Goal: Transaction & Acquisition: Purchase product/service

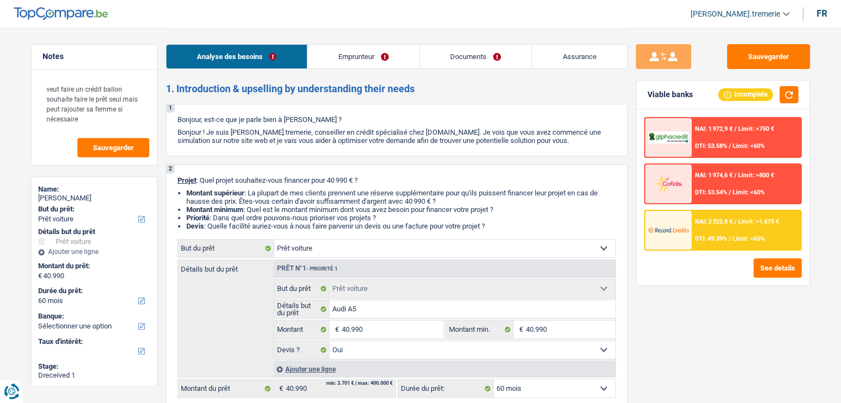
select select "car"
select select "60"
select select "car"
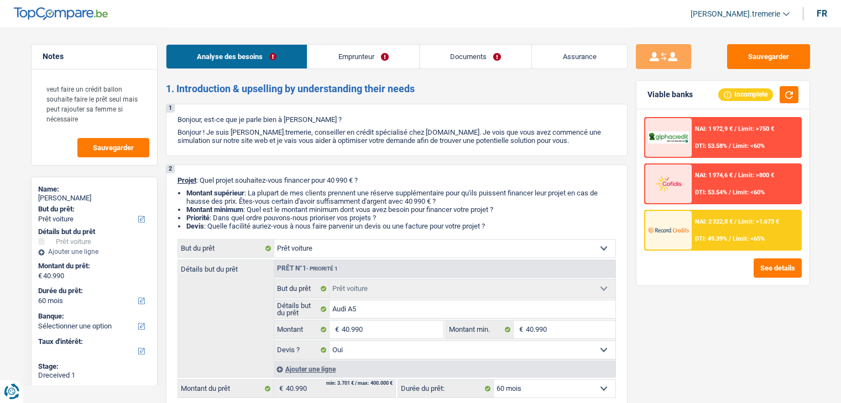
select select "yes"
select select "60"
select select "privateEmployee"
select select "netSalary"
select select "familyAllowances"
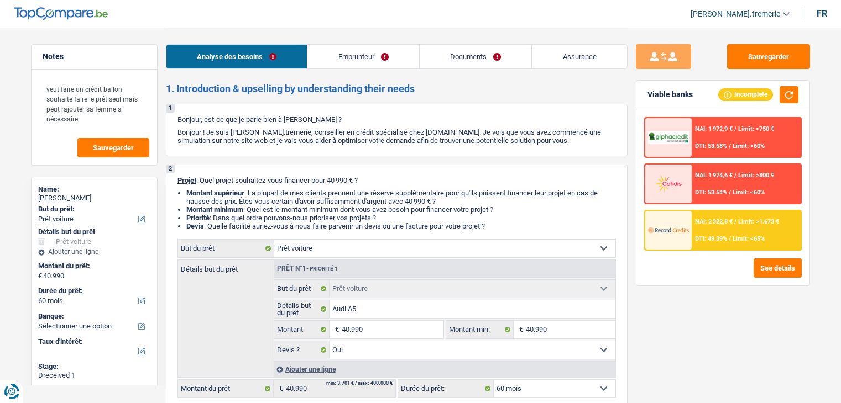
select select "mealVouchers"
select select "rents"
select select "car"
select select "yes"
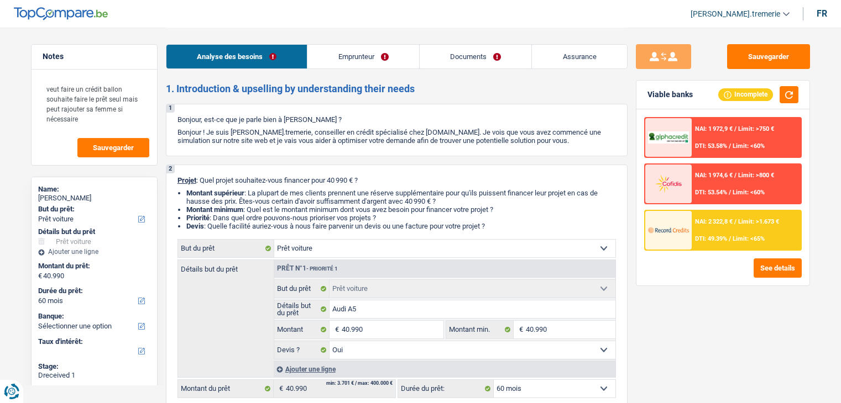
select select "60"
click at [454, 56] on link "Documents" at bounding box center [475, 57] width 112 height 24
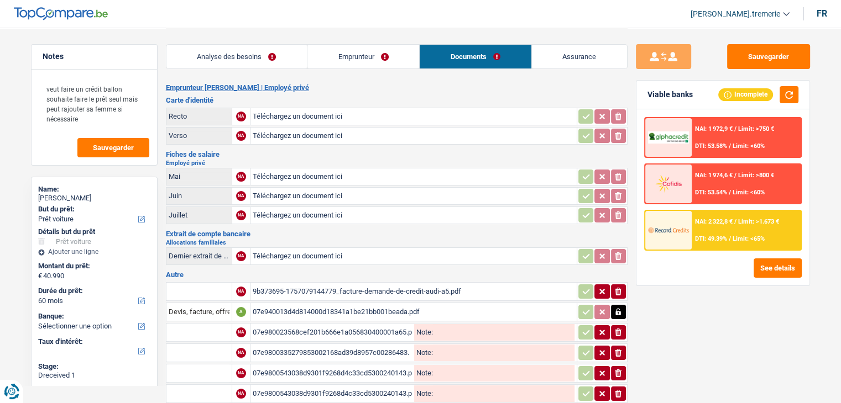
scroll to position [175, 0]
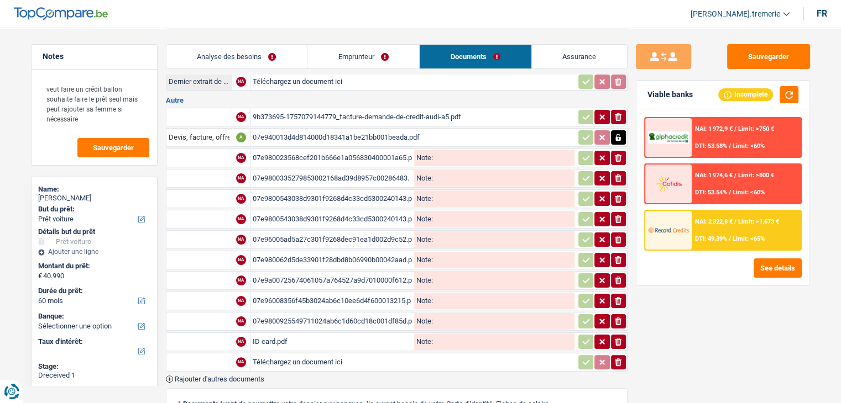
click at [309, 153] on div "07e980023568cef201b666e1a056830400001a65.pdf" at bounding box center [332, 158] width 159 height 17
click at [343, 170] on div "07e9800335279853002168ad39d8957c00286483.pdf" at bounding box center [332, 178] width 159 height 17
click at [616, 154] on icon "button" at bounding box center [618, 158] width 7 height 8
click at [616, 175] on icon "button" at bounding box center [618, 179] width 7 height 8
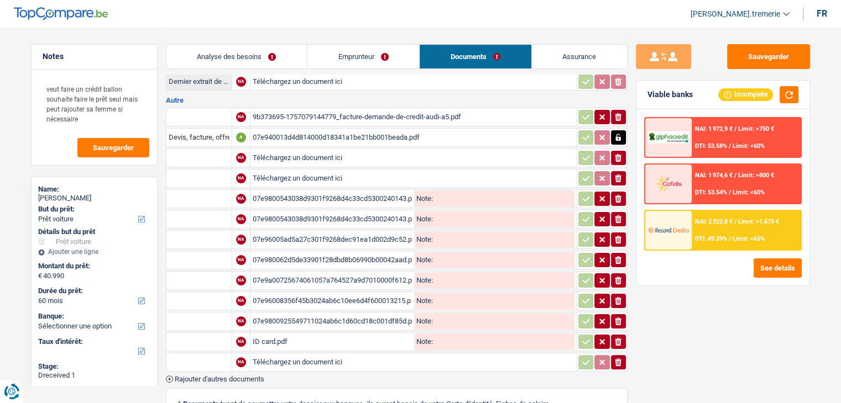
click at [342, 193] on div "07e9800543038d9301f9268d4c33cd5300240143.pdf" at bounding box center [332, 199] width 159 height 17
click at [205, 198] on input "text" at bounding box center [199, 199] width 61 height 18
click at [211, 230] on li "Fiche de paie Mai" at bounding box center [235, 235] width 127 height 14
type input "Fiche de paie Mai"
click at [336, 211] on div "07e9800543038d9301f9268d4c33cd5300240143.pdf" at bounding box center [332, 219] width 159 height 17
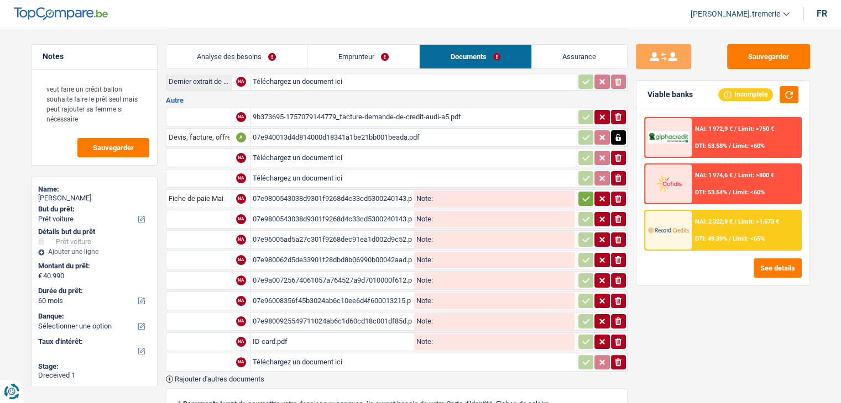
click at [185, 215] on input "text" at bounding box center [199, 220] width 61 height 18
click at [201, 248] on li "Fiche de paie Mai" at bounding box center [235, 255] width 127 height 14
type input "Fiche de paie Mai"
click at [292, 233] on div "07e96005ad5a27c301f9268dec91ea1d002d9c52.pdf" at bounding box center [332, 240] width 159 height 17
click at [204, 231] on input "text" at bounding box center [199, 240] width 61 height 18
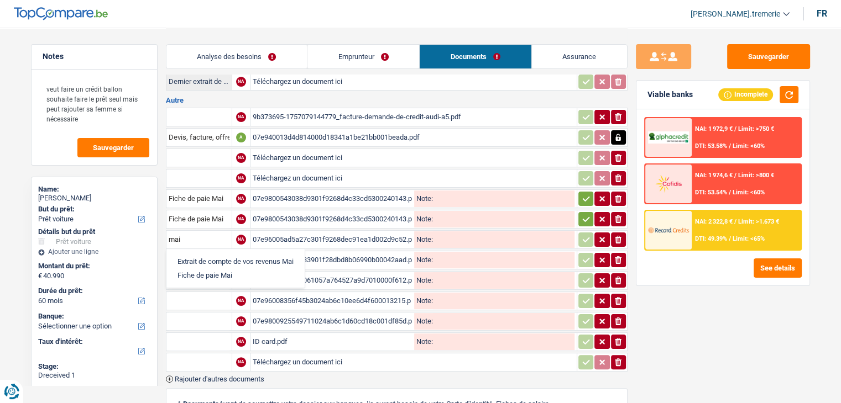
click at [212, 269] on li "Fiche de paie Mai" at bounding box center [235, 276] width 127 height 14
type input "Fiche de paie Mai"
click at [285, 255] on div "07e980062d5de33901f28dbd8b06990b00042aad.pdf" at bounding box center [332, 260] width 159 height 17
click at [200, 253] on input "text" at bounding box center [199, 260] width 61 height 18
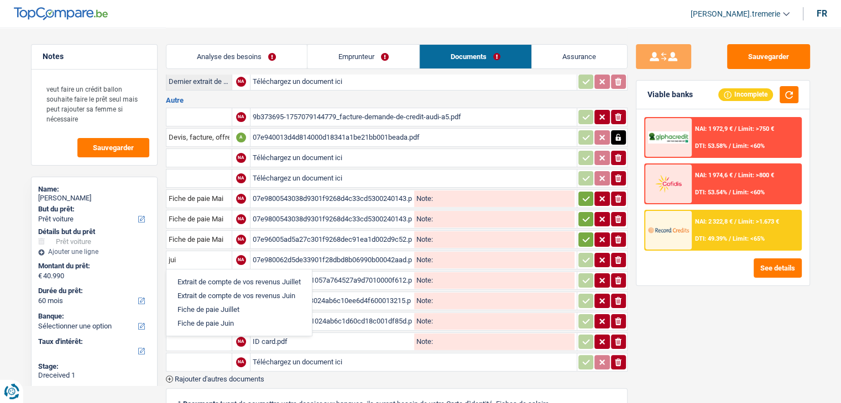
click at [207, 317] on li "Fiche de paie Juin" at bounding box center [239, 324] width 134 height 14
type input "Fiche de paie Juin"
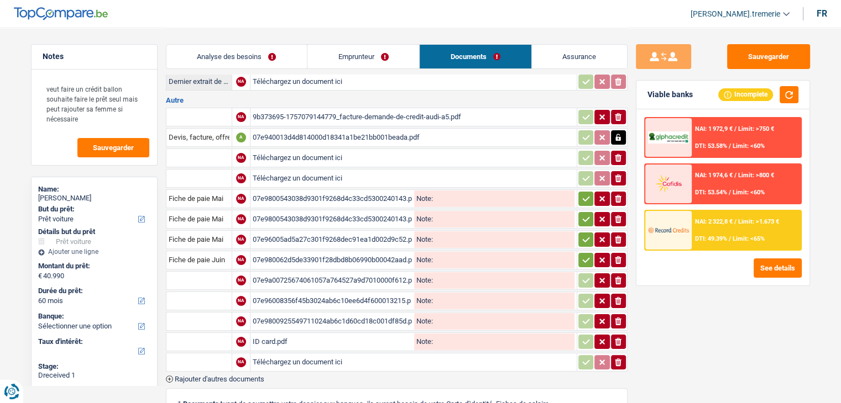
click at [298, 272] on div "07e9a00725674061057a764527a9d7010000f612.pdf" at bounding box center [332, 280] width 159 height 17
click at [201, 275] on input "text" at bounding box center [199, 281] width 61 height 18
click at [220, 310] on li "Fiche de paie Juillet" at bounding box center [239, 317] width 134 height 14
type input "Fiche de paie Juillet"
click at [291, 293] on div "07e96008356f45b3024ab6c10ee6d4f600013215.pdf" at bounding box center [332, 301] width 159 height 17
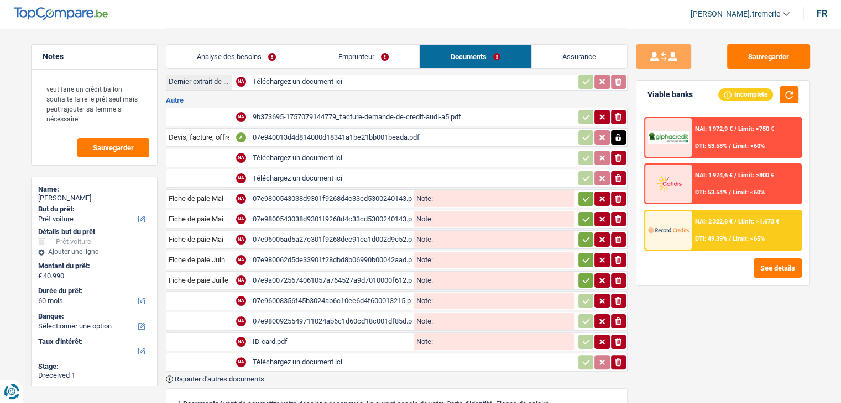
click at [212, 292] on input "text" at bounding box center [199, 301] width 61 height 18
click at [232, 330] on li "Fiche de paie Août" at bounding box center [237, 337] width 130 height 14
type input "Fiche de paie Août"
click at [289, 313] on div "07e9800925549711024ab6c1d60cd18c001df85d.pdf" at bounding box center [332, 321] width 159 height 17
click at [221, 313] on input "text" at bounding box center [199, 322] width 61 height 18
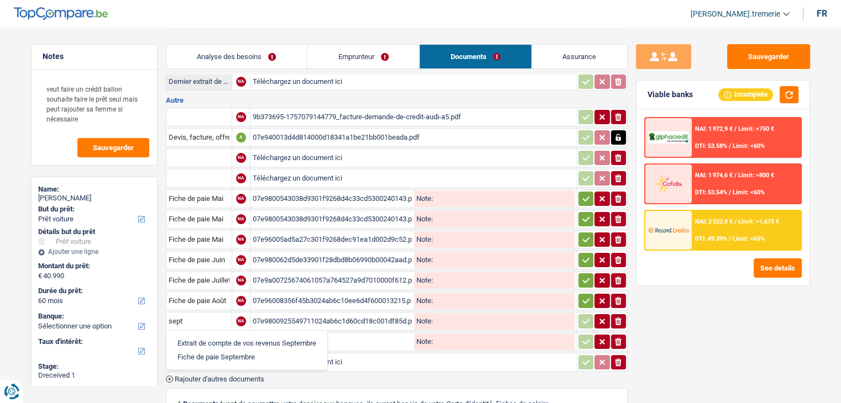
click at [221, 350] on li "Fiche de paie Septembre" at bounding box center [247, 357] width 150 height 14
type input "Fiche de paie Septembre"
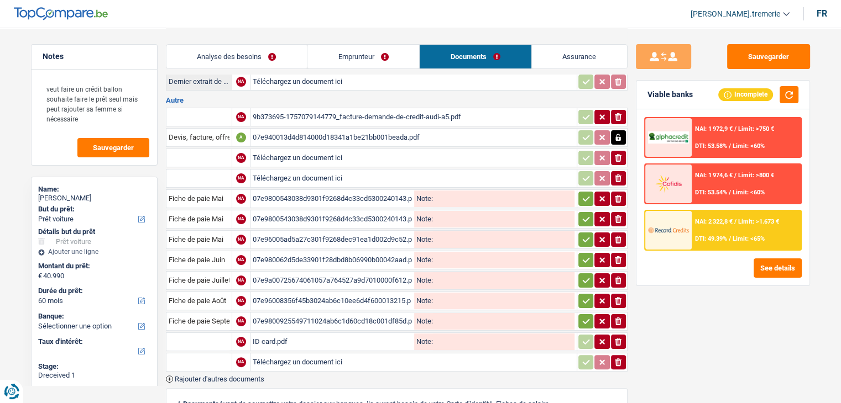
click at [279, 334] on div "ID card.pdf" at bounding box center [332, 342] width 159 height 17
click at [214, 333] on input "text" at bounding box center [199, 342] width 61 height 18
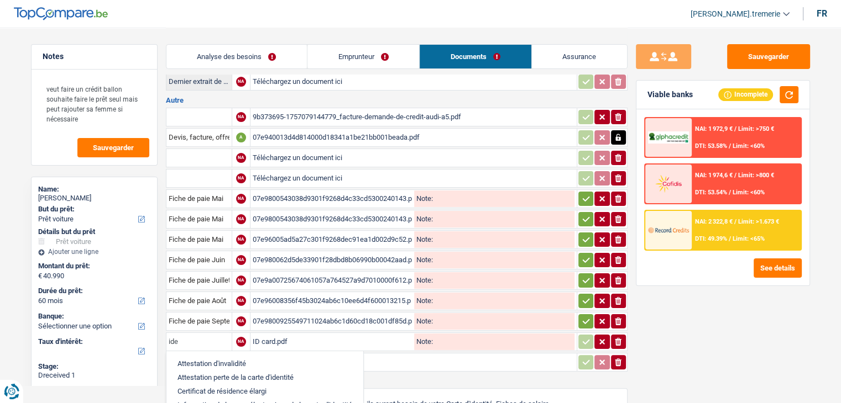
type input "iden"
click at [620, 337] on icon "ionicons-v5-e" at bounding box center [617, 342] width 9 height 11
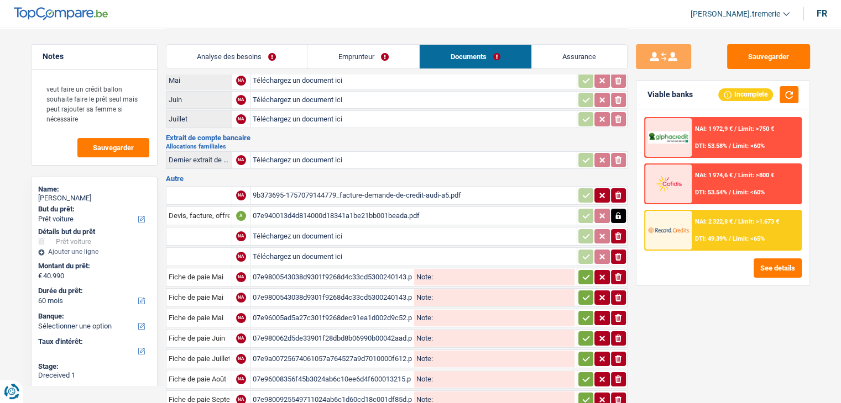
scroll to position [0, 0]
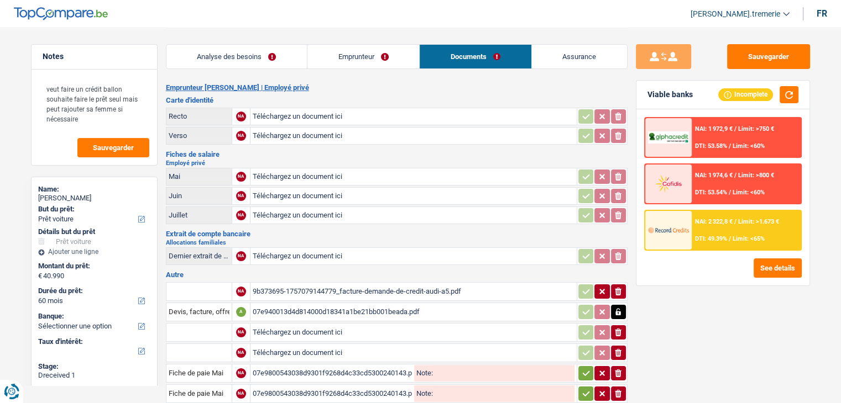
click at [347, 112] on input "Téléchargez un document ici" at bounding box center [414, 116] width 322 height 17
type input "C:\fakepath\ID card (1).pdf"
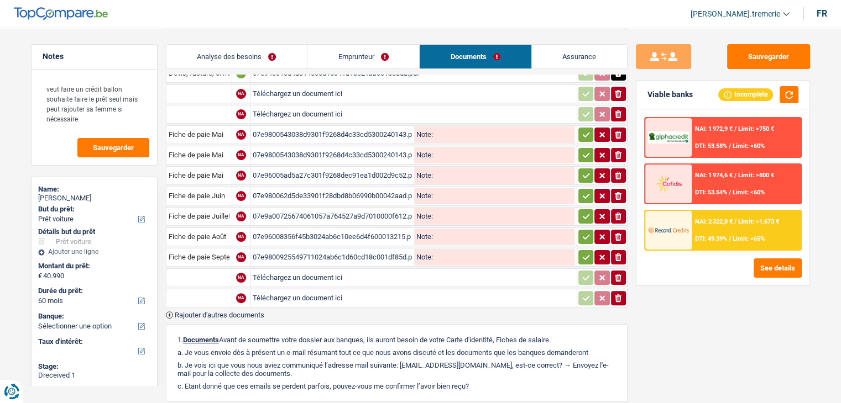
scroll to position [256, 0]
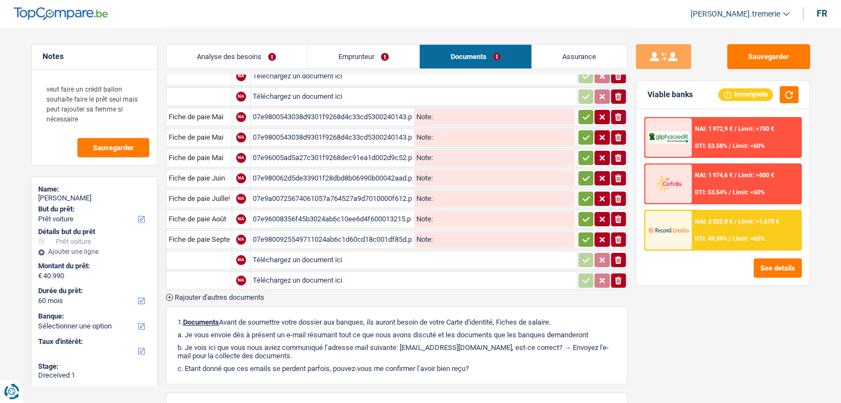
click at [588, 110] on button "button" at bounding box center [585, 117] width 15 height 14
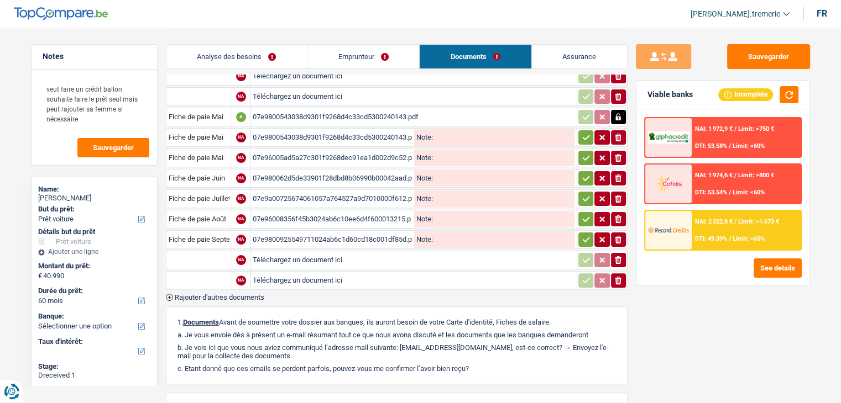
click at [583, 132] on icon "button" at bounding box center [585, 137] width 9 height 11
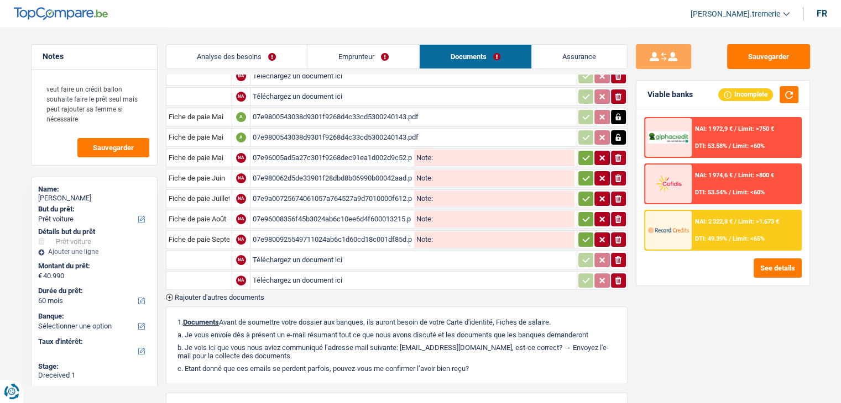
click at [585, 153] on icon "button" at bounding box center [585, 158] width 9 height 11
click at [585, 173] on icon "button" at bounding box center [585, 178] width 9 height 11
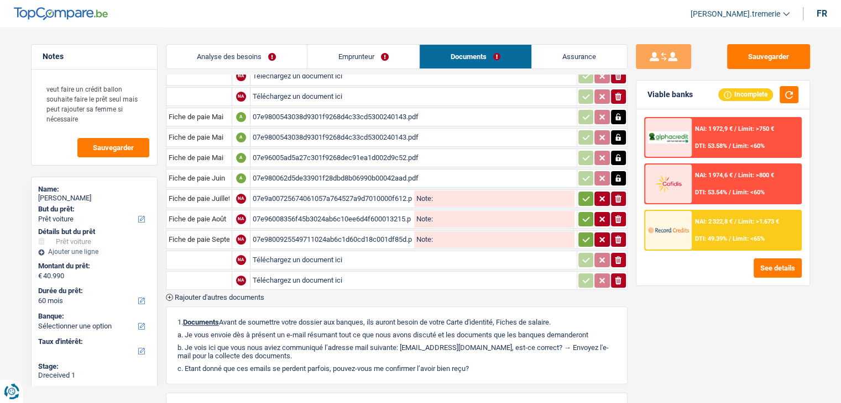
click at [583, 193] on icon "button" at bounding box center [585, 198] width 9 height 11
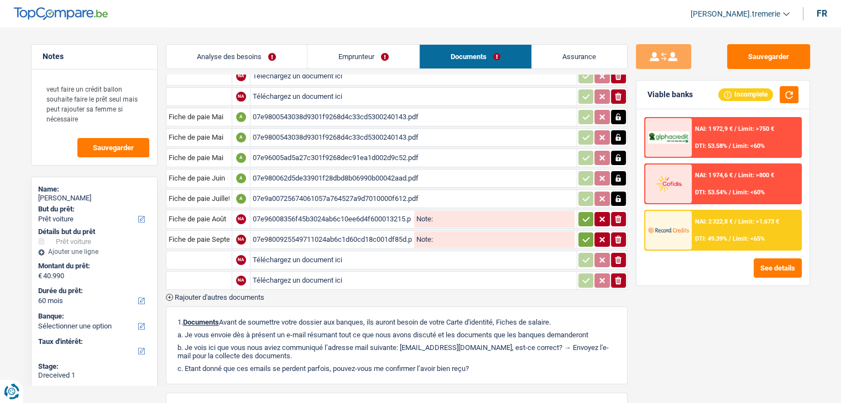
click at [586, 214] on icon "button" at bounding box center [585, 219] width 9 height 11
click at [586, 237] on icon "button" at bounding box center [585, 239] width 7 height 5
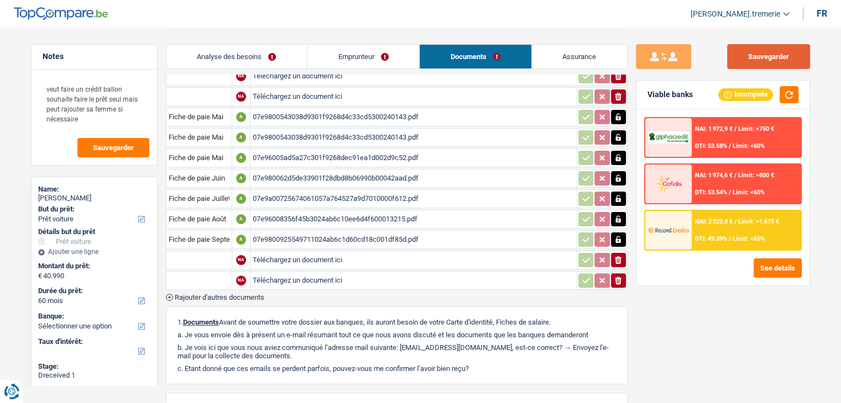
click at [754, 60] on button "Sauvegarder" at bounding box center [768, 56] width 83 height 25
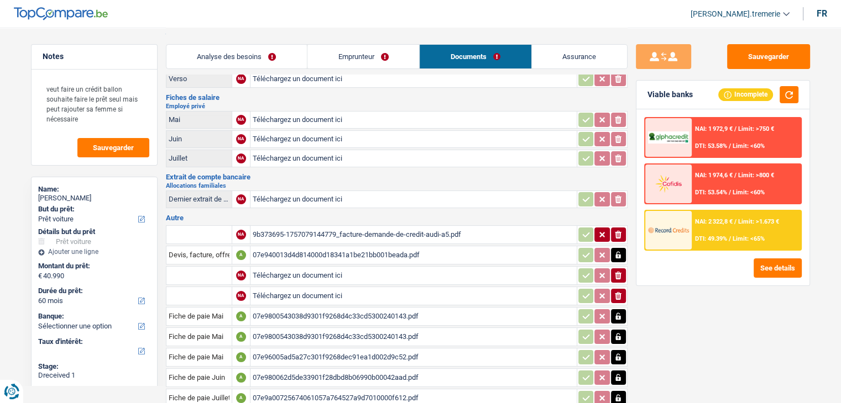
scroll to position [0, 0]
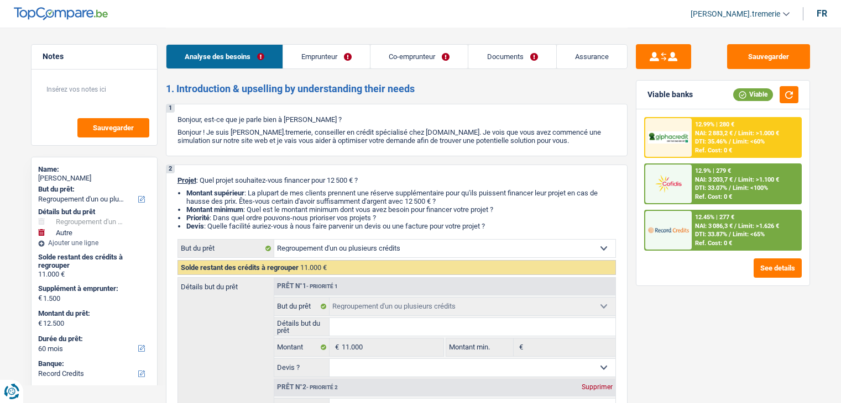
select select "refinancing"
select select "other"
select select "60"
select select "record credits"
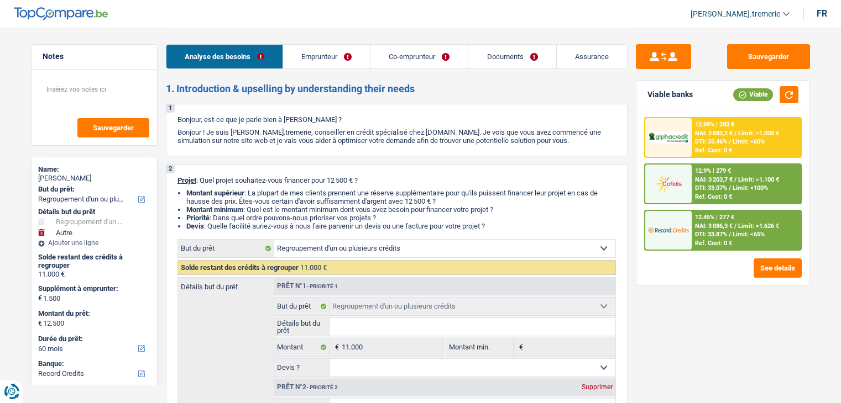
select select "refinancing"
select select "other"
select select "60"
select select "mutuality"
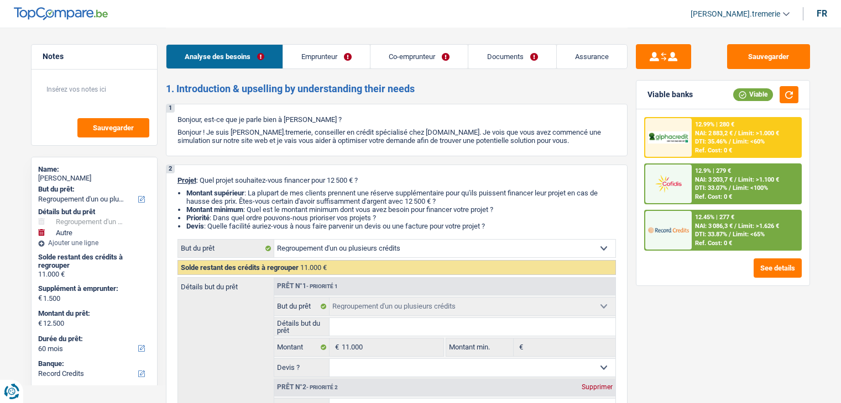
select select "worker"
select select "familyAllowances"
select select "mutualityIndemnity"
select select "other"
select select "netSalary"
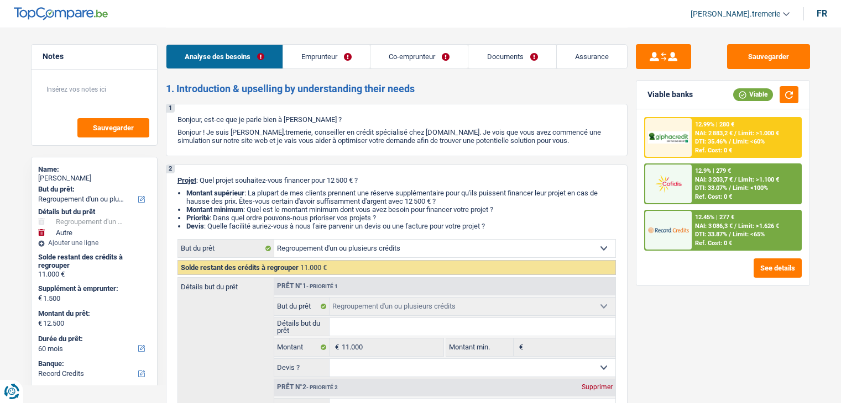
select select "mealVouchers"
select select "ownerWithMortgage"
select select "carLoan"
select select "60"
select select "cardOrCredit"
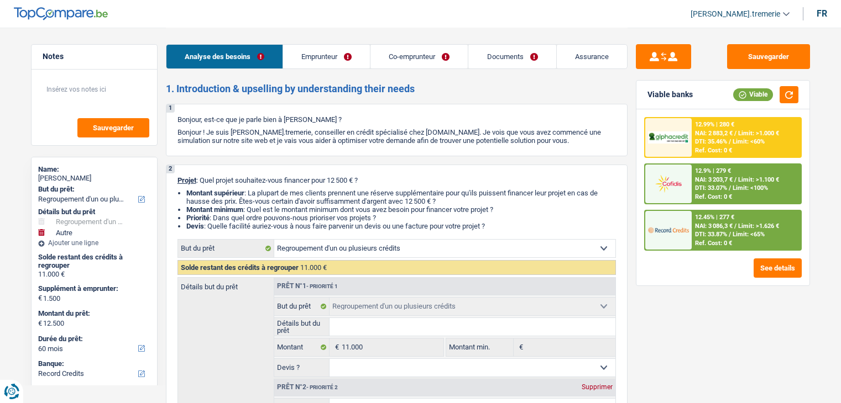
select select "mortgage"
select select "300"
select select "cardOrCredit"
select select "refinancing"
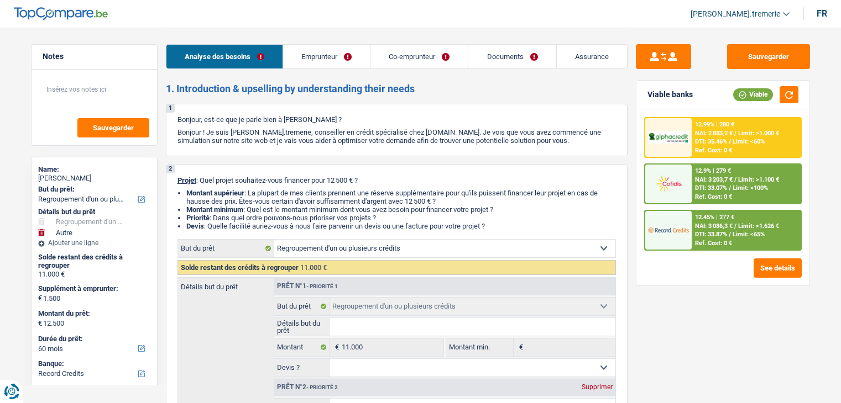
select select "other"
select select "60"
select select "32"
click at [328, 56] on link "Emprunteur" at bounding box center [326, 57] width 87 height 24
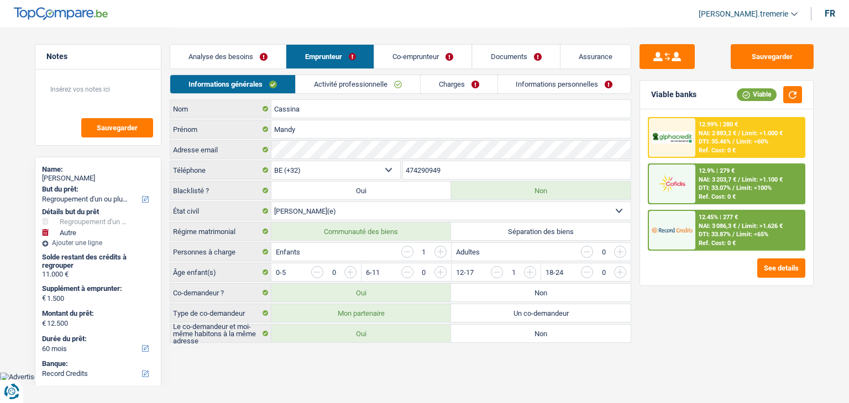
click at [419, 60] on link "Co-emprunteur" at bounding box center [423, 57] width 97 height 24
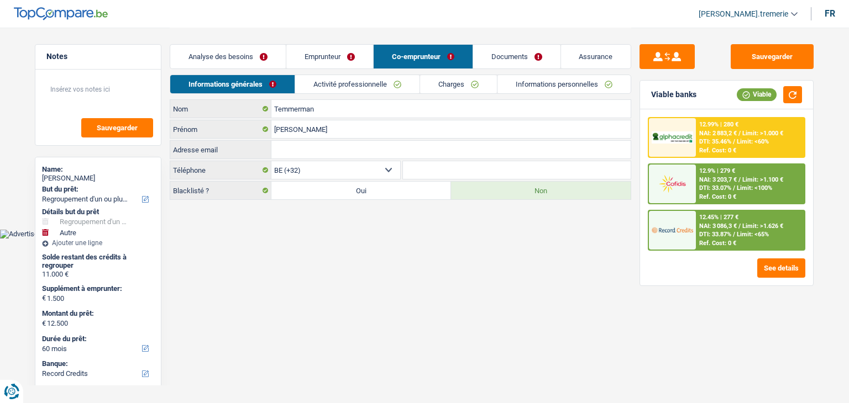
click at [345, 93] on link "Activité professionnelle" at bounding box center [357, 84] width 124 height 18
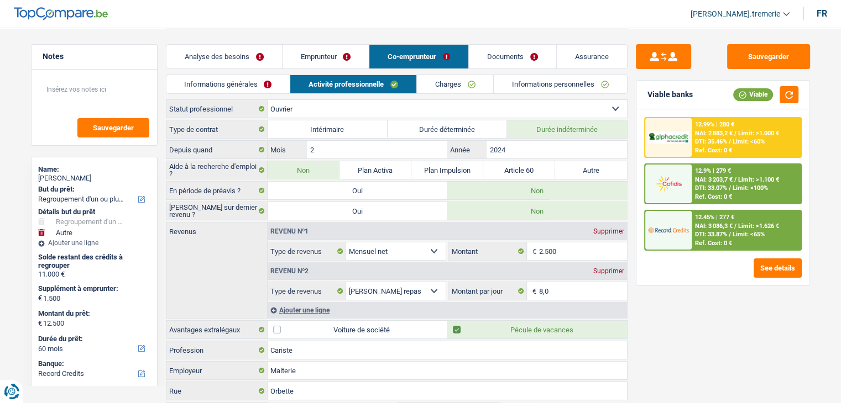
click at [328, 62] on link "Emprunteur" at bounding box center [325, 57] width 87 height 24
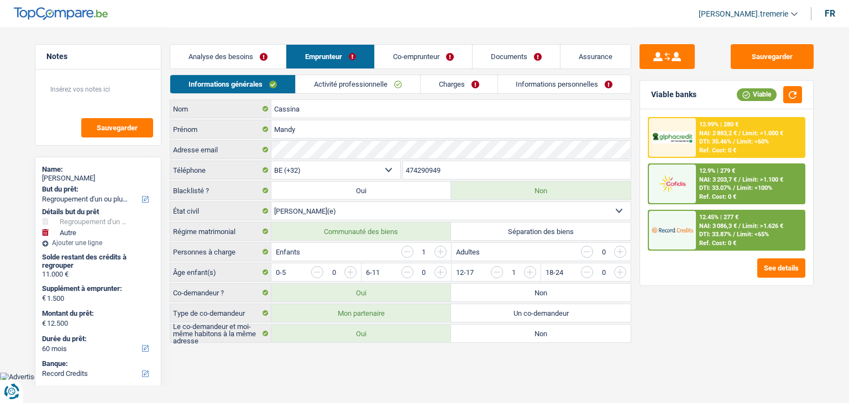
click at [509, 293] on label "Non" at bounding box center [541, 293] width 180 height 18
click at [509, 293] on input "Non" at bounding box center [541, 293] width 180 height 18
radio input "true"
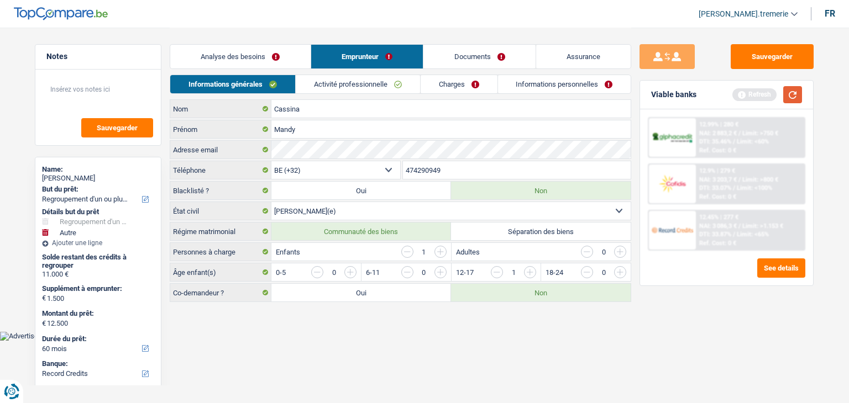
click at [794, 88] on button "button" at bounding box center [792, 94] width 19 height 17
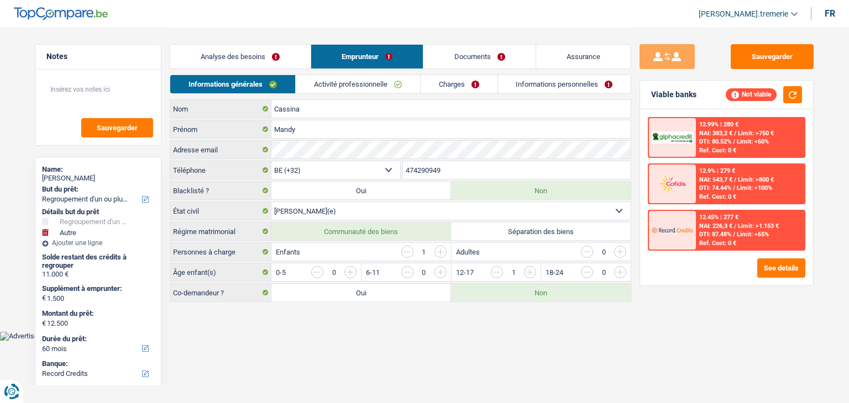
click at [384, 83] on link "Activité professionnelle" at bounding box center [358, 84] width 124 height 18
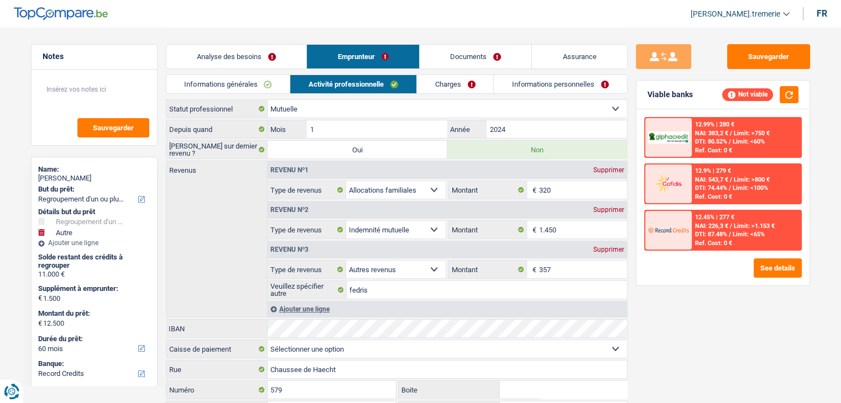
click at [460, 92] on link "Charges" at bounding box center [455, 84] width 77 height 18
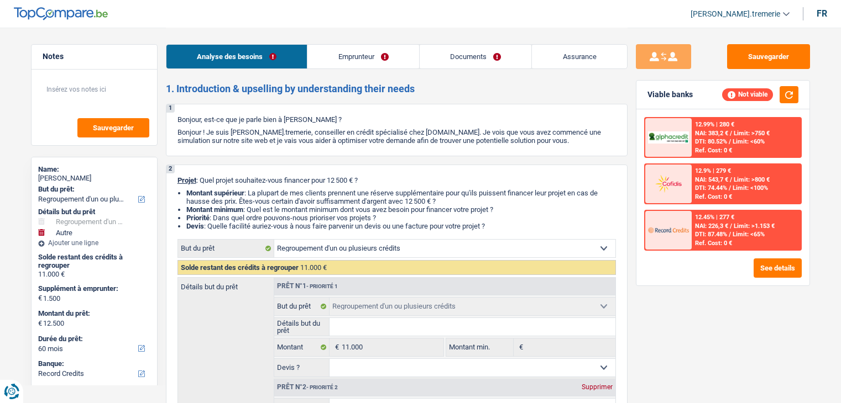
select select "refinancing"
select select "other"
select select "60"
select select "record credits"
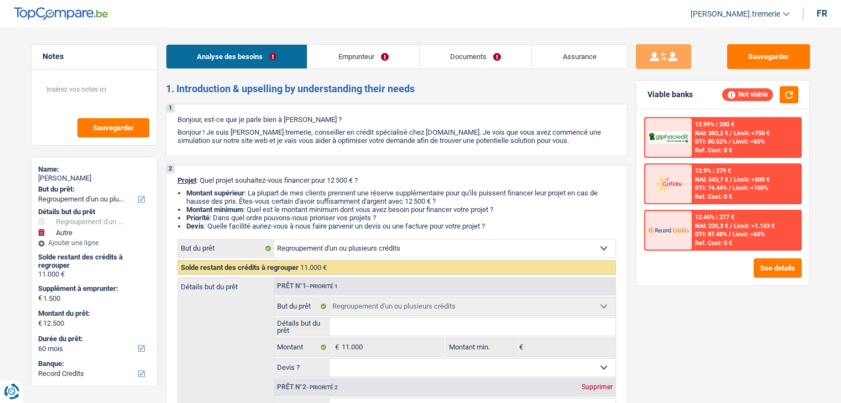
select select "refinancing"
select select "other"
select select "60"
select select "mutuality"
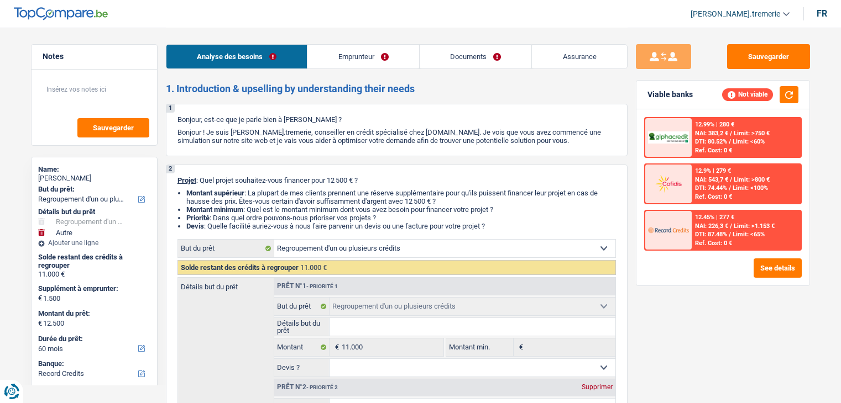
select select "familyAllowances"
select select "mutualityIndemnity"
select select "other"
select select "ownerWithMortgage"
select select "carLoan"
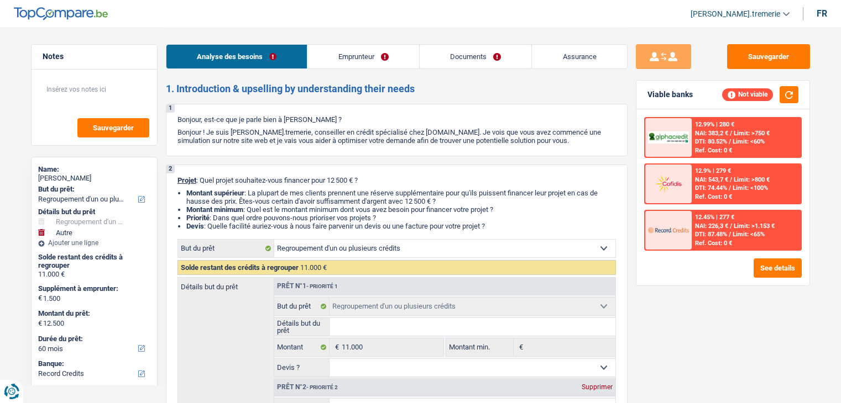
select select "60"
select select "cardOrCredit"
select select "mortgage"
select select "300"
select select "cardOrCredit"
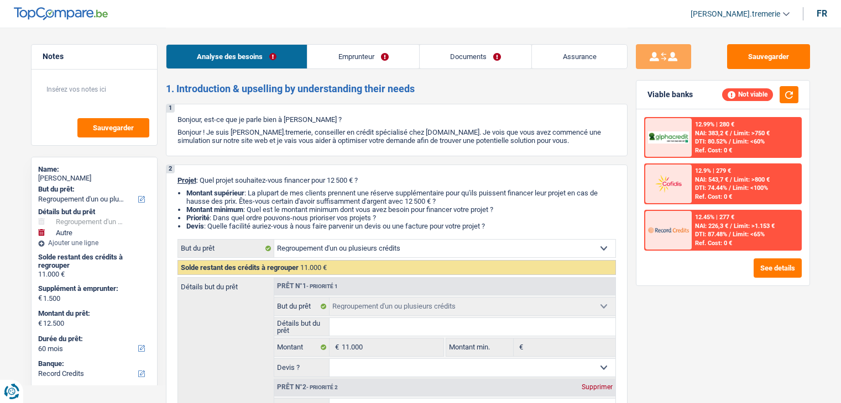
select select "refinancing"
select select "other"
select select "60"
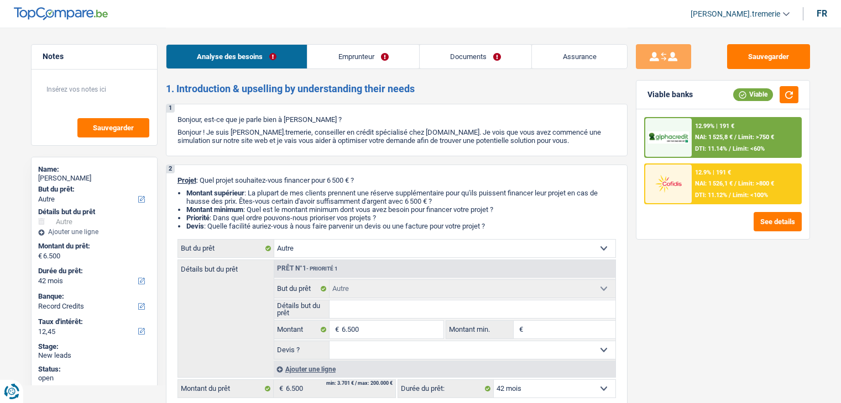
select select "other"
select select "42"
select select "record credits"
select select "other"
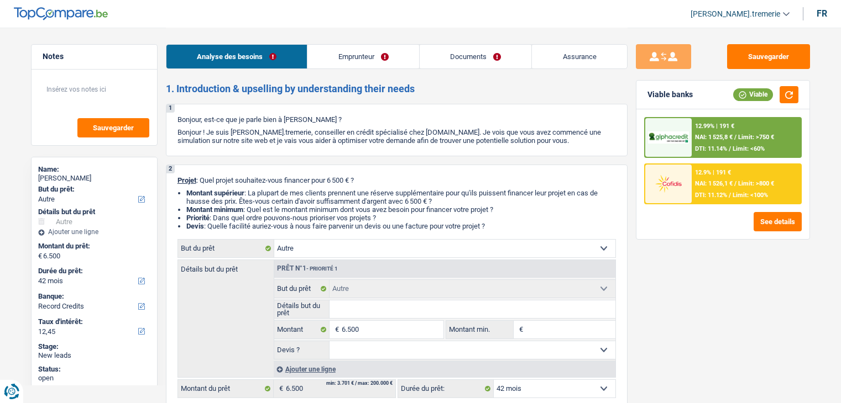
select select "other"
select select "42"
select select "retired"
select select "pension"
select select "ownerWithoutMortgage"
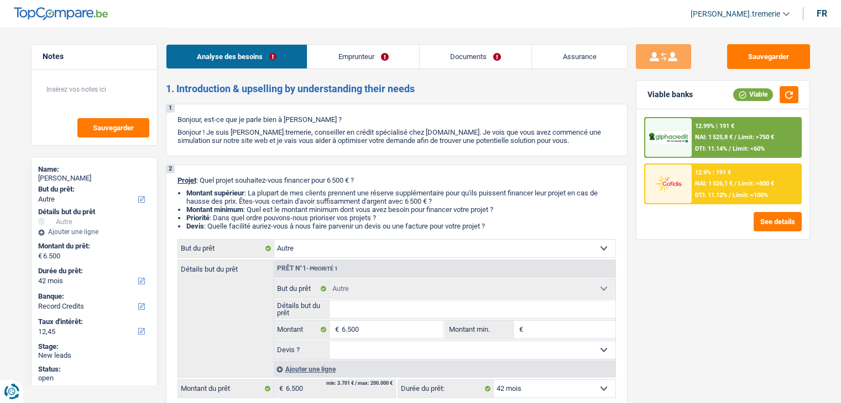
select select "other"
select select "42"
select select "retired"
select select "pension"
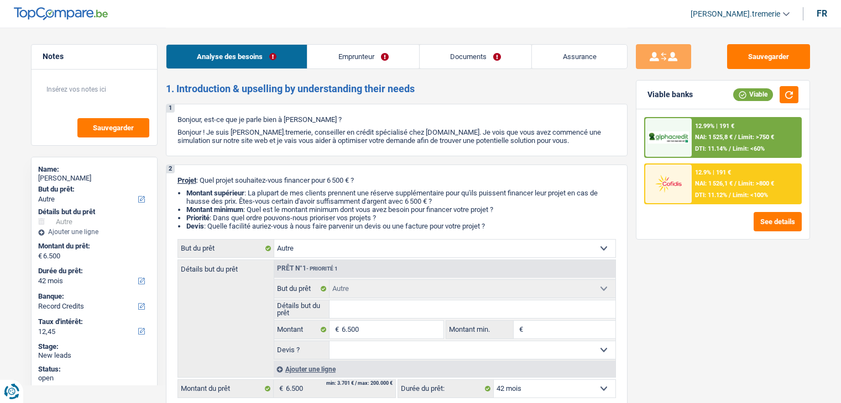
select select "BE"
click at [348, 56] on link "Emprunteur" at bounding box center [363, 57] width 112 height 24
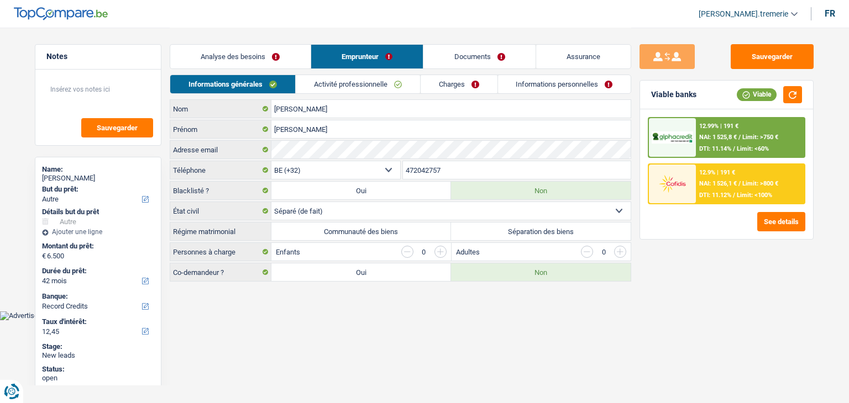
click at [469, 85] on link "Charges" at bounding box center [459, 84] width 77 height 18
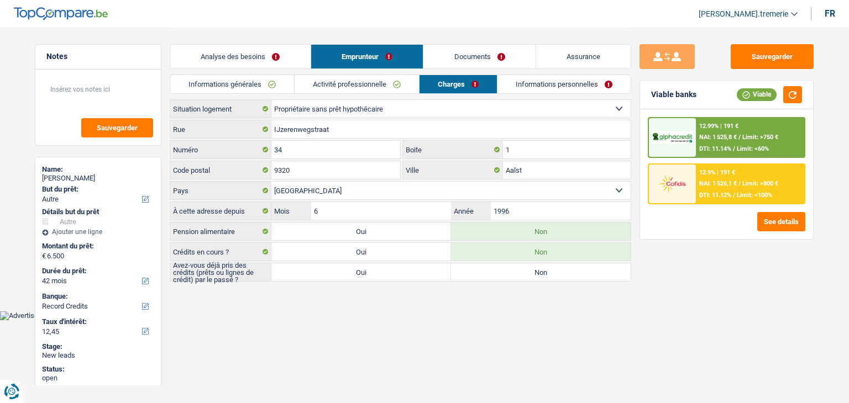
click at [382, 85] on link "Activité professionnelle" at bounding box center [357, 84] width 124 height 18
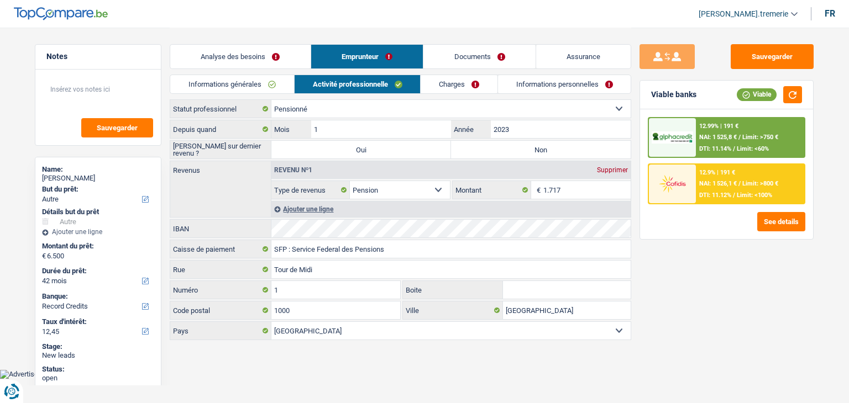
click at [560, 78] on link "Informations personnelles" at bounding box center [564, 84] width 133 height 18
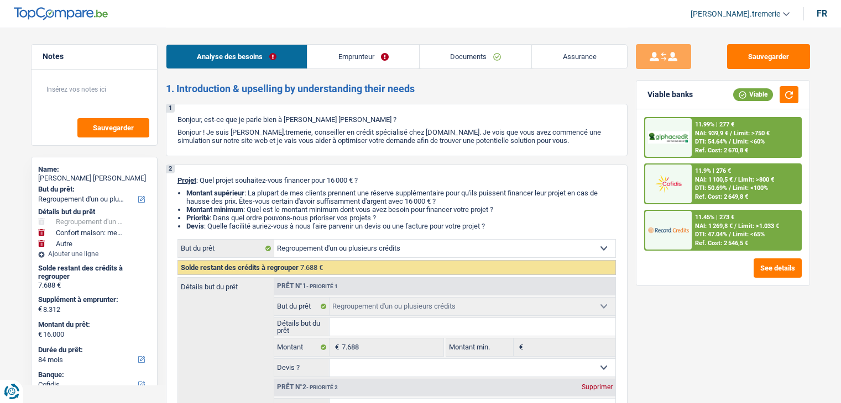
select select "refinancing"
select select "household"
select select "other"
select select "84"
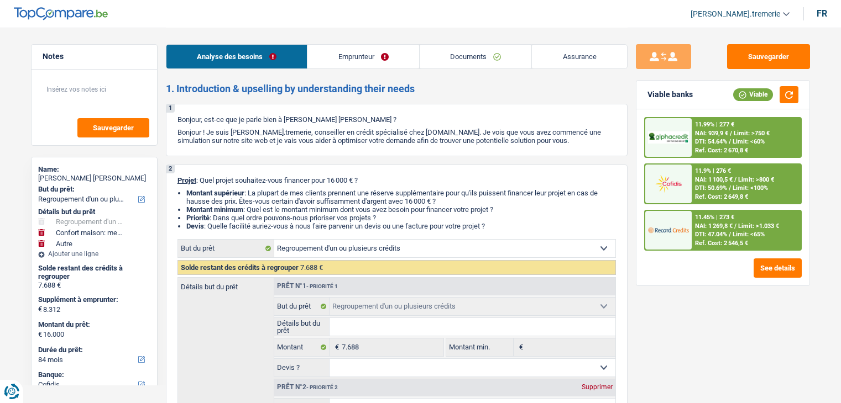
select select "cofidis"
select select "refinancing"
select select "household"
select select "yes"
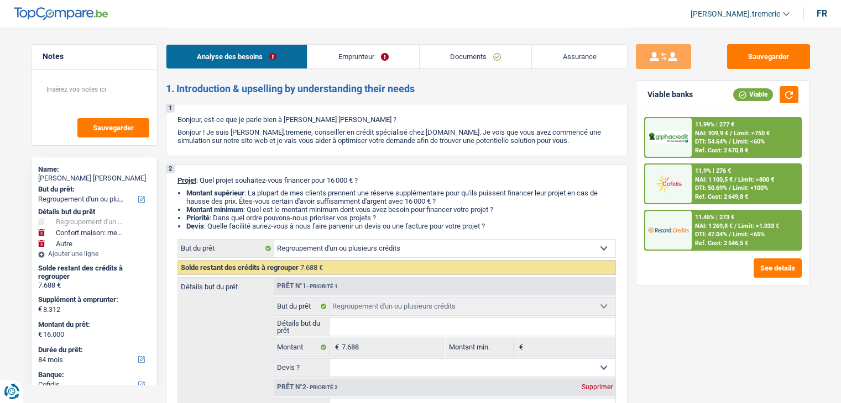
select select "other"
select select "84"
select select "privateEmployee"
select select "netSalary"
select select "mealVouchers"
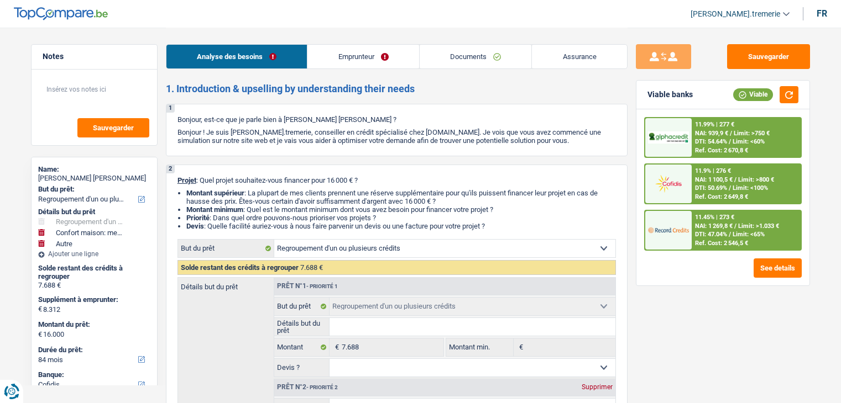
select select "rents"
select select "cardOrCredit"
select select "creditConsolidation"
select select "48"
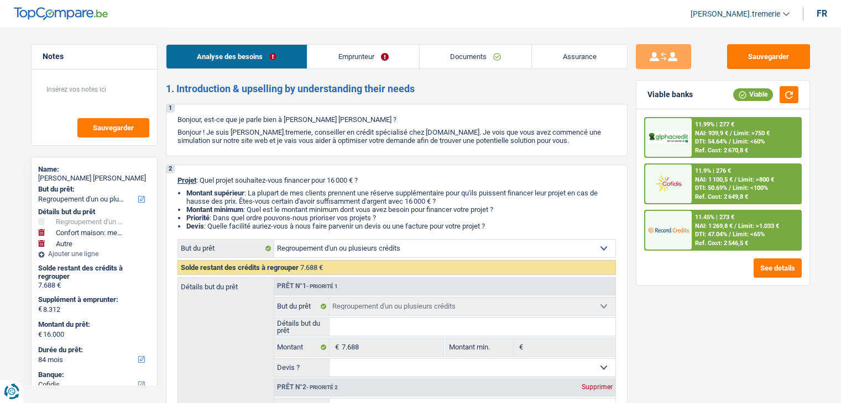
select select "refinancing"
select select "household"
select select "yes"
select select "other"
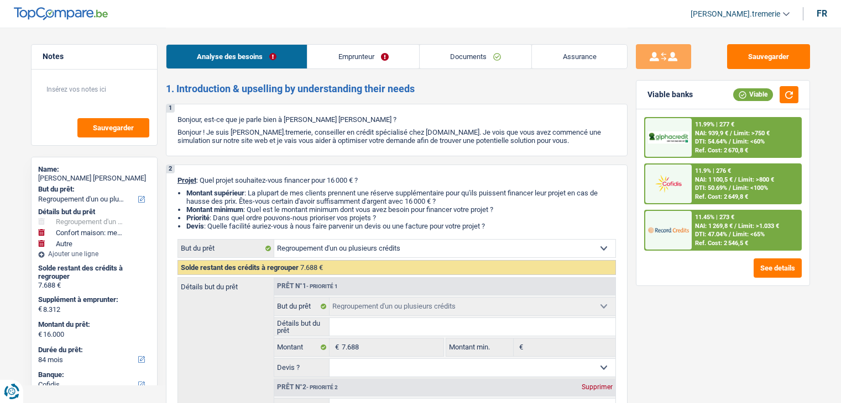
select select "84"
select select "rents"
select select "BE"
select select "cardOrCredit"
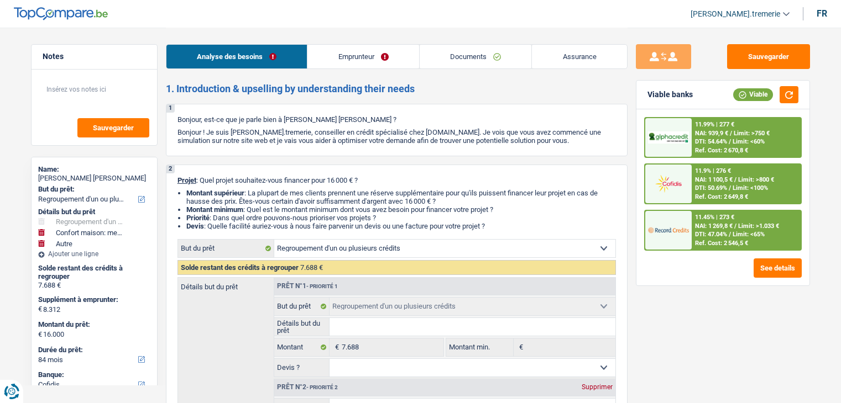
select select "creditConsolidation"
select select "48"
click at [371, 56] on link "Emprunteur" at bounding box center [363, 57] width 112 height 24
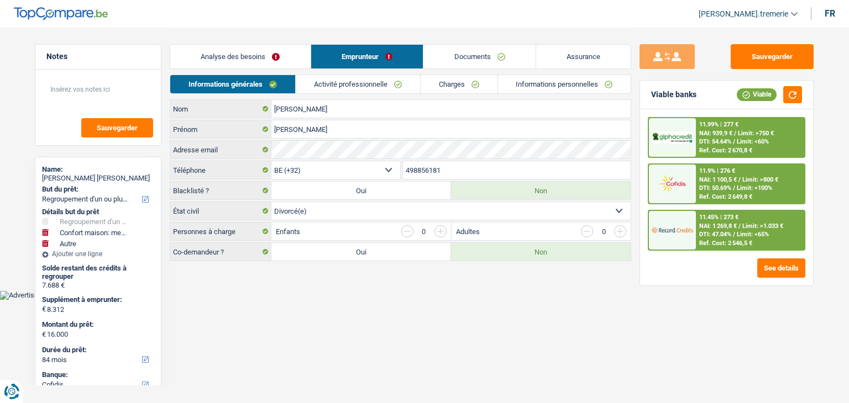
click at [480, 86] on link "Charges" at bounding box center [459, 84] width 77 height 18
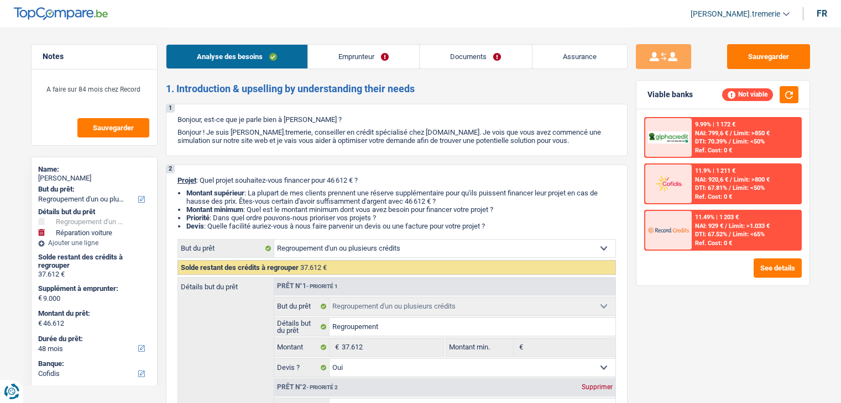
select select "refinancing"
select select "carRepair"
select select "48"
select select "cofidis"
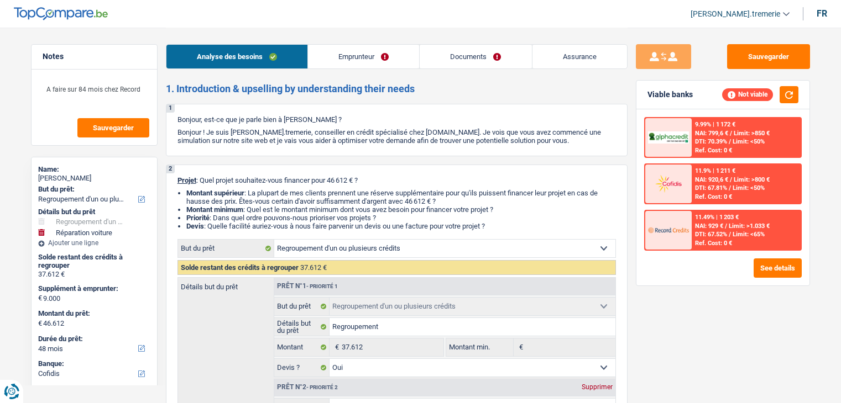
select select "refinancing"
select select "yes"
select select "carRepair"
select select "false"
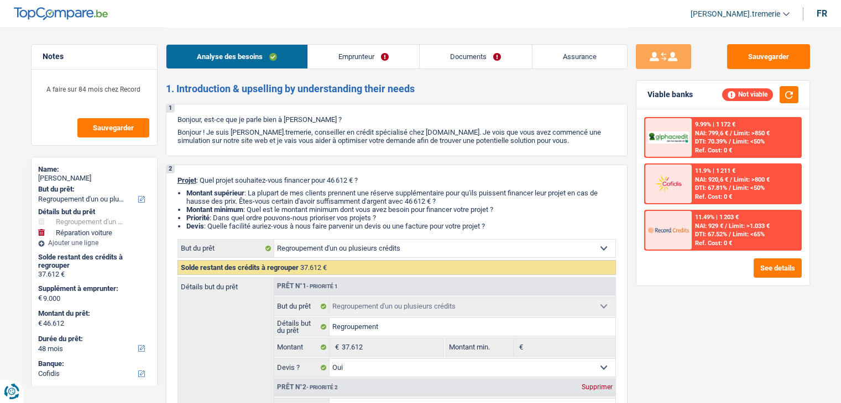
select select "48"
select select "worker"
select select "netSalary"
select select "mealVouchers"
select select "rents"
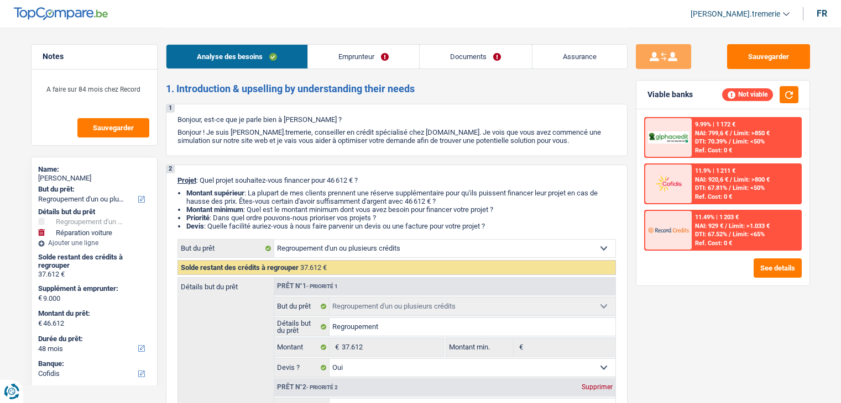
select select "personalLoan"
select select "loanRepayment"
select select "120"
select select "personalLoan"
select select "carRestore"
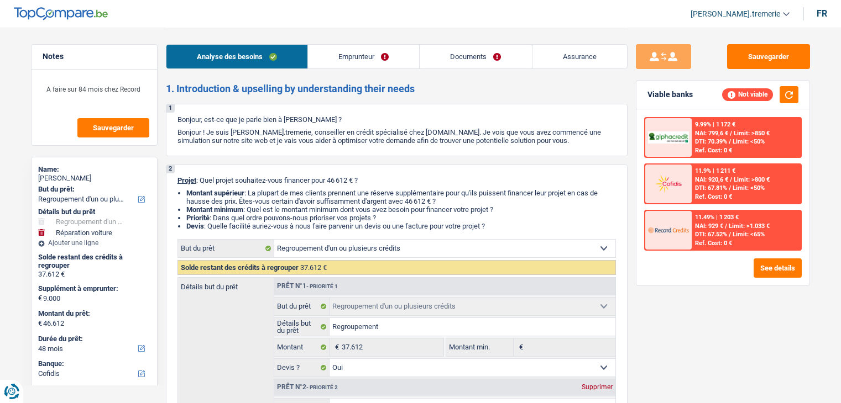
select select "36"
select select "refinancing"
select select "yes"
select select "carRepair"
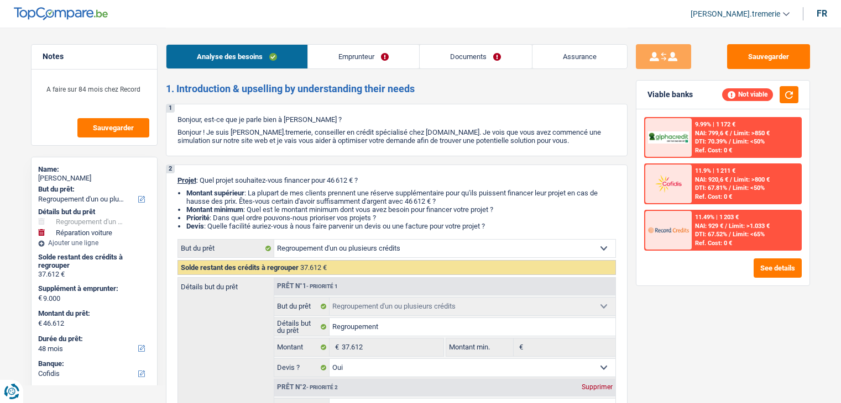
select select "false"
select select "48"
click at [481, 52] on link "Documents" at bounding box center [475, 57] width 112 height 24
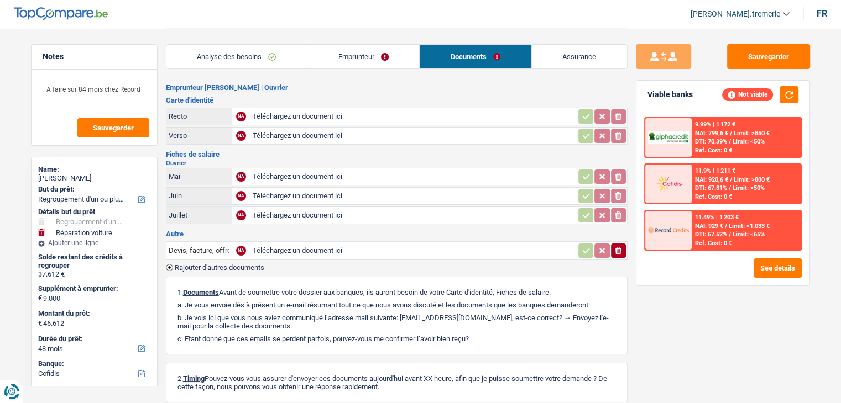
click at [362, 55] on link "Emprunteur" at bounding box center [363, 57] width 112 height 24
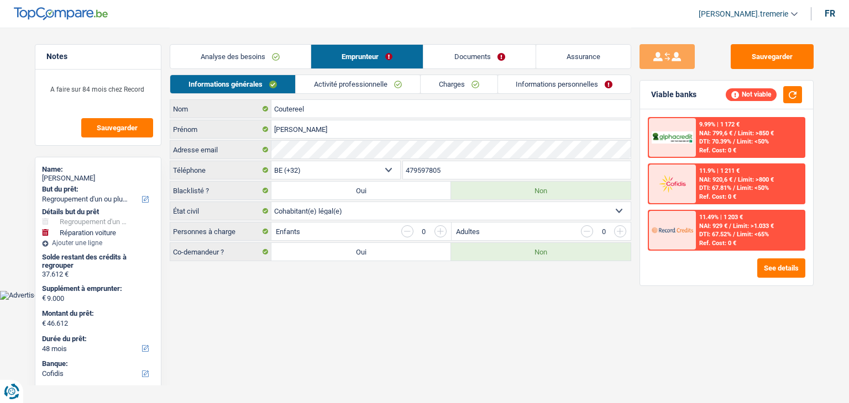
click at [275, 57] on link "Analyse des besoins" at bounding box center [240, 57] width 140 height 24
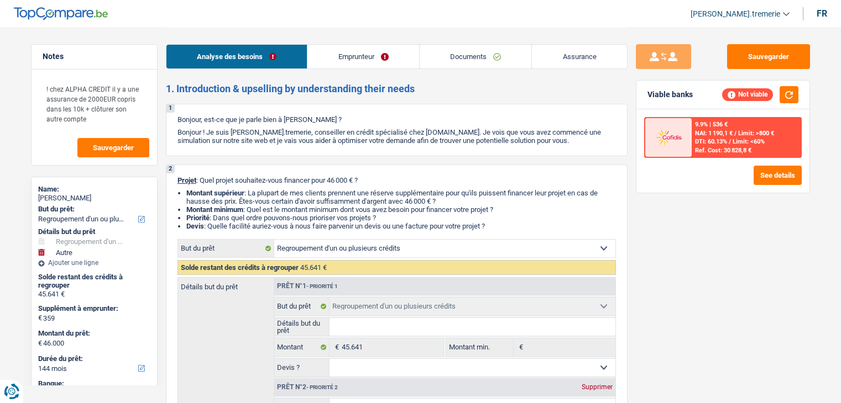
select select "refinancing"
select select "other"
select select "144"
select select "cofidis"
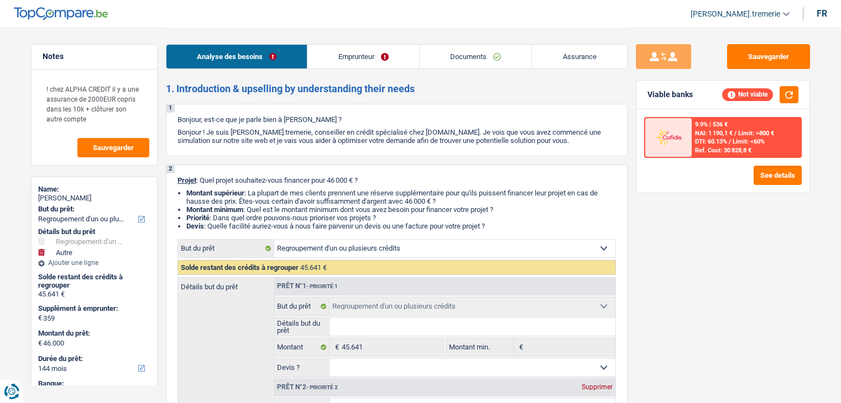
select select "refinancing"
select select "other"
select select "false"
select select "144"
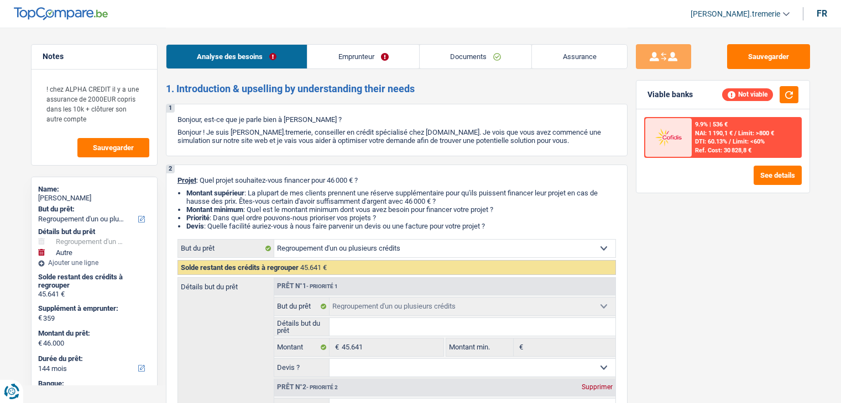
select select "invalid"
select select "disabilityPension"
select select "rents"
select select "personalLoan"
select select "other"
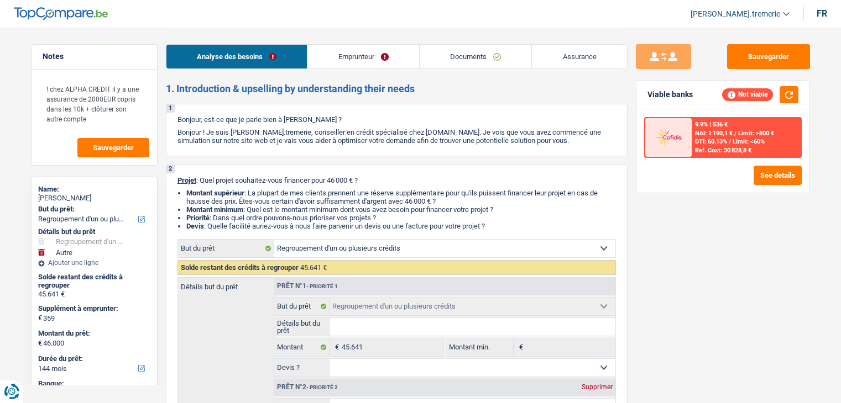
select select "120"
select select "personalLoan"
select select "other"
select select "24"
select select "personalLoan"
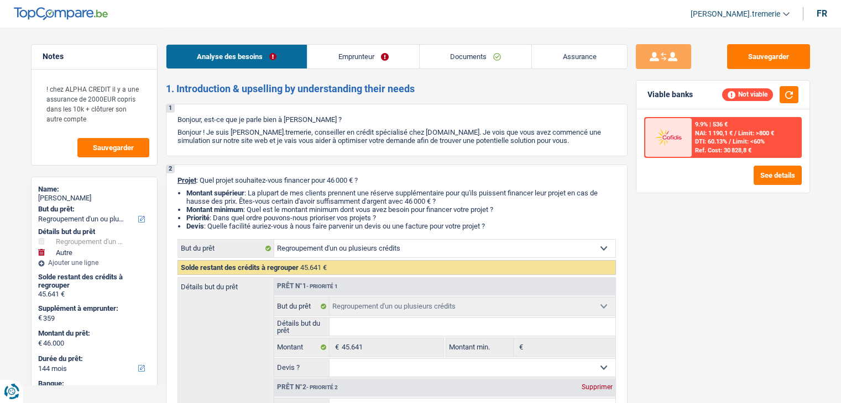
select select "other"
select select "48"
select select "cardOrCredit"
select select "refinancing"
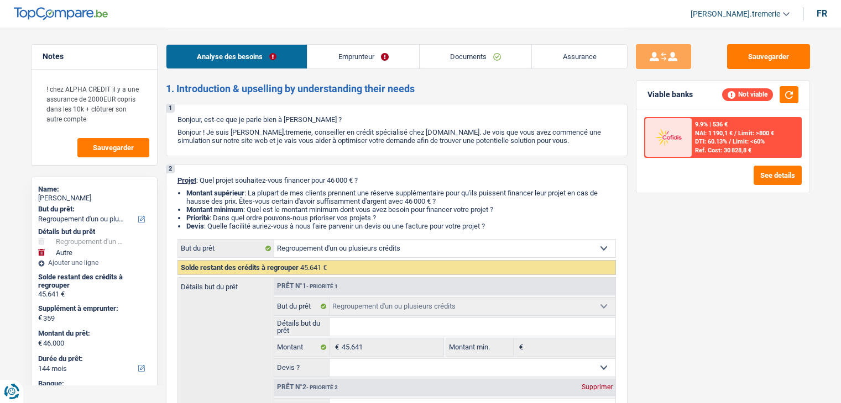
select select "other"
select select "false"
select select "144"
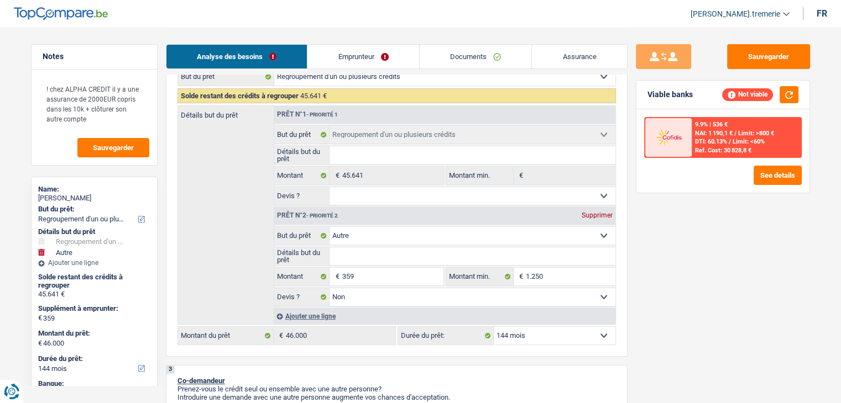
scroll to position [172, 0]
click at [525, 334] on select "12 mois 18 mois 24 mois 30 mois 36 mois 42 mois 48 mois 60 mois 72 mois 84 mois…" at bounding box center [555, 336] width 122 height 18
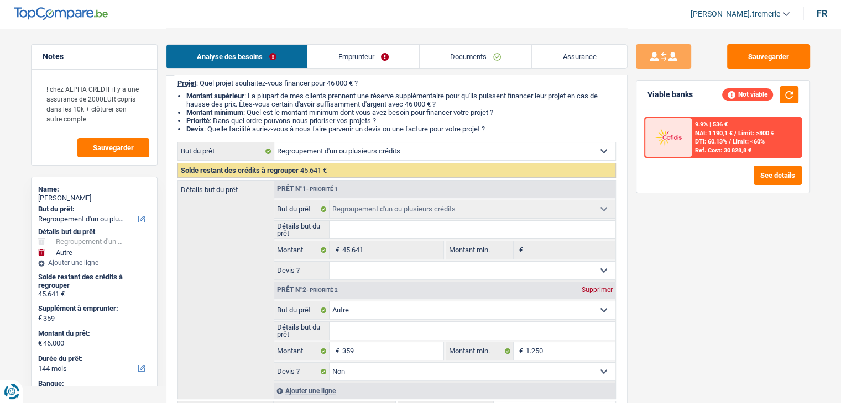
click at [771, 14] on span "[PERSON_NAME].tremerie" at bounding box center [735, 13] width 90 height 9
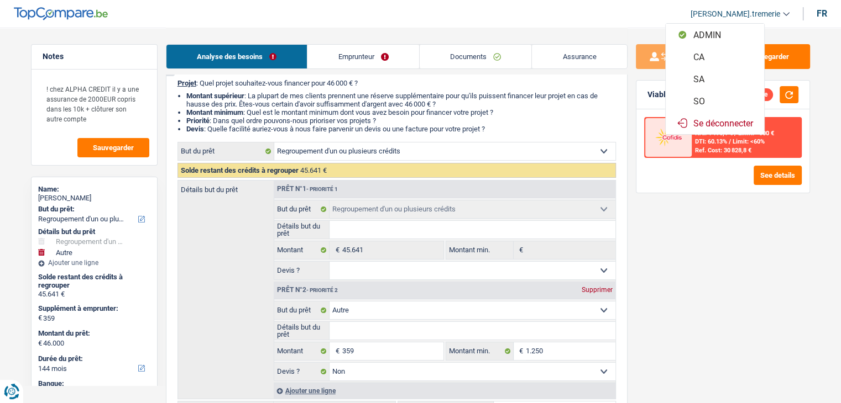
click at [723, 98] on button "SO" at bounding box center [714, 101] width 98 height 22
select select "144"
select select "refinancing"
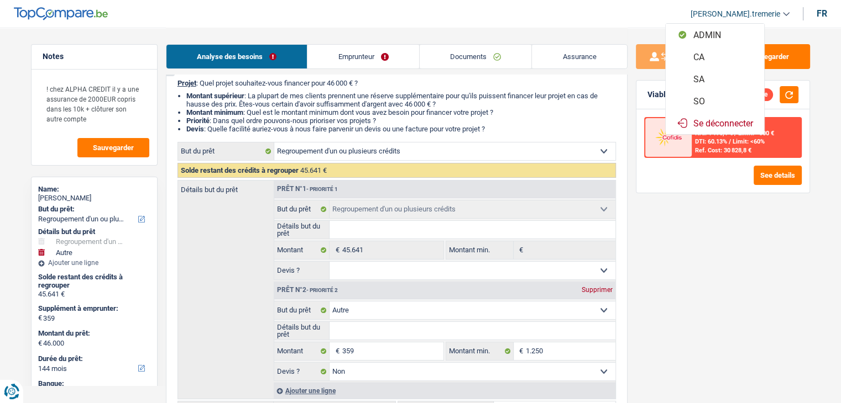
select select "other"
select select "false"
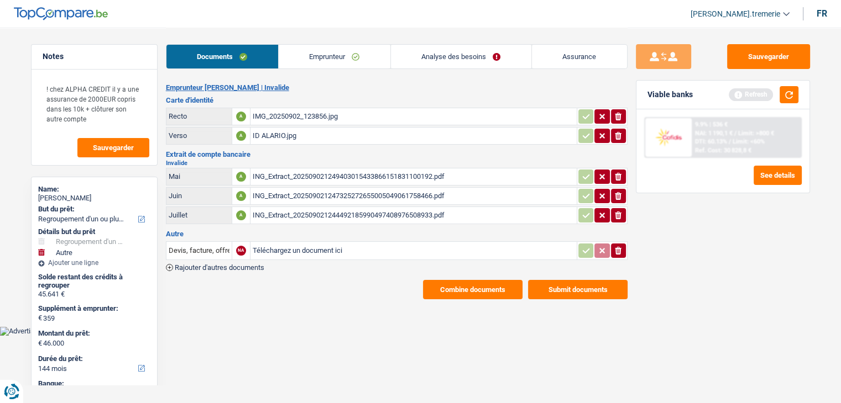
scroll to position [0, 0]
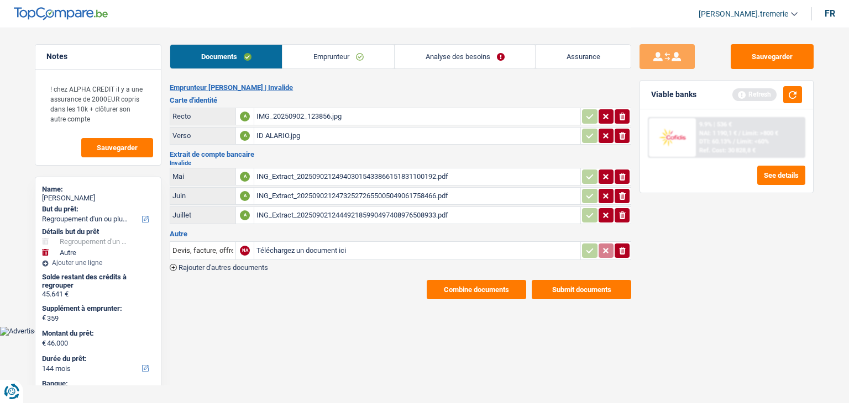
click at [428, 54] on link "Analyse des besoins" at bounding box center [465, 57] width 140 height 24
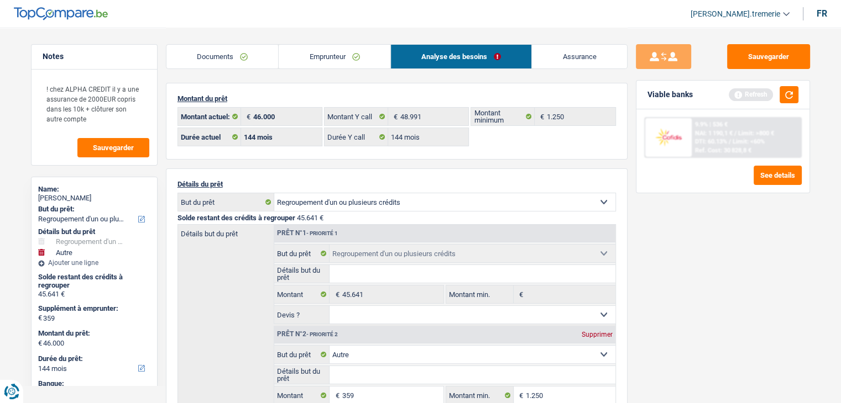
scroll to position [183, 0]
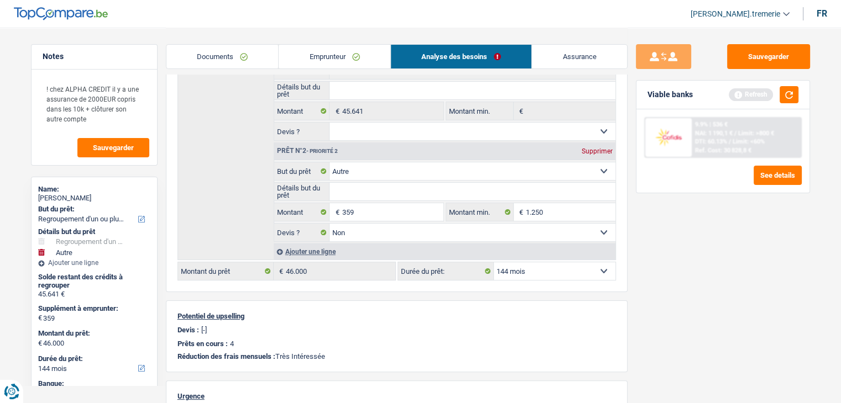
click at [526, 271] on select "12 mois 18 mois 24 mois 30 mois 36 mois 42 mois 48 mois 60 mois 72 mois 84 mois…" at bounding box center [555, 272] width 122 height 18
select select "120"
click at [494, 263] on select "12 mois 18 mois 24 mois 30 mois 36 mois 42 mois 48 mois 60 mois 72 mois 84 mois…" at bounding box center [555, 272] width 122 height 18
select select "120"
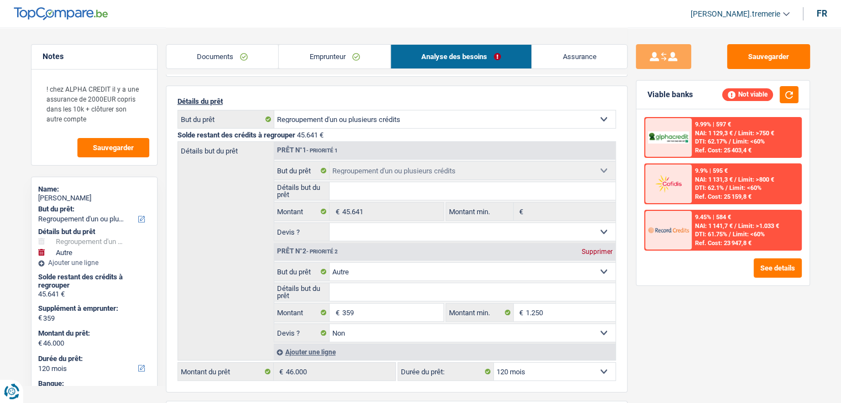
scroll to position [0, 0]
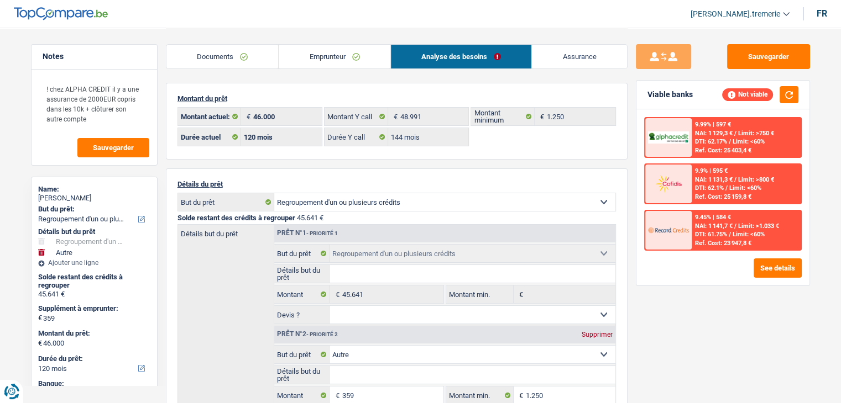
click at [323, 57] on link "Emprunteur" at bounding box center [335, 57] width 112 height 24
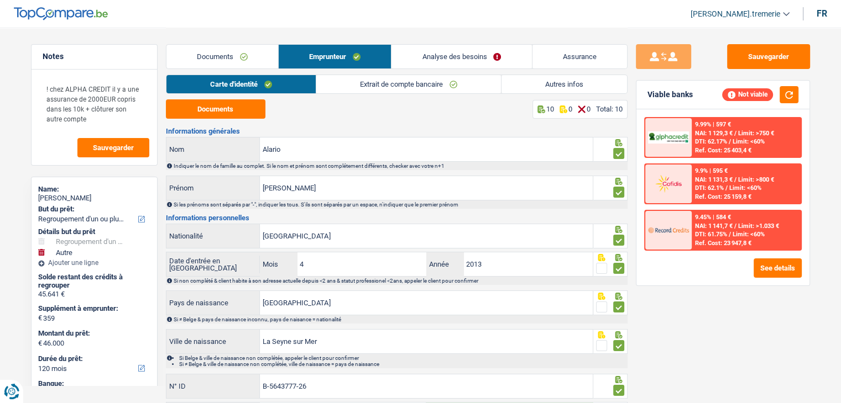
click at [241, 49] on link "Documents" at bounding box center [222, 57] width 112 height 24
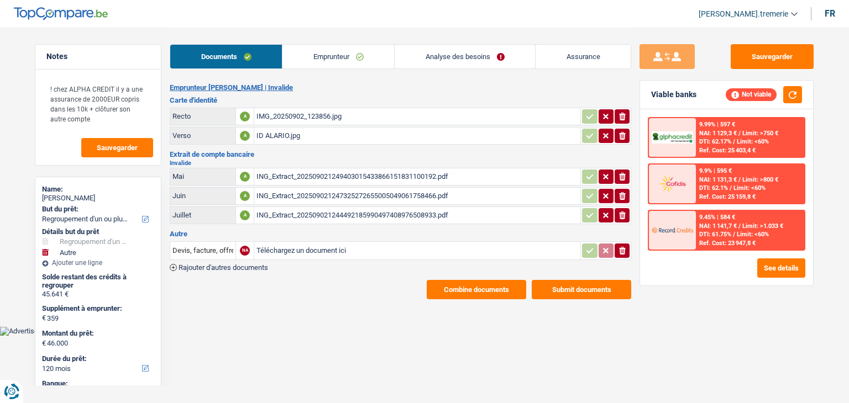
click at [326, 52] on link "Emprunteur" at bounding box center [338, 57] width 112 height 24
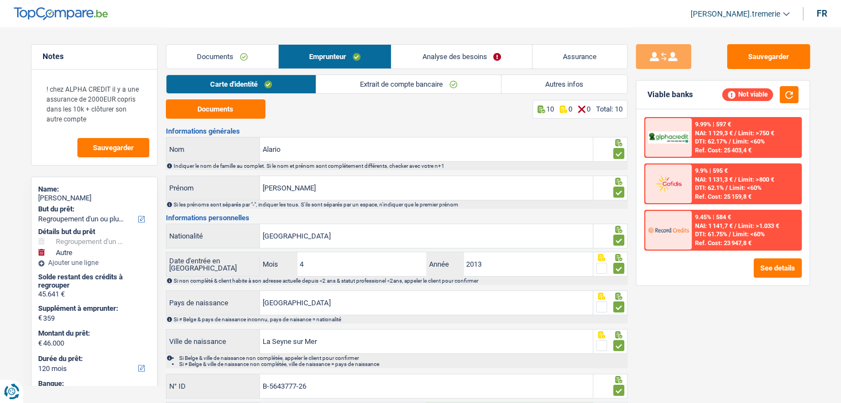
click at [417, 83] on link "Extrait de compte bancaire" at bounding box center [408, 84] width 185 height 18
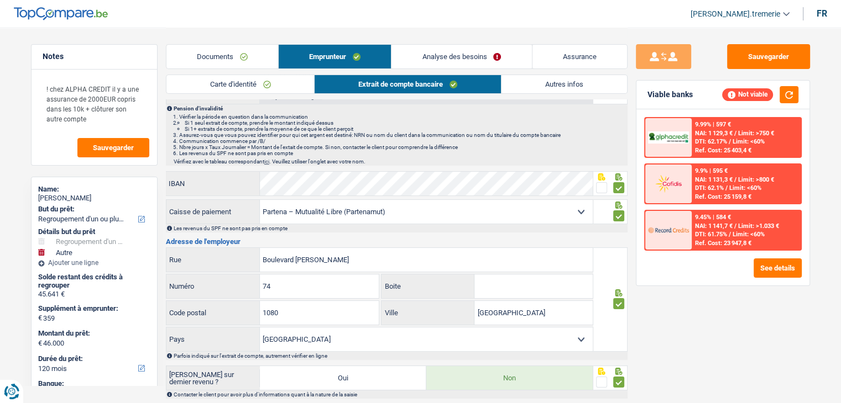
scroll to position [256, 0]
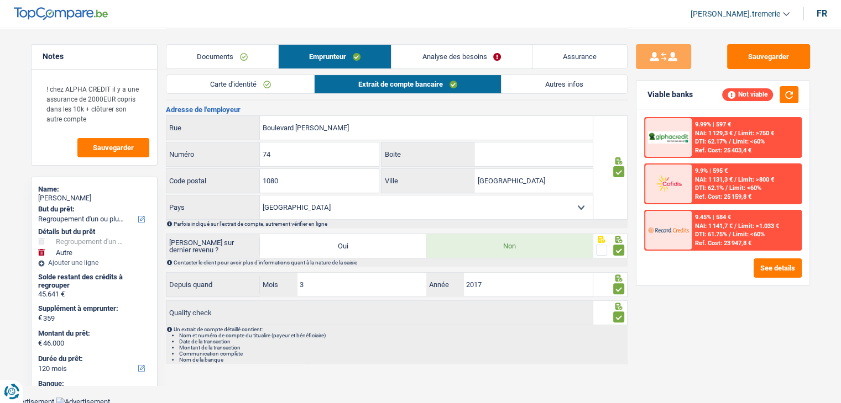
click at [279, 90] on link "Carte d'identité" at bounding box center [240, 84] width 148 height 18
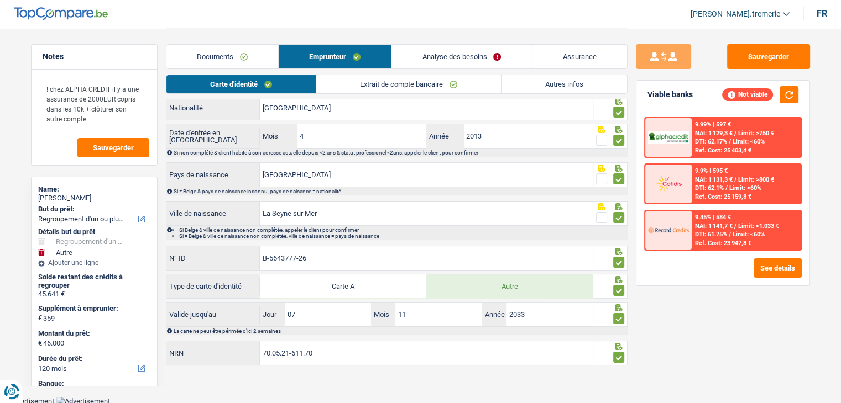
click at [584, 83] on link "Autres infos" at bounding box center [563, 84] width 125 height 18
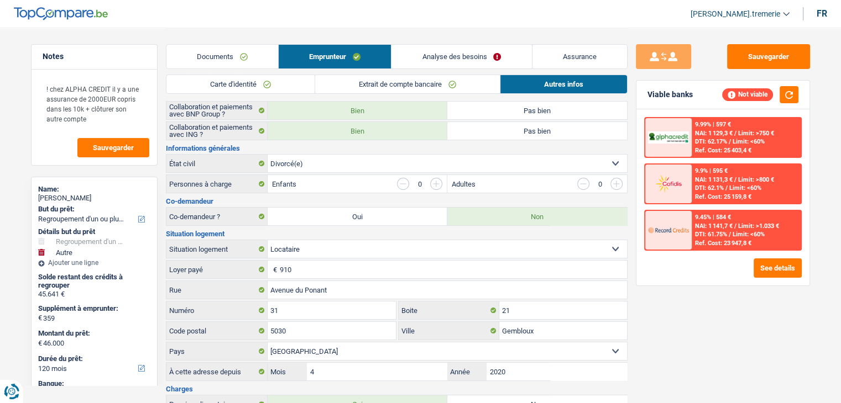
click at [250, 57] on link "Documents" at bounding box center [222, 57] width 112 height 24
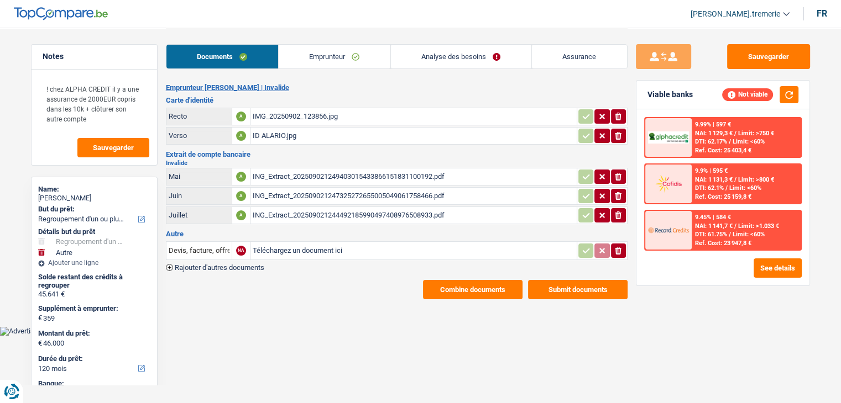
scroll to position [0, 0]
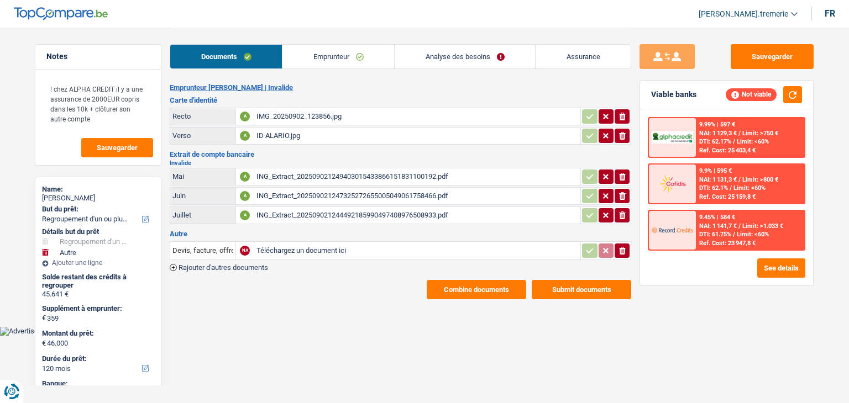
click at [356, 56] on link "Emprunteur" at bounding box center [338, 57] width 112 height 24
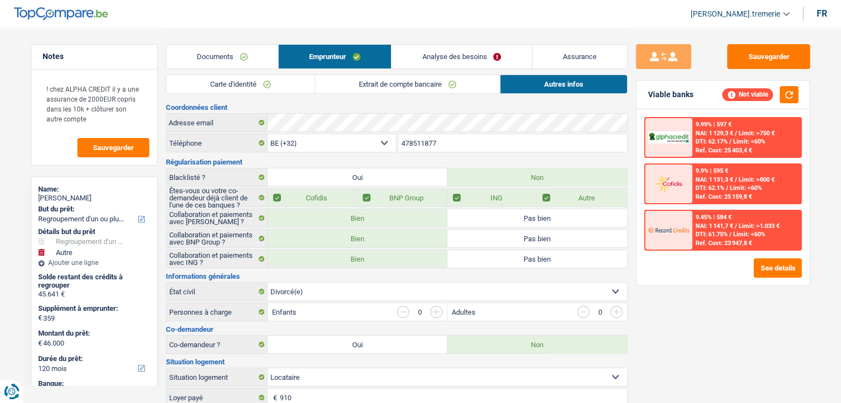
click at [442, 89] on link "Extrait de compte bancaire" at bounding box center [407, 84] width 185 height 18
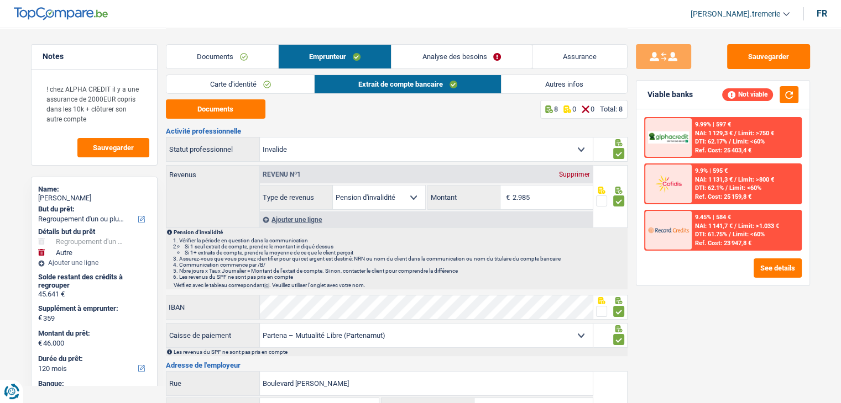
scroll to position [256, 0]
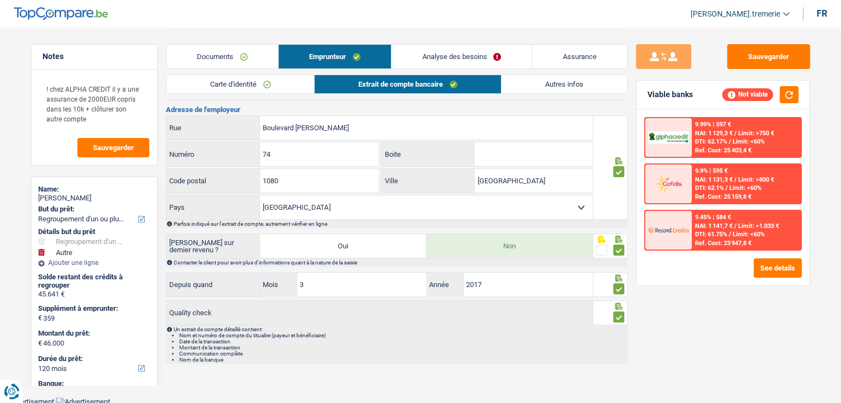
click at [556, 90] on link "Autres infos" at bounding box center [563, 84] width 125 height 18
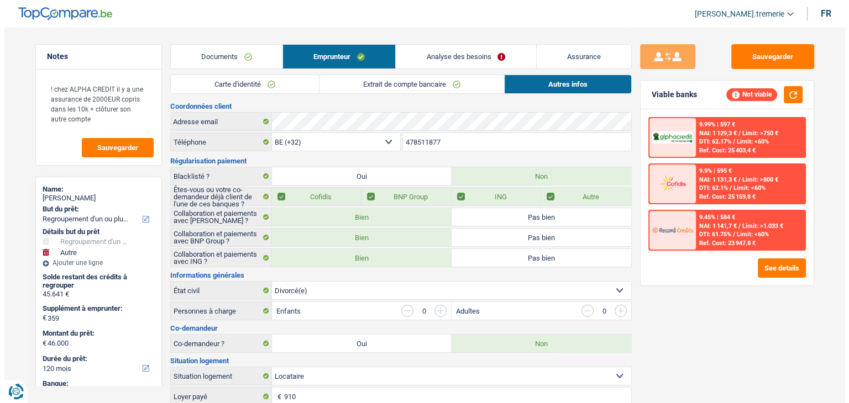
scroll to position [0, 0]
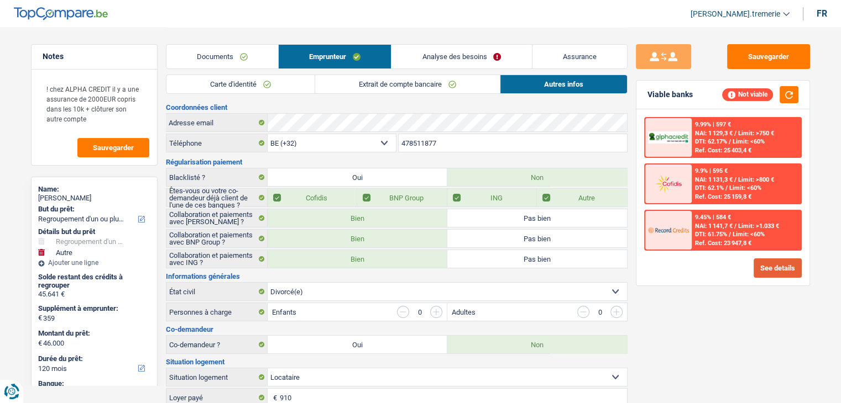
click at [767, 262] on button "See details" at bounding box center [777, 268] width 48 height 19
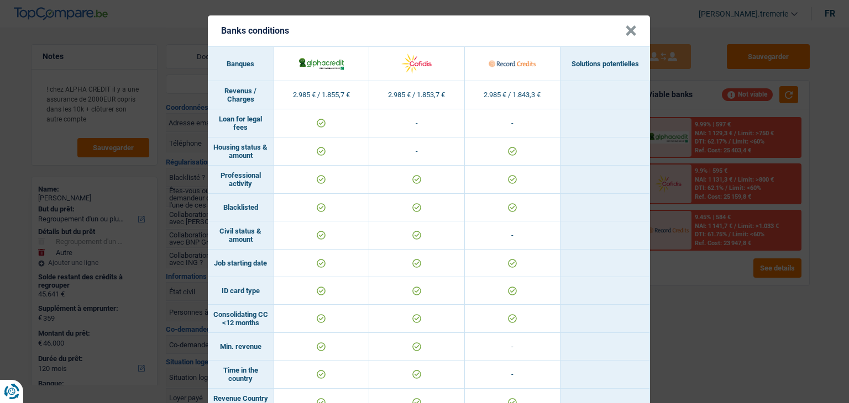
click at [626, 25] on button "×" at bounding box center [631, 30] width 12 height 11
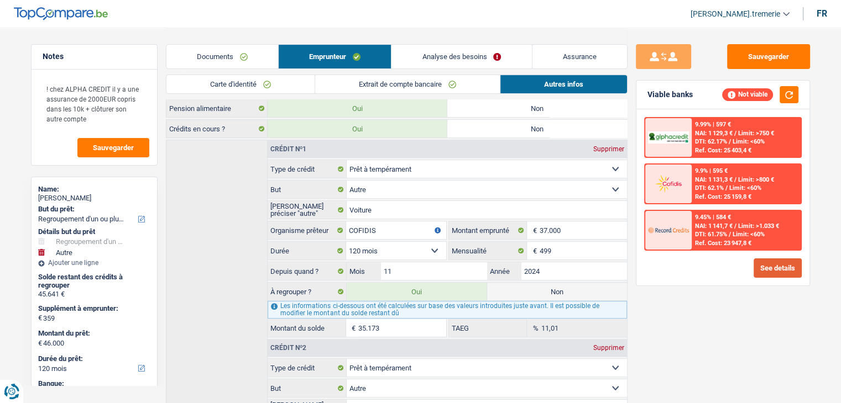
scroll to position [426, 0]
click at [532, 288] on label "Non" at bounding box center [557, 290] width 140 height 18
click at [532, 288] on input "Non" at bounding box center [557, 290] width 140 height 18
radio input "true"
type input "10.827"
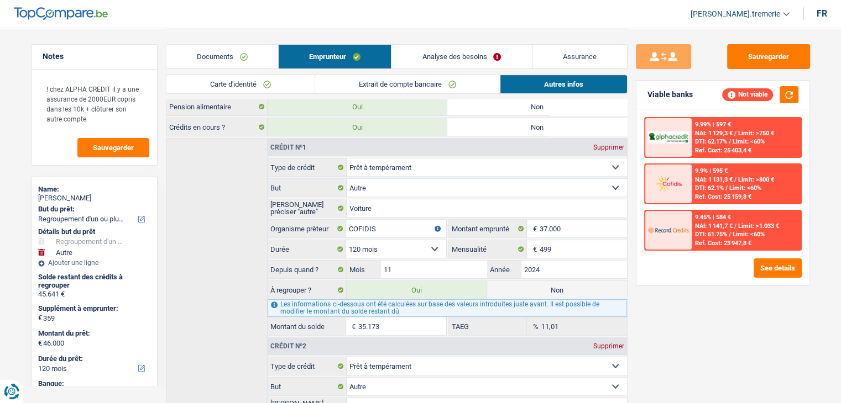
select select "60"
radio input "false"
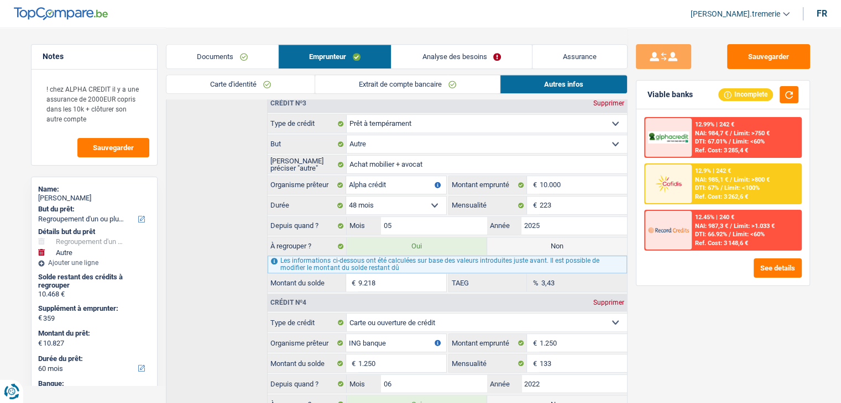
scroll to position [873, 0]
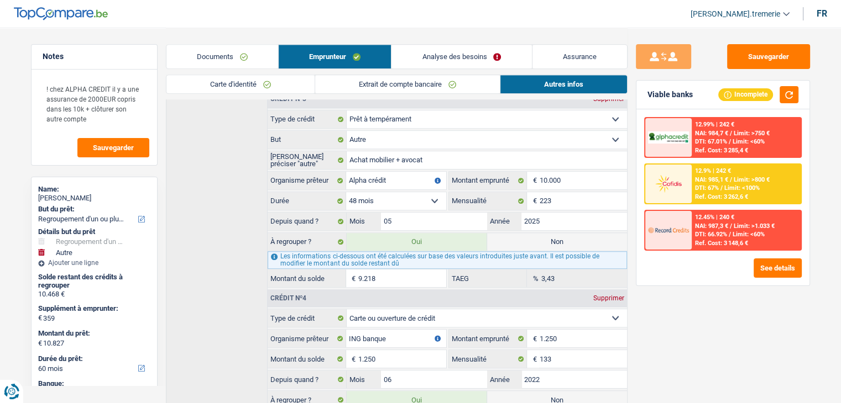
click at [537, 234] on label "Non" at bounding box center [557, 242] width 140 height 18
click at [537, 234] on input "Non" at bounding box center [557, 242] width 140 height 18
radio input "true"
type input "1.609"
select select "24"
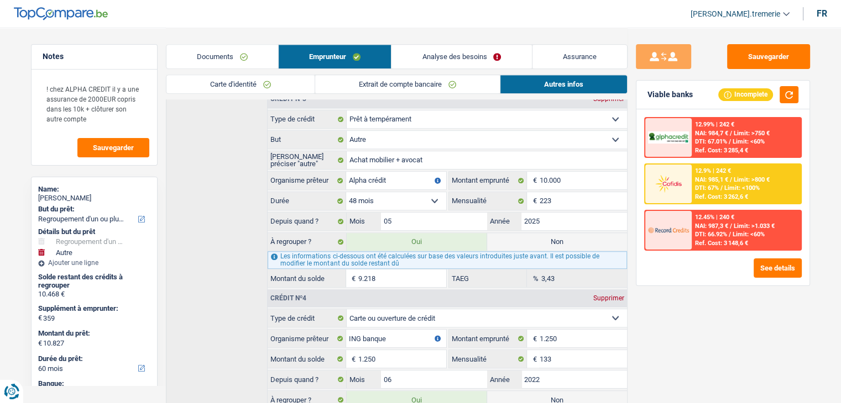
radio input "false"
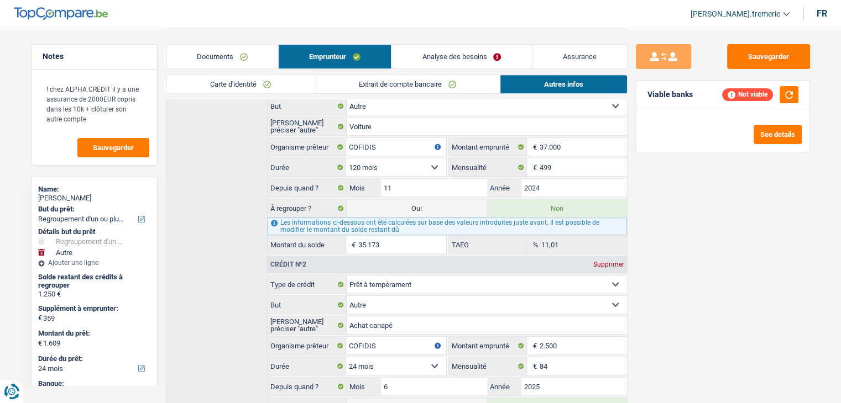
scroll to position [491, 0]
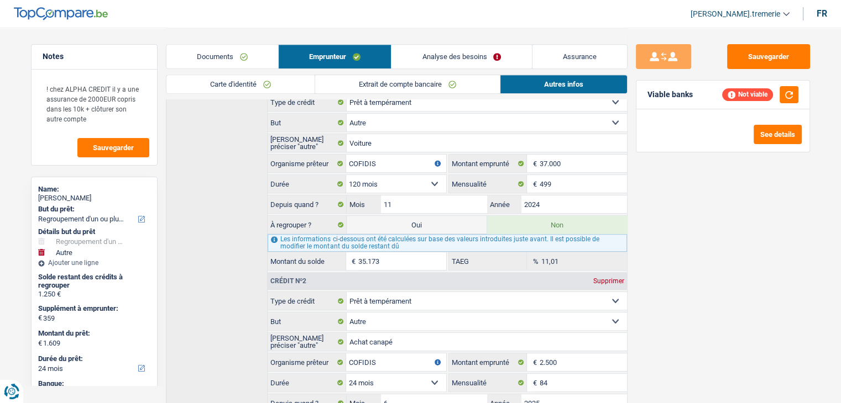
click at [462, 221] on label "Oui" at bounding box center [417, 225] width 140 height 18
click at [462, 221] on input "Oui" at bounding box center [417, 225] width 140 height 18
radio input "true"
type input "36.782"
radio input "false"
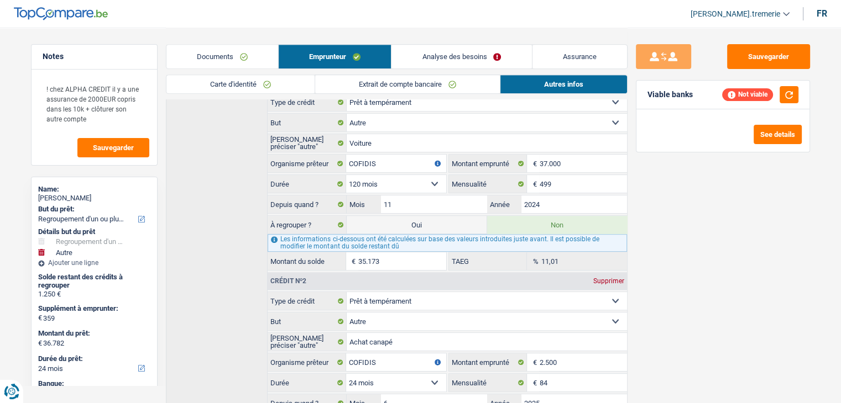
select select "120"
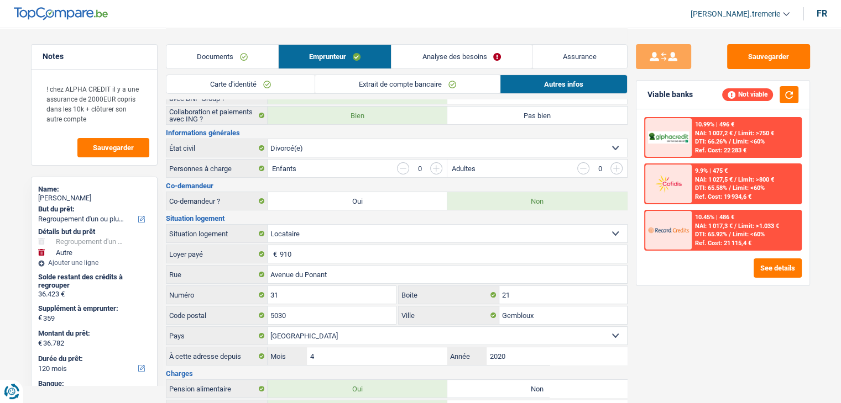
scroll to position [0, 0]
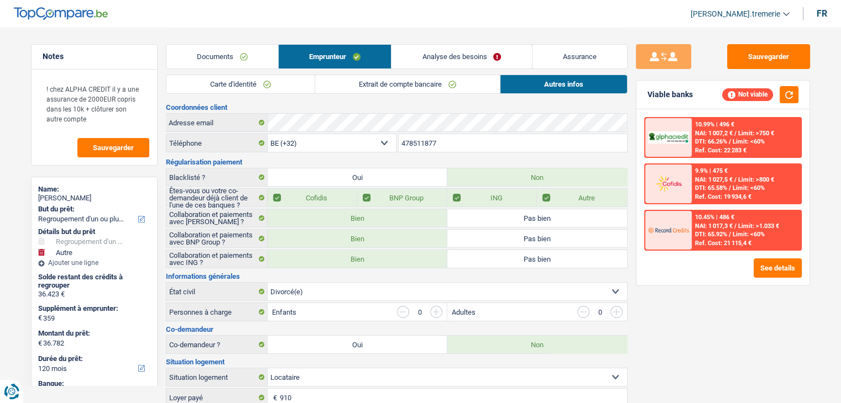
click at [476, 51] on link "Analyse des besoins" at bounding box center [461, 57] width 140 height 24
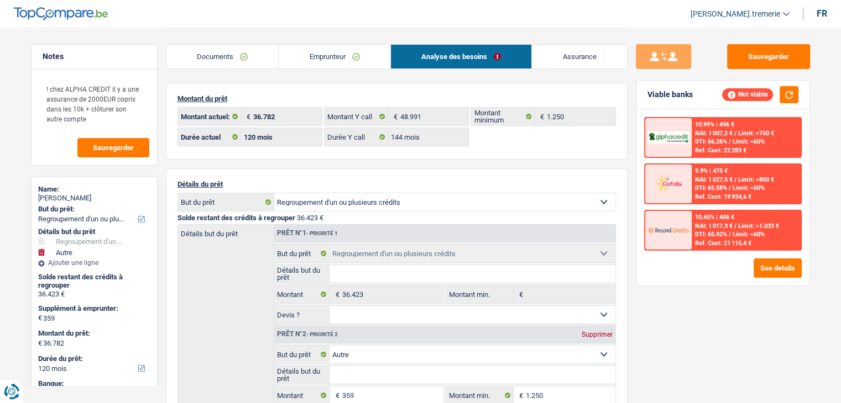
click at [368, 58] on link "Emprunteur" at bounding box center [335, 57] width 112 height 24
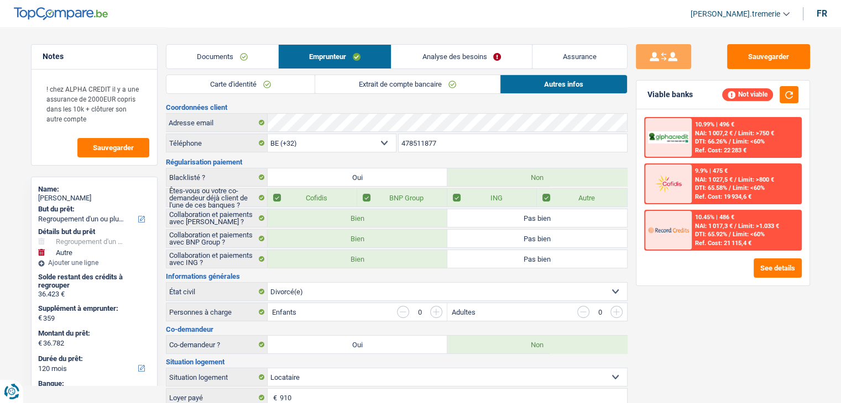
click at [268, 86] on link "Carte d'identité" at bounding box center [240, 84] width 148 height 18
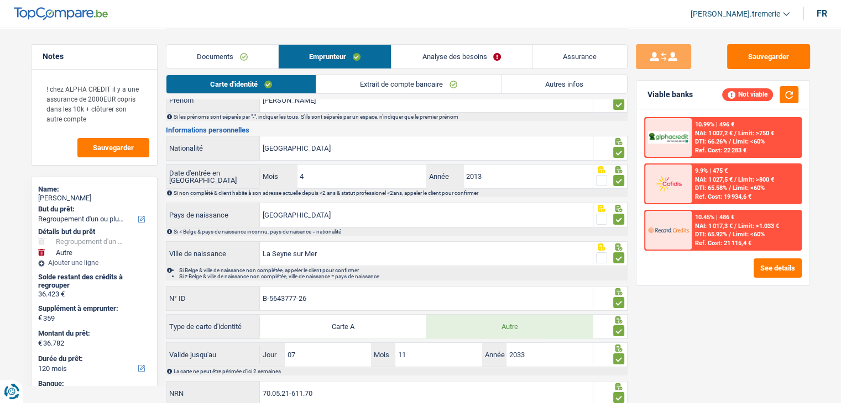
scroll to position [128, 0]
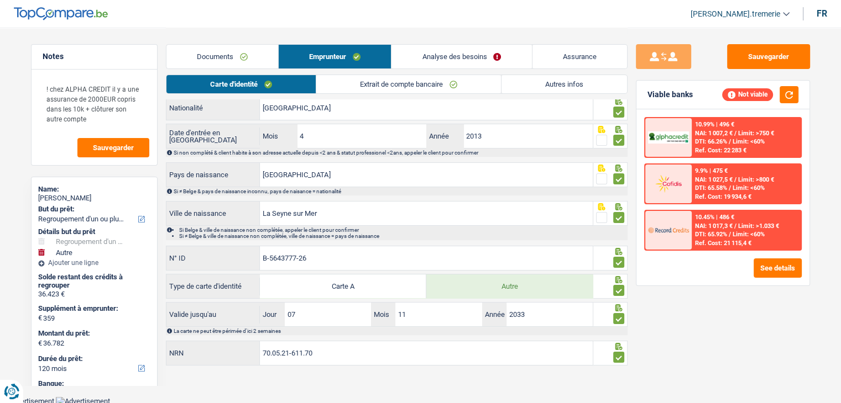
click at [554, 79] on link "Autres infos" at bounding box center [563, 84] width 125 height 18
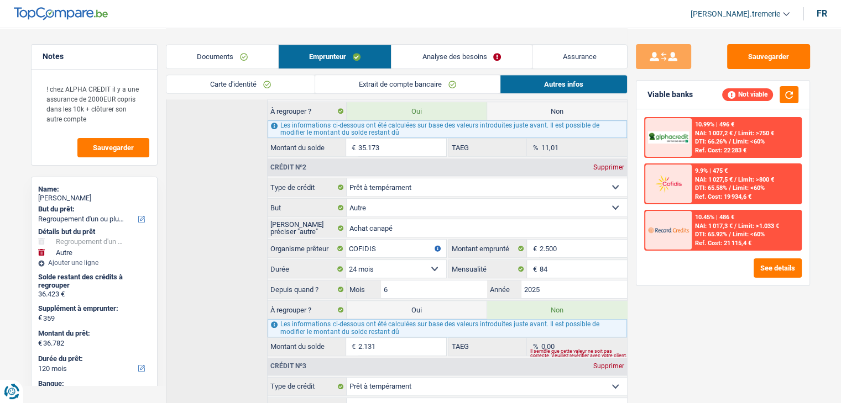
scroll to position [605, 0]
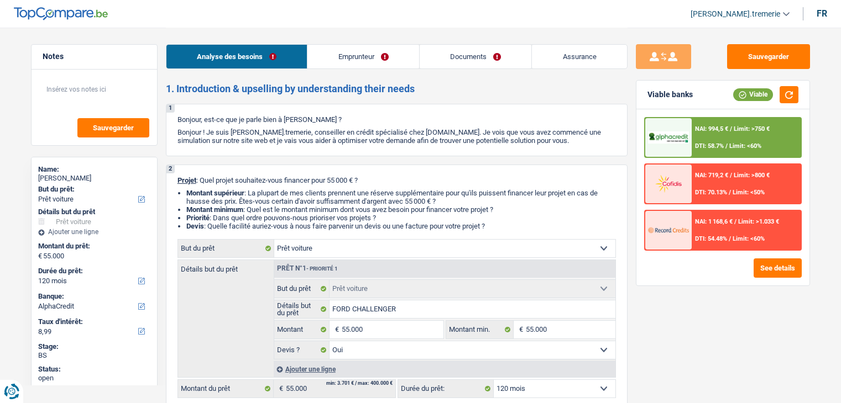
select select "car"
select select "120"
select select "alphacredit"
select select "car"
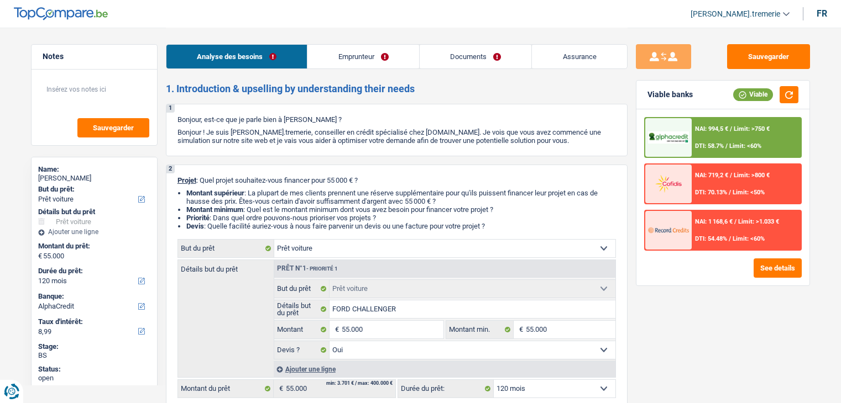
select select "car"
select select "yes"
select select "120"
select select "independent"
select select "netSalary"
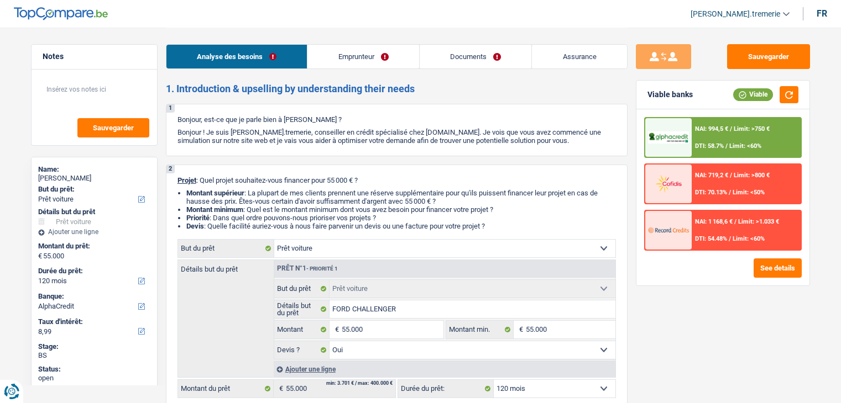
select select "liveWithParents"
select select "personalLoan"
select select "other"
select select "24"
select select "car"
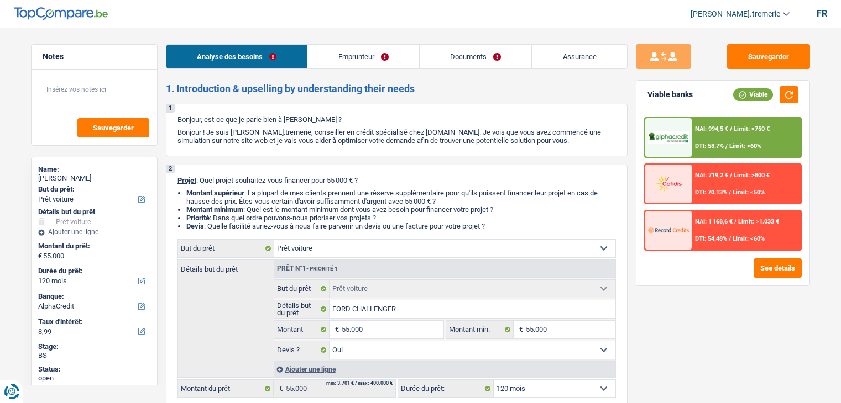
select select "car"
select select "yes"
select select "120"
click at [363, 62] on link "Emprunteur" at bounding box center [363, 57] width 112 height 24
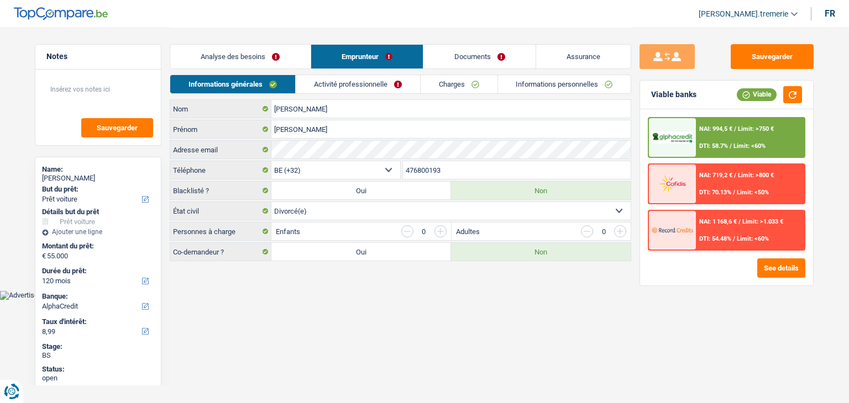
click at [491, 60] on link "Documents" at bounding box center [479, 57] width 112 height 24
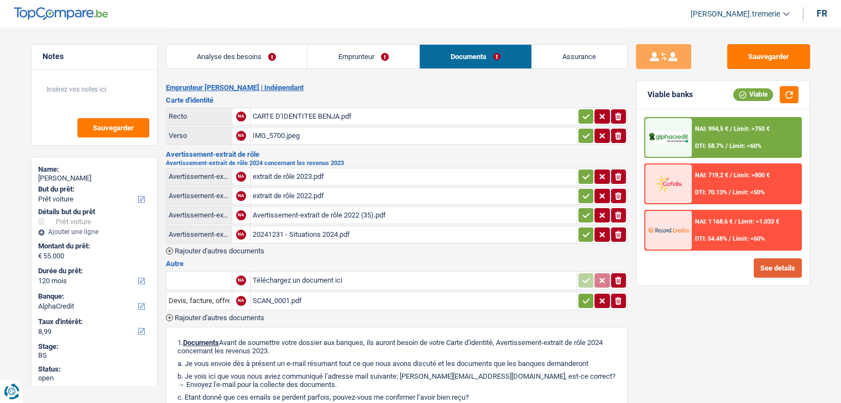
click at [761, 259] on button "See details" at bounding box center [777, 268] width 48 height 19
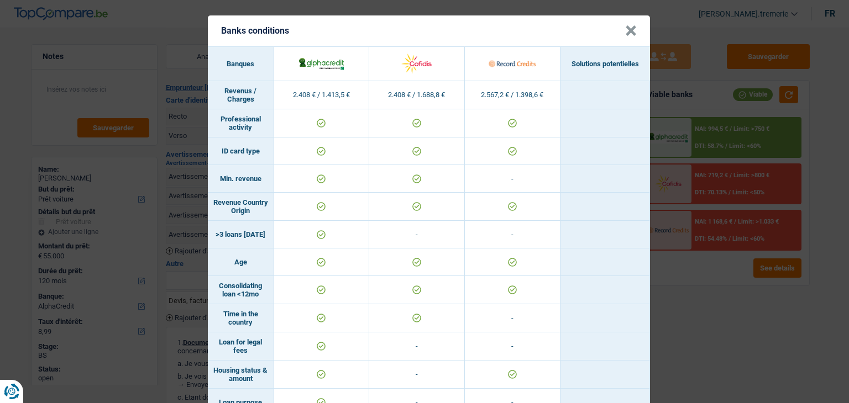
click at [630, 25] on button "×" at bounding box center [631, 30] width 12 height 11
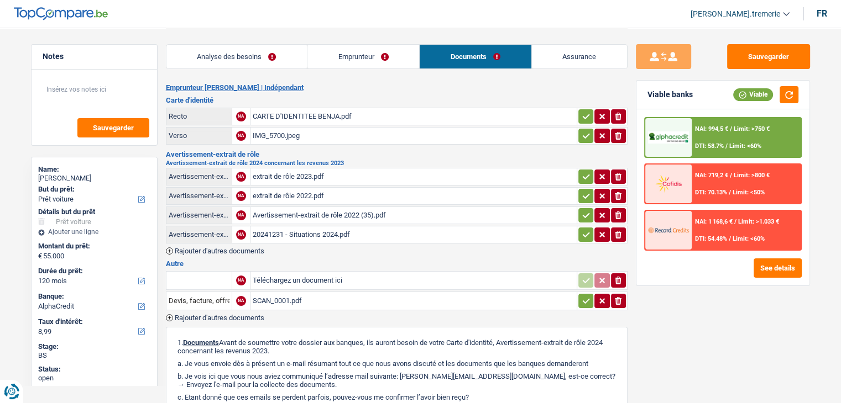
click at [284, 297] on div "SCAN_0001.pdf" at bounding box center [414, 301] width 322 height 17
click at [268, 296] on div "SCAN_0001.pdf" at bounding box center [414, 301] width 322 height 17
click at [77, 90] on textarea at bounding box center [94, 93] width 110 height 33
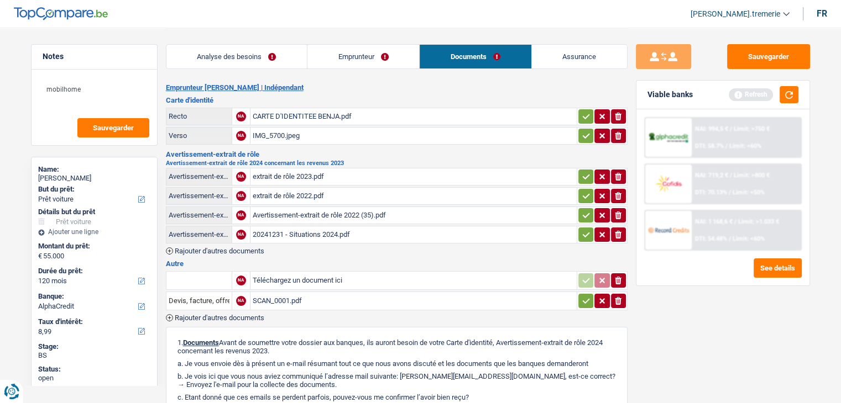
click at [227, 59] on link "Analyse des besoins" at bounding box center [236, 57] width 140 height 24
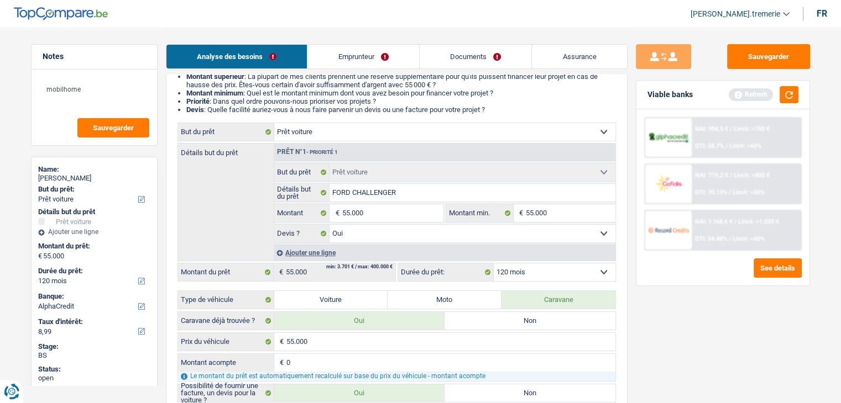
scroll to position [117, 0]
click at [97, 90] on textarea "mobilhome" at bounding box center [94, 93] width 110 height 33
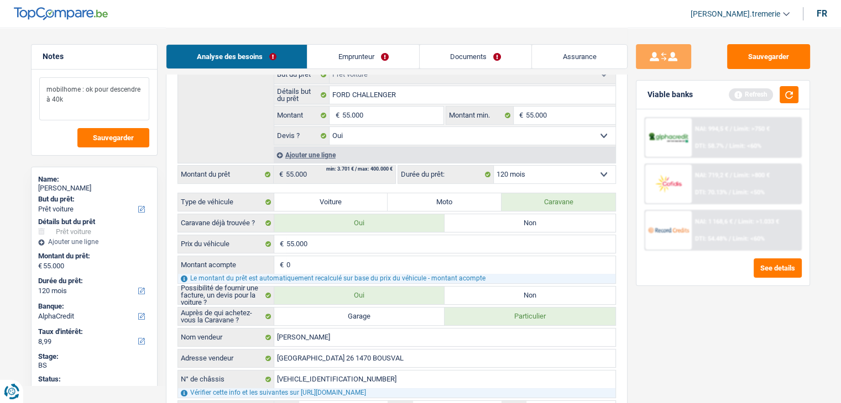
scroll to position [212, 0]
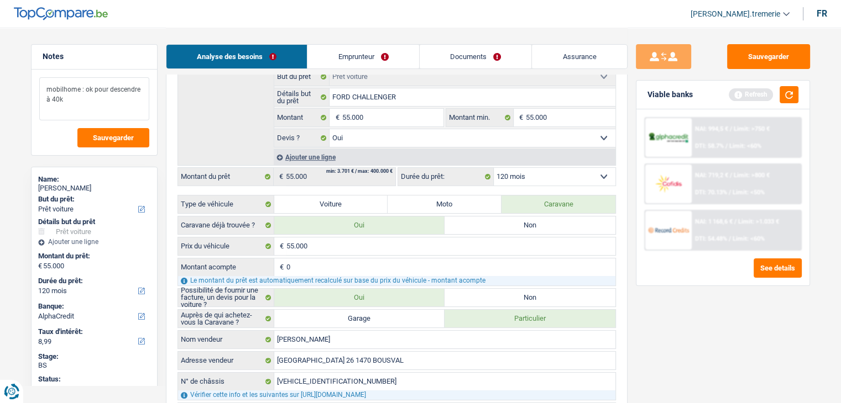
type textarea "mobilhome : ok pour descendre à 40k"
click at [522, 182] on select "12 mois 18 mois 24 mois 30 mois 36 mois 42 mois 48 mois 60 mois 72 mois 84 mois…" at bounding box center [555, 177] width 122 height 18
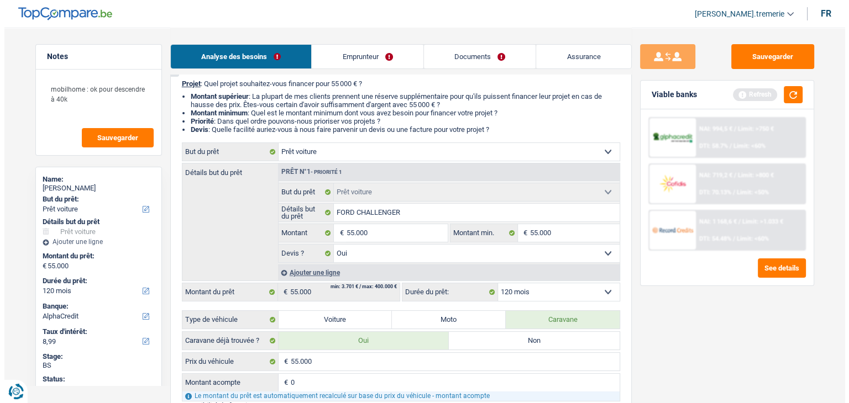
scroll to position [97, 0]
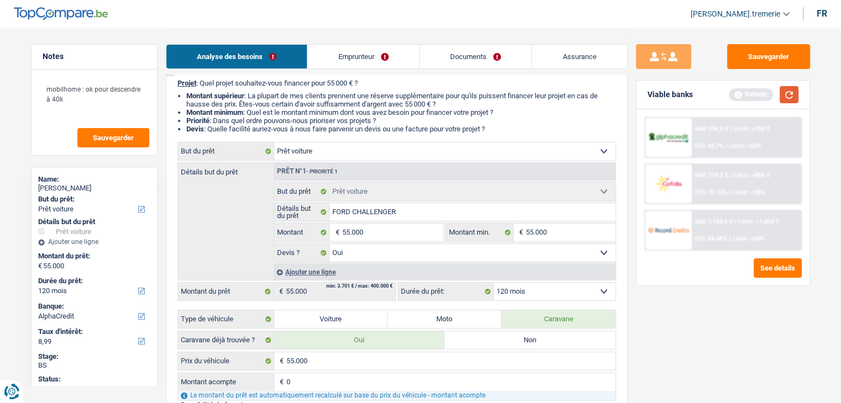
click at [790, 96] on button "button" at bounding box center [788, 94] width 19 height 17
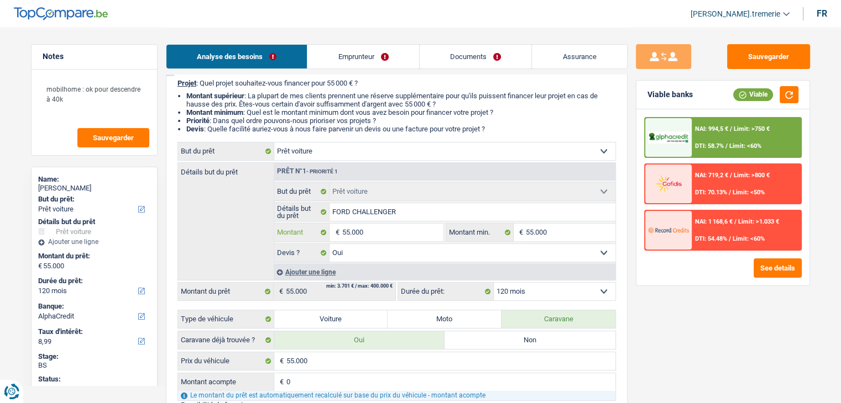
click at [347, 232] on input "55.000" at bounding box center [392, 233] width 101 height 18
type input "4"
type input "40"
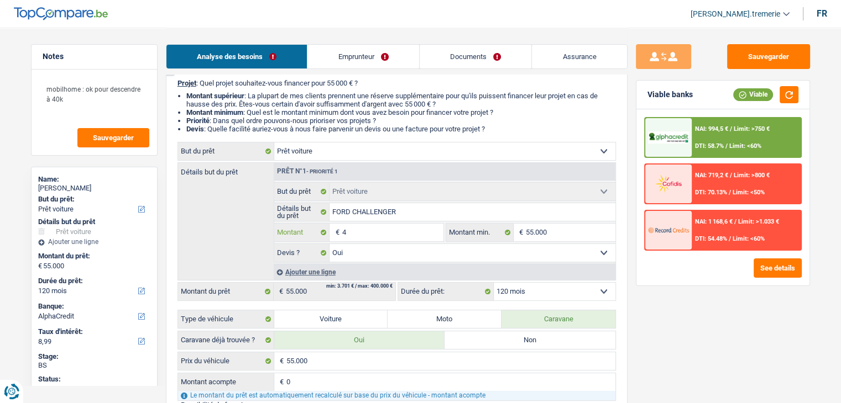
type input "40"
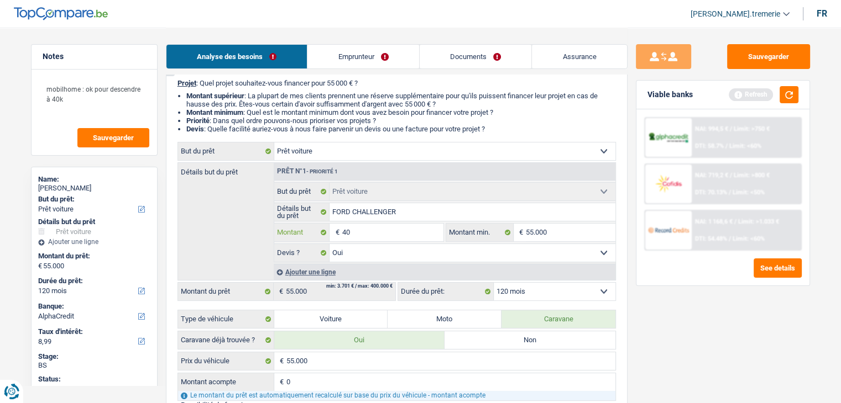
type input "400"
type input "4.000"
type input "40.000"
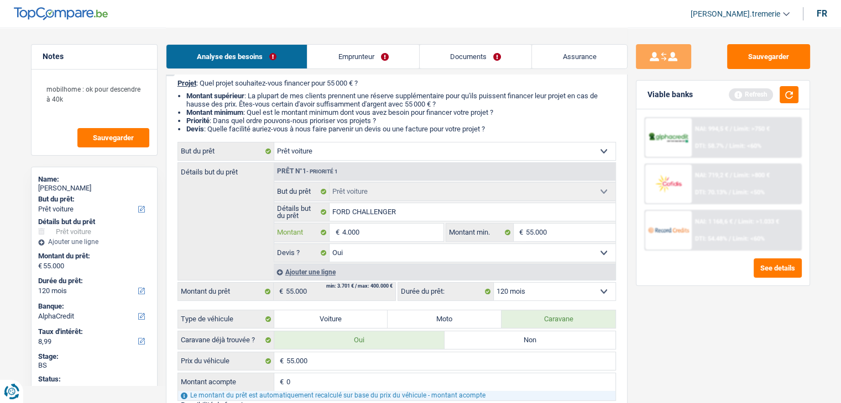
type input "40.000"
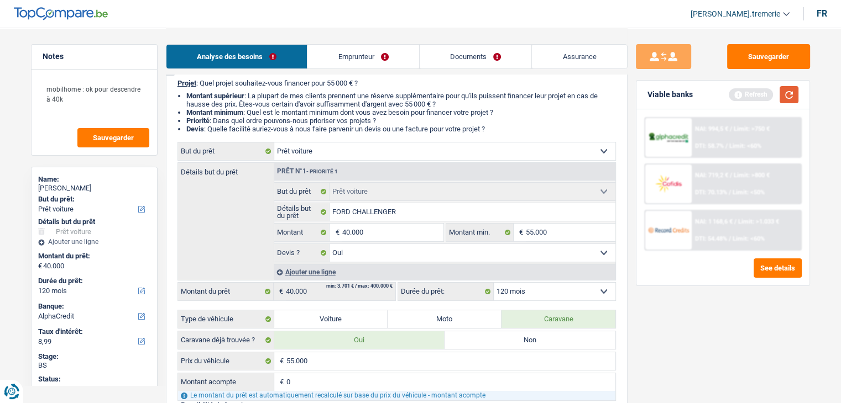
click at [788, 93] on button "button" at bounding box center [788, 94] width 19 height 17
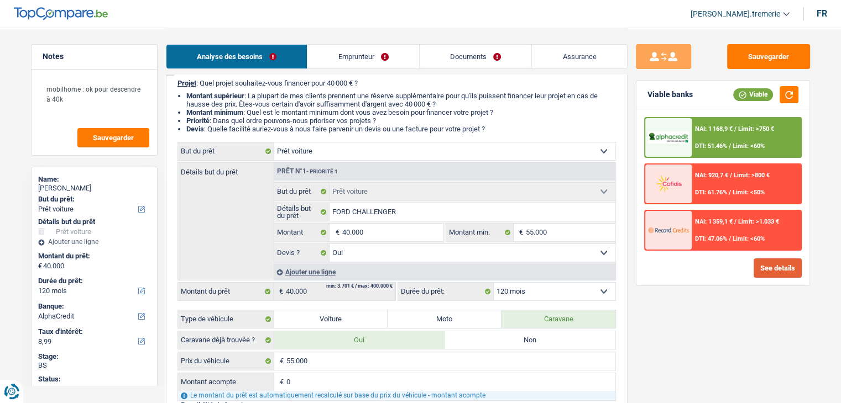
click at [793, 259] on button "See details" at bounding box center [777, 268] width 48 height 19
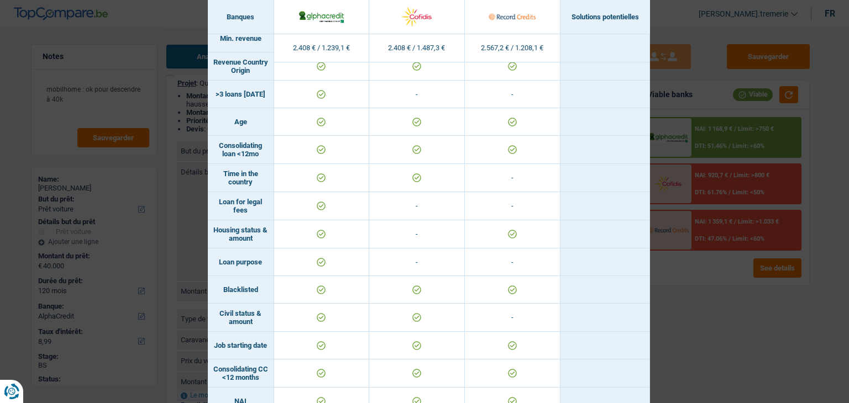
scroll to position [0, 0]
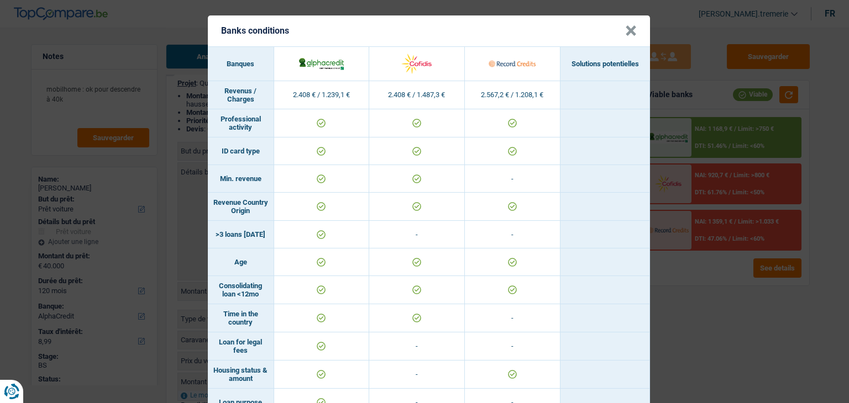
click at [625, 34] on button "×" at bounding box center [631, 30] width 12 height 11
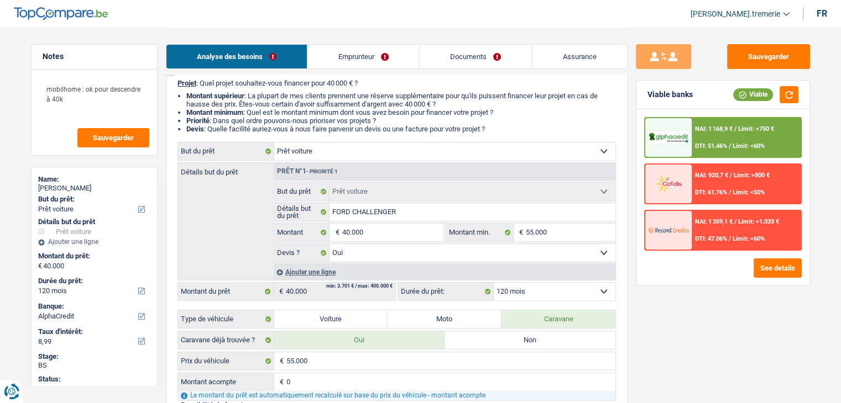
click at [528, 289] on select "12 mois 18 mois 24 mois 30 mois 36 mois 42 mois 48 mois 60 mois 72 mois 84 mois…" at bounding box center [555, 292] width 122 height 18
select select "84"
click at [494, 283] on select "12 mois 18 mois 24 mois 30 mois 36 mois 42 mois 48 mois 60 mois 72 mois 84 mois…" at bounding box center [555, 292] width 122 height 18
select select "84"
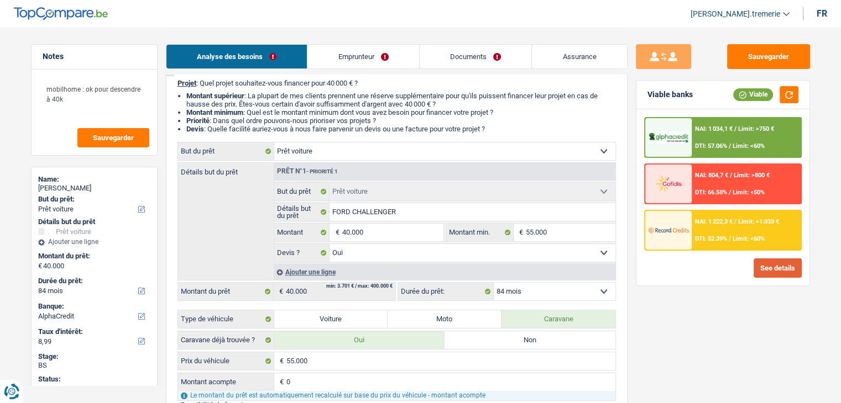
click at [776, 263] on button "See details" at bounding box center [777, 268] width 48 height 19
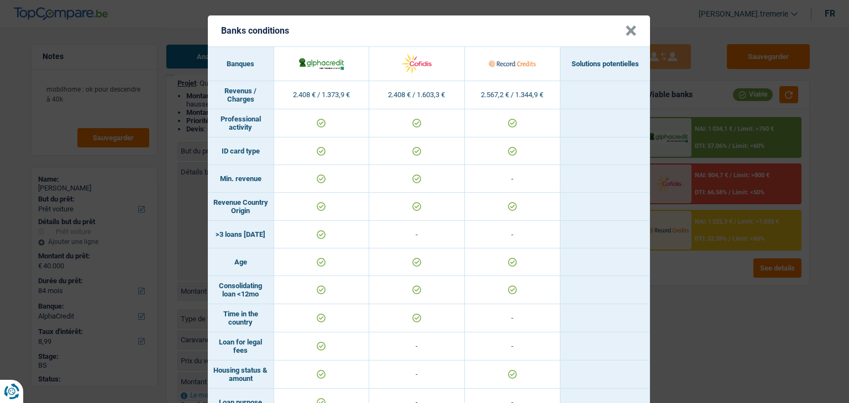
click at [628, 30] on button "×" at bounding box center [631, 30] width 12 height 11
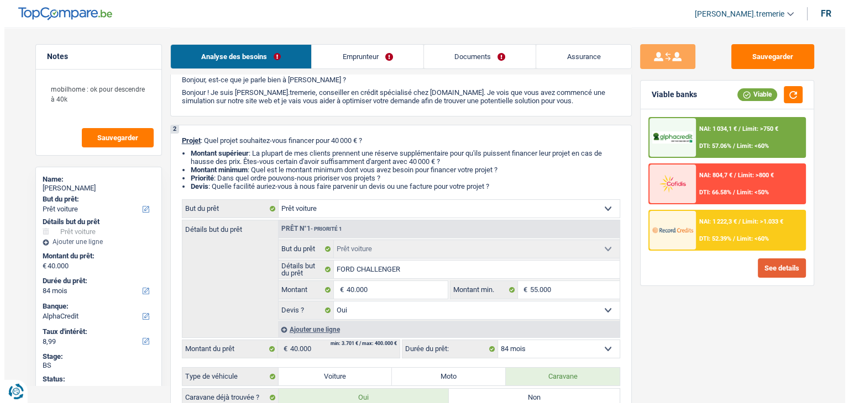
scroll to position [41, 0]
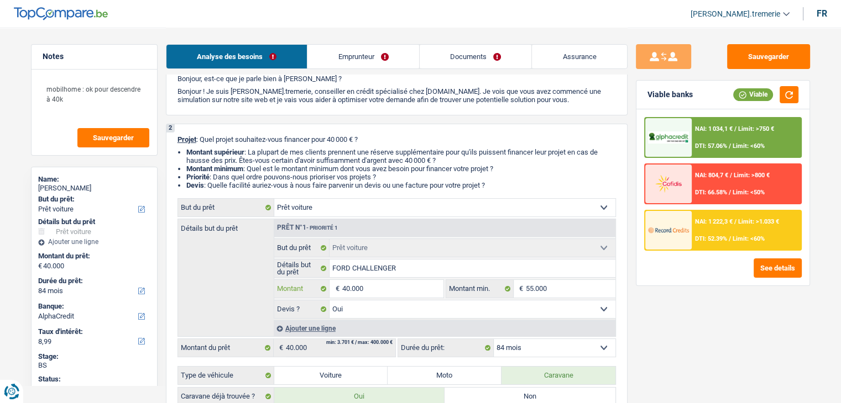
click at [350, 286] on input "40.000" at bounding box center [392, 289] width 101 height 18
type input "4.000"
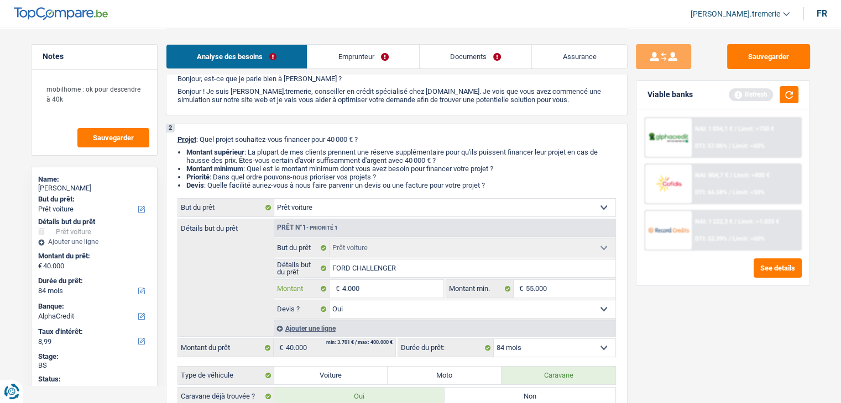
type input "45.000"
select select "120"
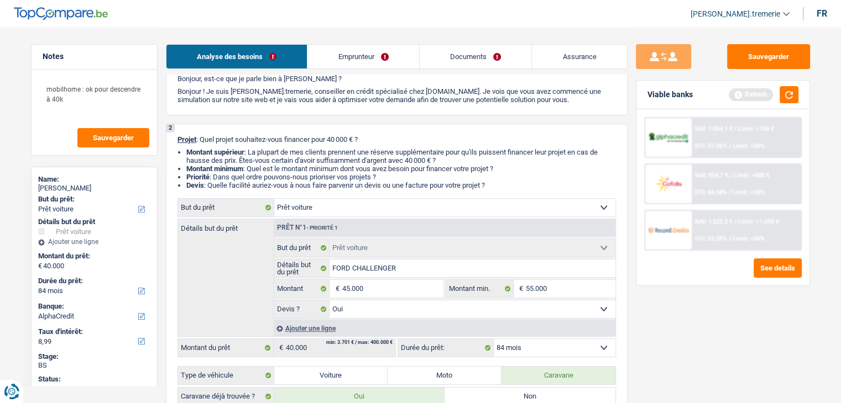
type input "45.000"
select select "120"
type input "45.000"
select select "120"
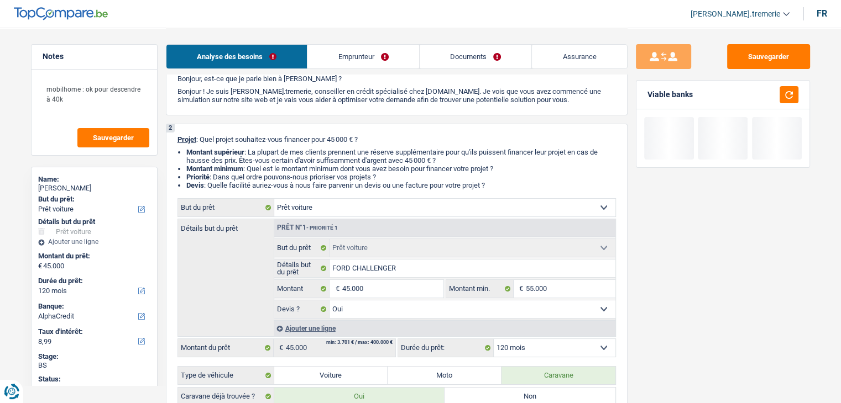
click at [749, 311] on div "Sauvegarder Viable banks" at bounding box center [722, 215] width 191 height 342
click at [554, 341] on select "12 mois 18 mois 24 mois 30 mois 36 mois 42 mois 48 mois 60 mois 72 mois 84 mois…" at bounding box center [555, 348] width 122 height 18
select select "84"
click at [494, 339] on select "12 mois 18 mois 24 mois 30 mois 36 mois 42 mois 48 mois 60 mois 72 mois 84 mois…" at bounding box center [555, 348] width 122 height 18
select select "84"
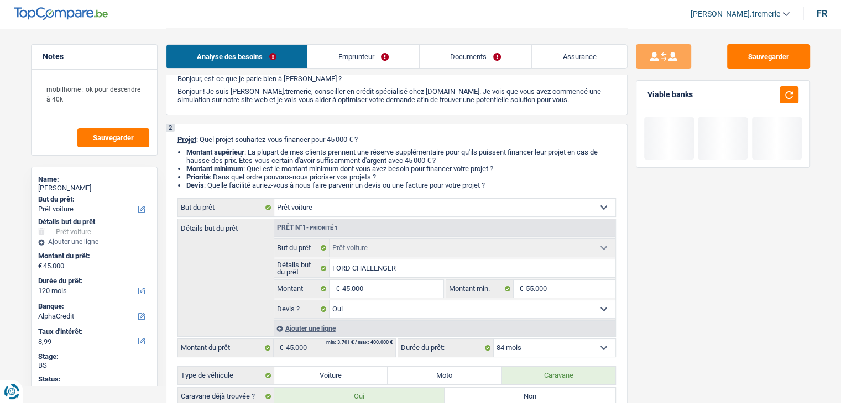
select select "84"
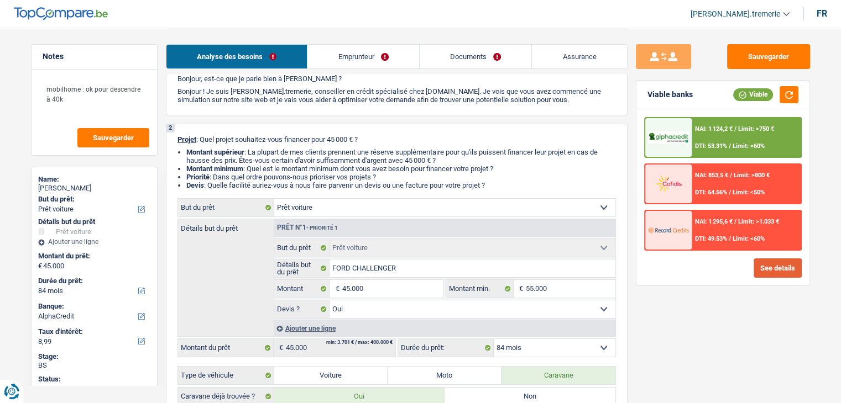
click at [768, 261] on button "See details" at bounding box center [777, 268] width 48 height 19
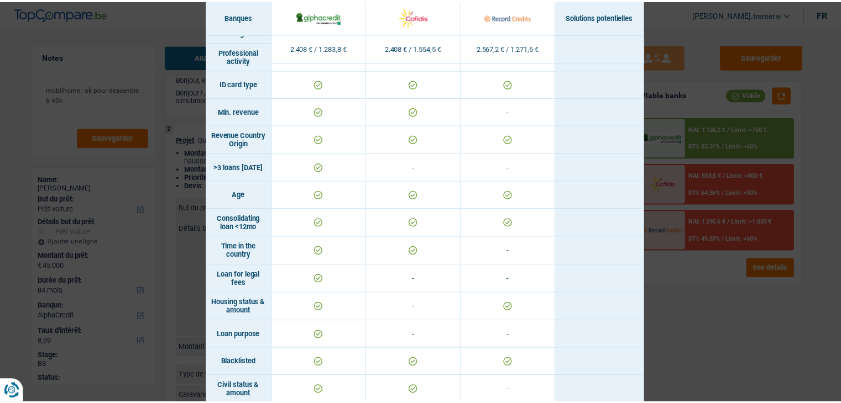
scroll to position [0, 0]
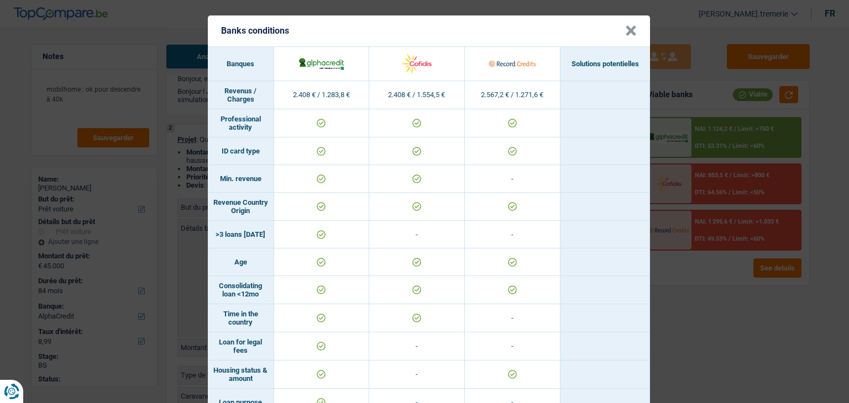
click at [625, 31] on button "×" at bounding box center [631, 30] width 12 height 11
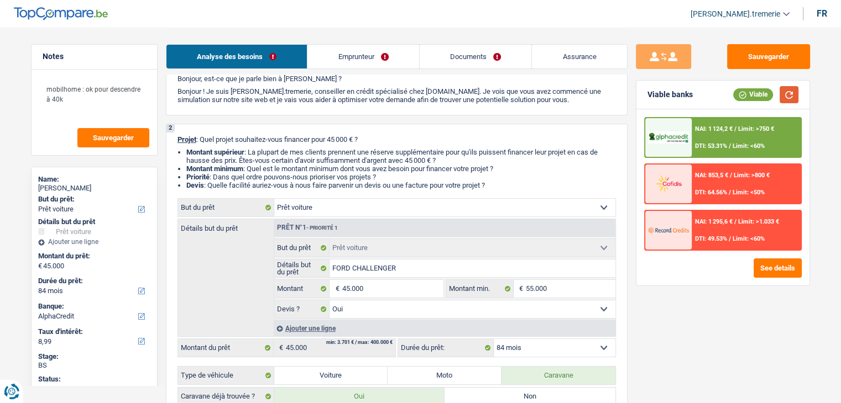
click at [783, 91] on button "button" at bounding box center [788, 94] width 19 height 17
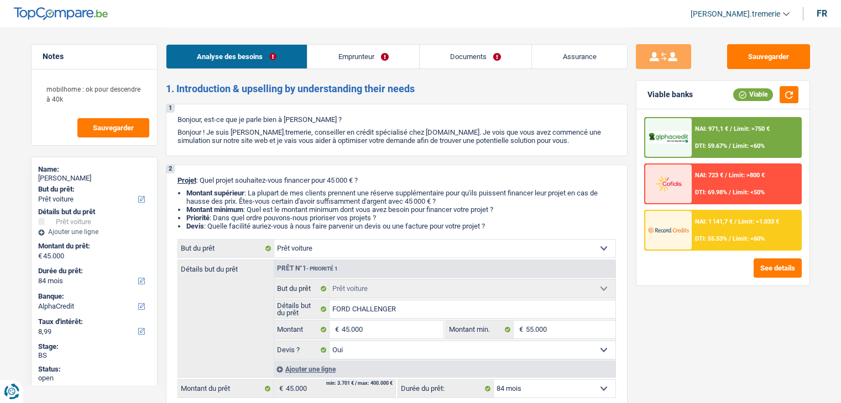
select select "car"
select select "84"
select select "alphacredit"
select select "car"
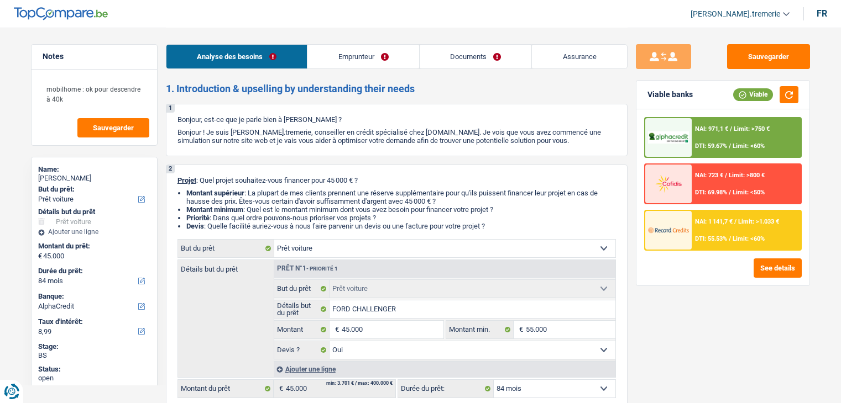
select select "car"
select select "yes"
select select "84"
select select "independent"
select select "netSalary"
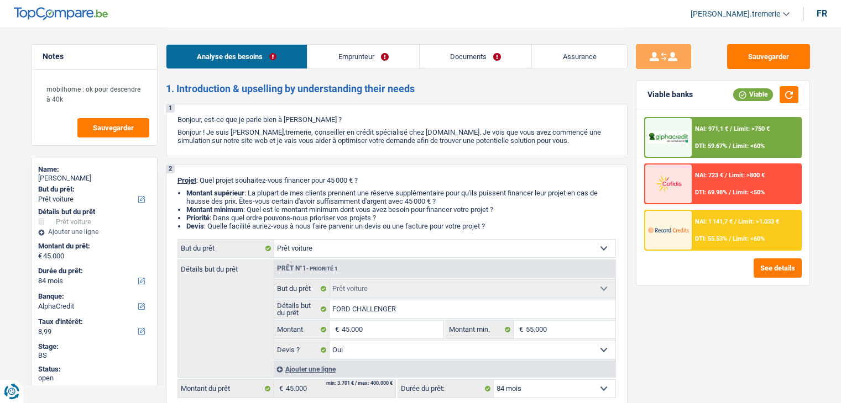
select select "liveWithParents"
select select "personalLoan"
select select "other"
select select "24"
select select "car"
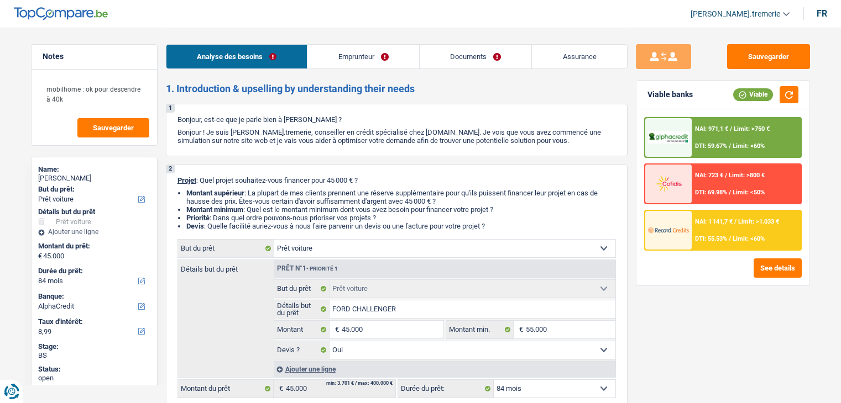
select select "car"
select select "yes"
select select "84"
select select "independent"
select select "netSalary"
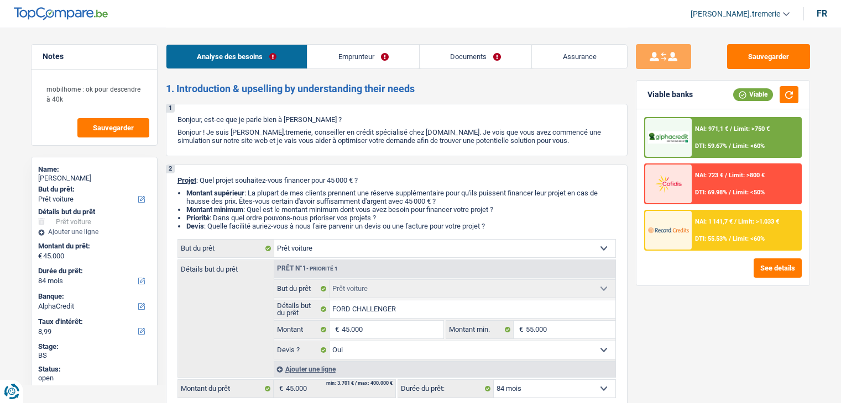
select select "BE"
click at [360, 58] on link "Emprunteur" at bounding box center [363, 57] width 112 height 24
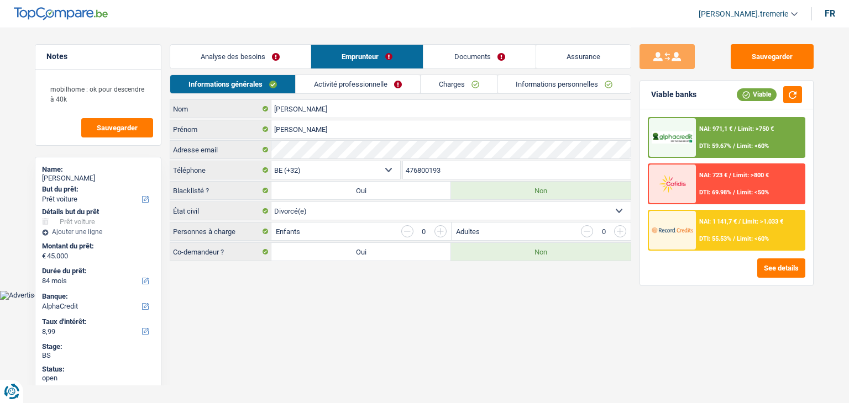
click at [363, 88] on link "Activité professionnelle" at bounding box center [358, 84] width 124 height 18
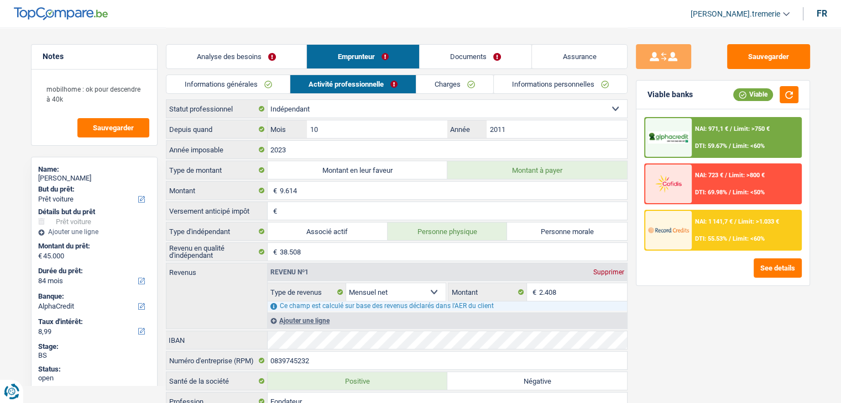
click at [679, 232] on img at bounding box center [668, 230] width 41 height 20
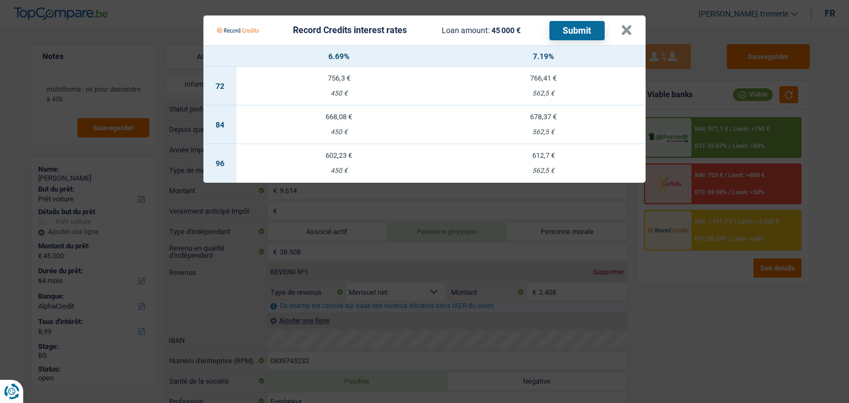
click at [565, 140] on td "678,37 € 562,5 €" at bounding box center [543, 125] width 204 height 39
select select "record credits"
type input "7,19"
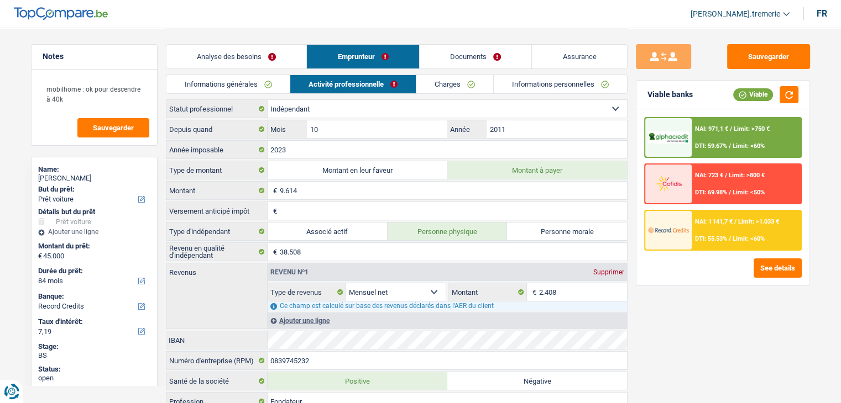
click at [707, 242] on div "NAI: 1 141,7 € / Limit: >1.033 € DTI: 55.53% / Limit: <60%" at bounding box center [745, 230] width 109 height 39
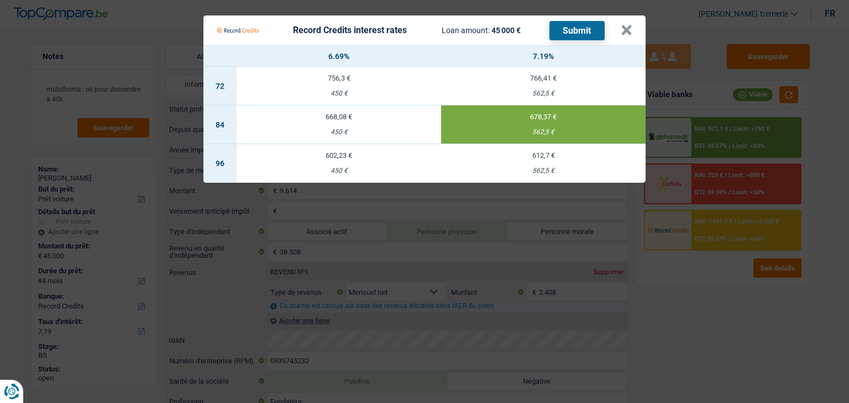
click at [583, 32] on button "Submit" at bounding box center [576, 30] width 55 height 19
click at [633, 29] on Credits___BV_modal_header_ "Record Credits interest rates Loan amount: 45 000 € Submit ×" at bounding box center [424, 30] width 442 height 30
click at [630, 29] on button "×" at bounding box center [627, 30] width 12 height 11
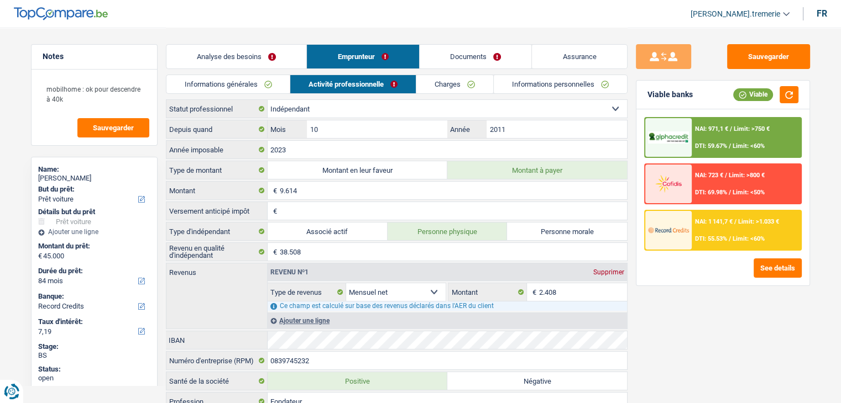
click at [539, 24] on header "[PERSON_NAME].tremerie ADMIN CA SA SO Se déconnecter fr" at bounding box center [420, 14] width 841 height 28
click at [754, 246] on div "NAI: 1 141,7 € / Limit: >1.033 € DTI: 55.53% / Limit: <60%" at bounding box center [745, 230] width 109 height 39
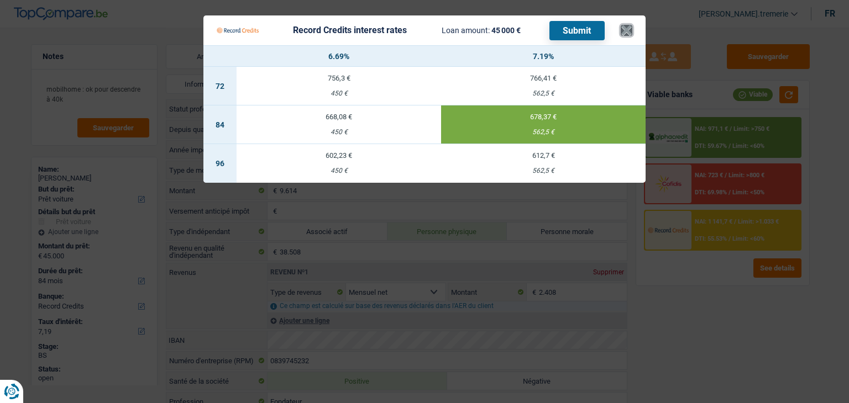
click at [630, 28] on button "×" at bounding box center [627, 30] width 12 height 11
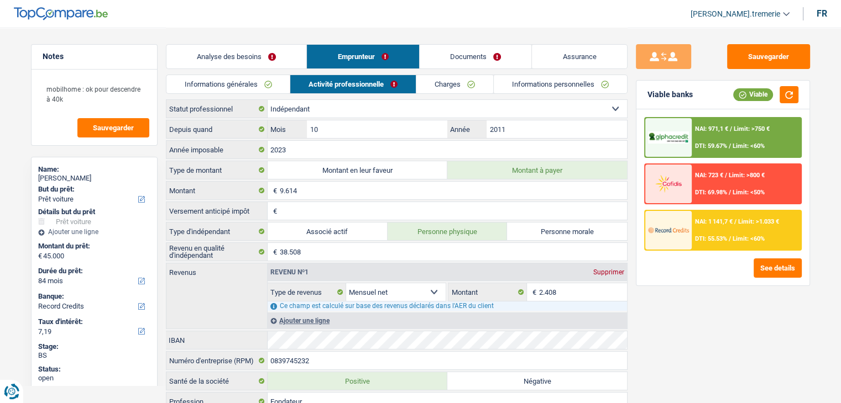
click at [227, 55] on link "Analyse des besoins" at bounding box center [236, 57] width 140 height 24
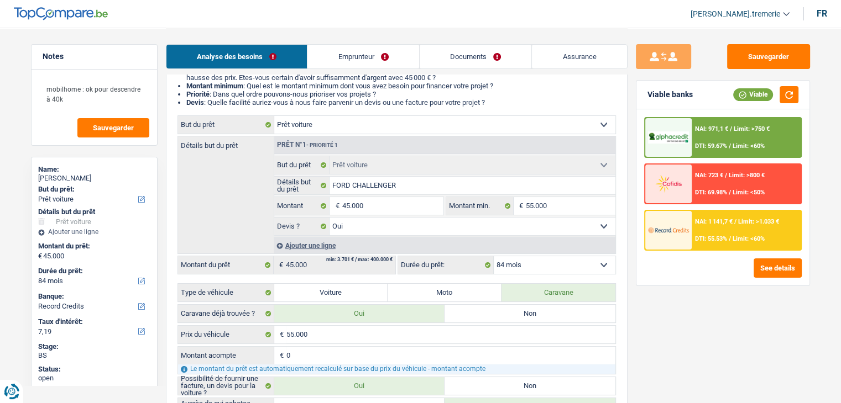
scroll to position [141, 0]
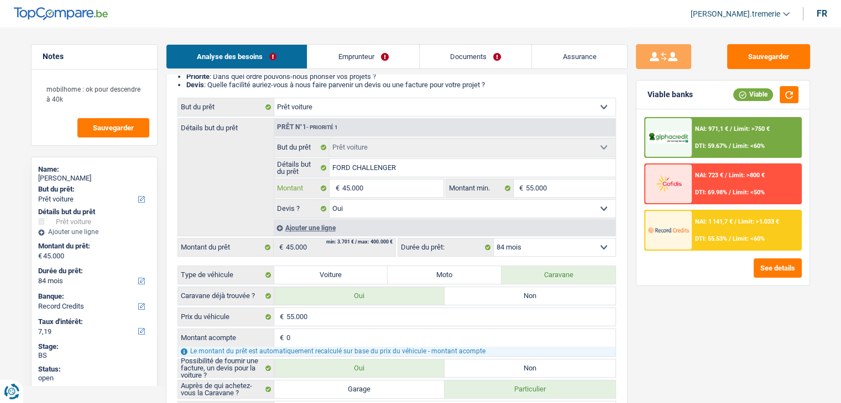
click at [349, 186] on input "45.000" at bounding box center [392, 189] width 101 height 18
type input "4.000"
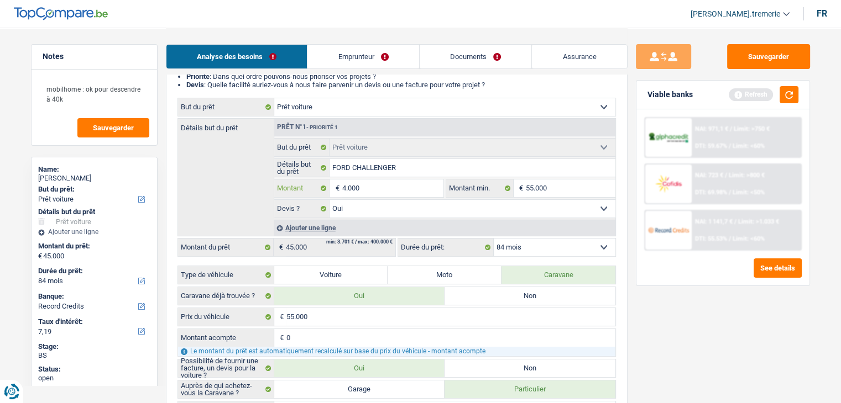
type input "48.000"
select select "120"
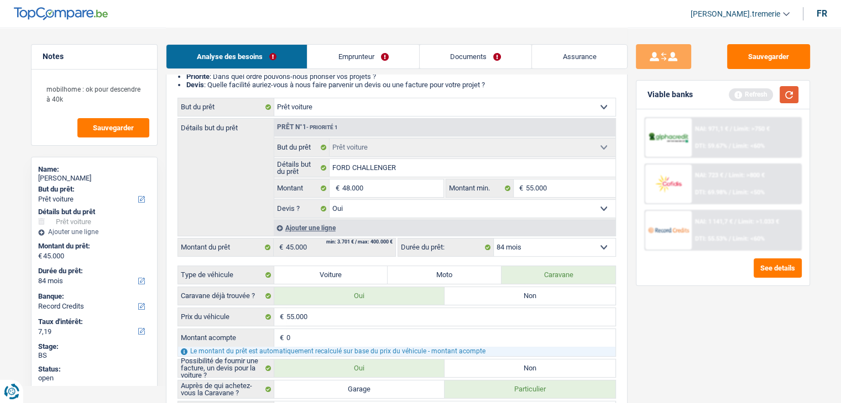
type input "48.000"
select select "120"
type input "48.000"
select select "120"
click at [789, 95] on button "button" at bounding box center [788, 94] width 19 height 17
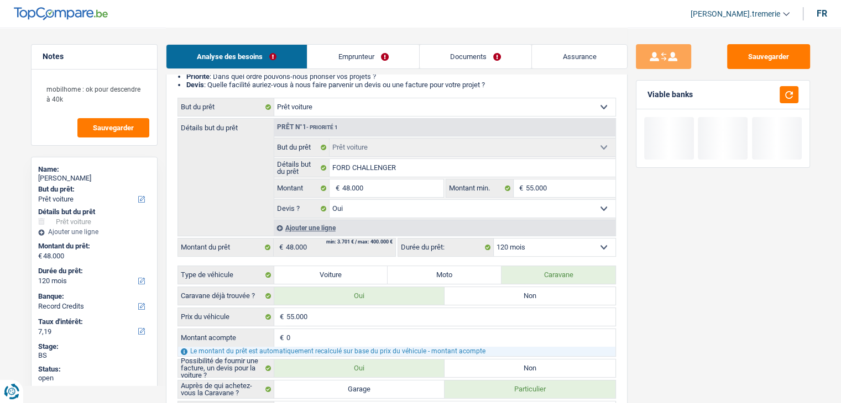
click at [539, 242] on select "12 mois 18 mois 24 mois 30 mois 36 mois 42 mois 48 mois 60 mois 72 mois 84 mois…" at bounding box center [555, 248] width 122 height 18
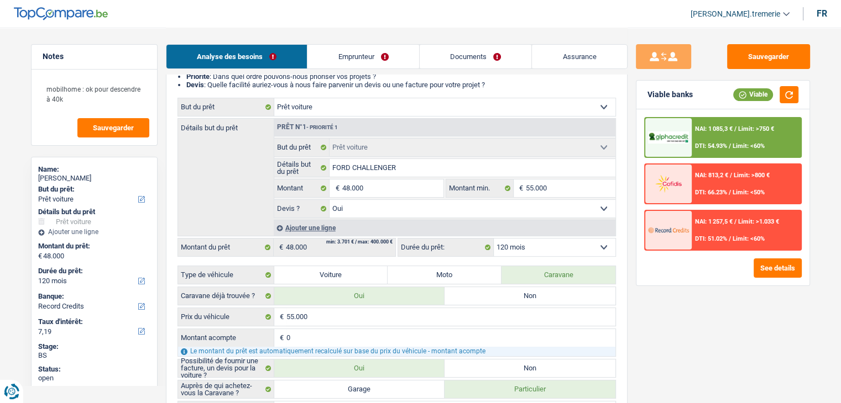
select select "84"
click at [494, 239] on select "12 mois 18 mois 24 mois 30 mois 36 mois 42 mois 48 mois 60 mois 72 mois 84 mois…" at bounding box center [555, 248] width 122 height 18
select select "84"
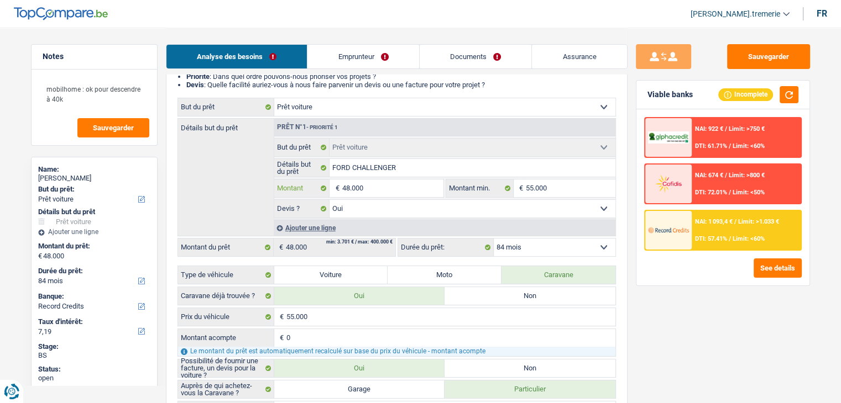
click at [349, 186] on input "48.000" at bounding box center [392, 189] width 101 height 18
type input "4.000"
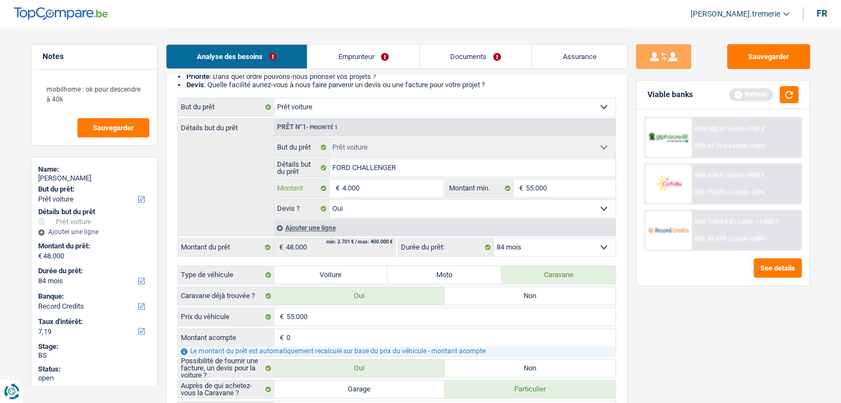
type input "45.000"
select select "120"
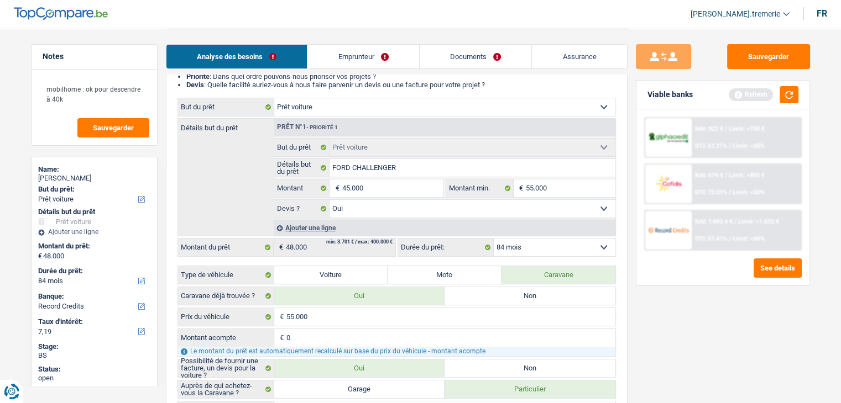
type input "45.000"
select select "120"
type input "45.000"
select select "120"
click at [537, 244] on select "12 mois 18 mois 24 mois 30 mois 36 mois 42 mois 48 mois 60 mois 72 mois 84 mois…" at bounding box center [555, 248] width 122 height 18
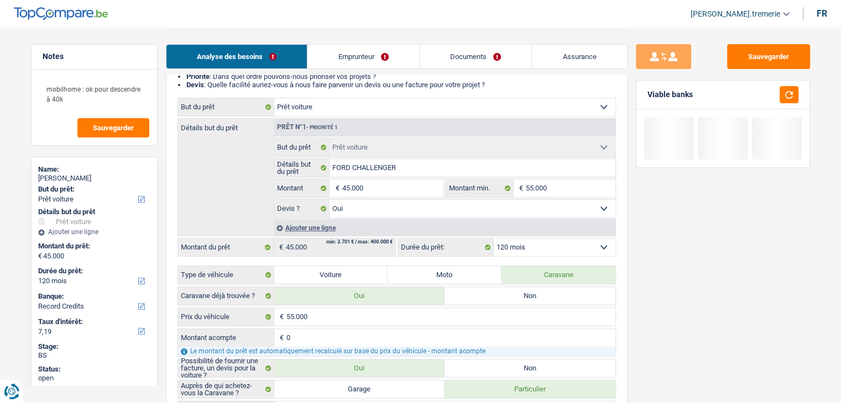
select select "84"
click at [494, 239] on select "12 mois 18 mois 24 mois 30 mois 36 mois 42 mois 48 mois 60 mois 72 mois 84 mois…" at bounding box center [555, 248] width 122 height 18
select select "84"
click at [785, 97] on button "button" at bounding box center [788, 94] width 19 height 17
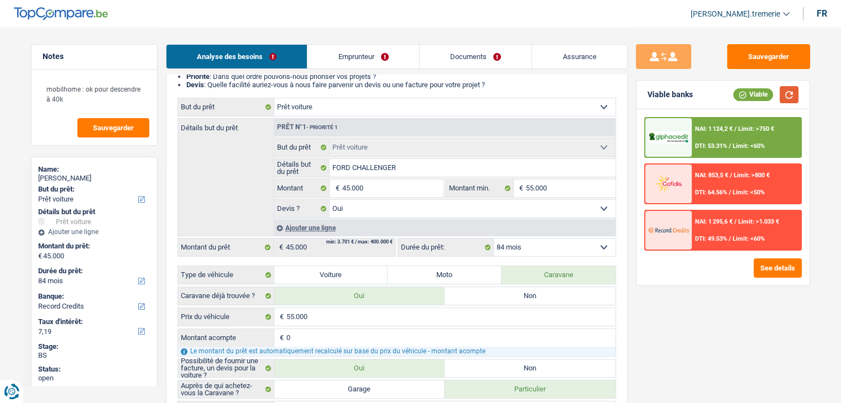
click at [785, 98] on button "button" at bounding box center [788, 94] width 19 height 17
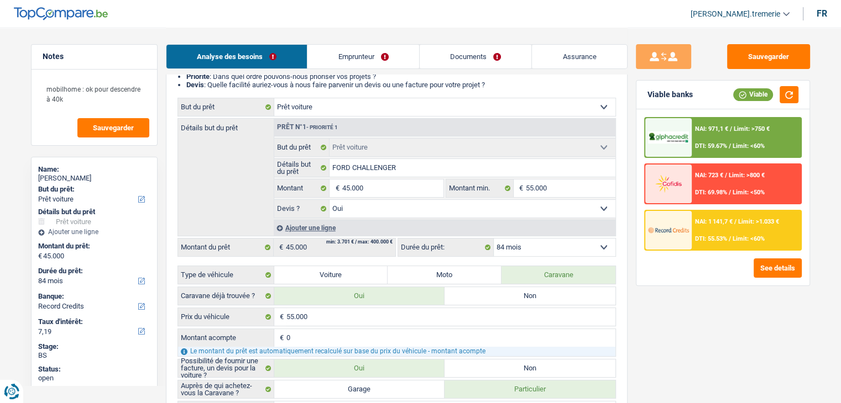
click at [473, 51] on link "Documents" at bounding box center [475, 57] width 112 height 24
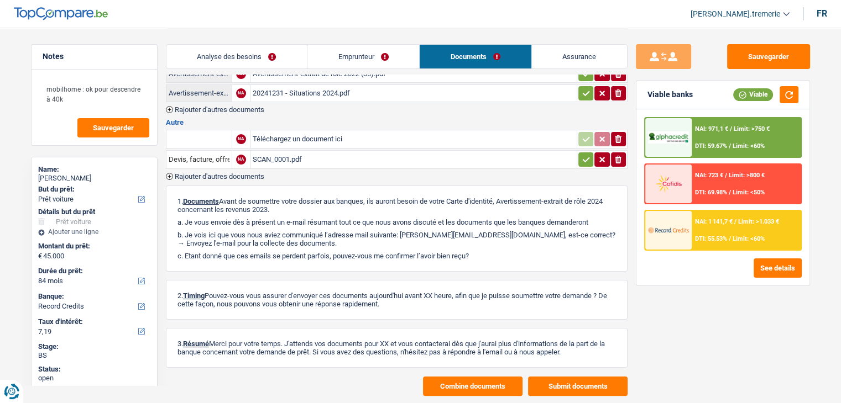
scroll to position [0, 0]
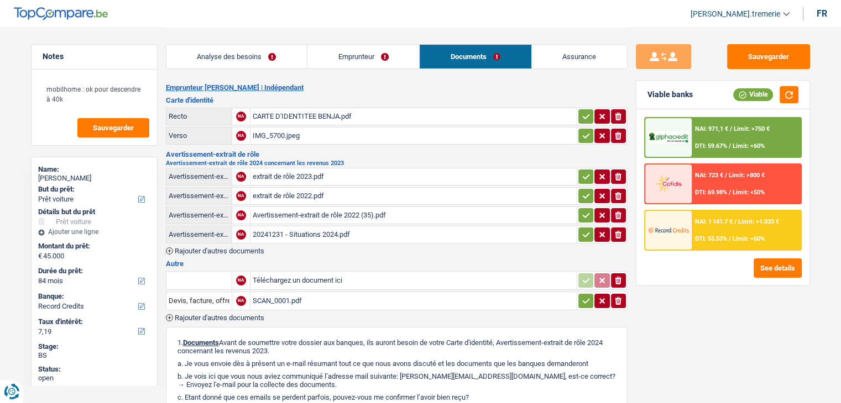
click at [285, 116] on div "CARTE D'IDENTITEE BENJA.pdf" at bounding box center [414, 116] width 322 height 17
click at [296, 176] on div "extrait de rôle 2023.pdf" at bounding box center [414, 177] width 322 height 17
click at [360, 62] on link "Emprunteur" at bounding box center [363, 57] width 112 height 24
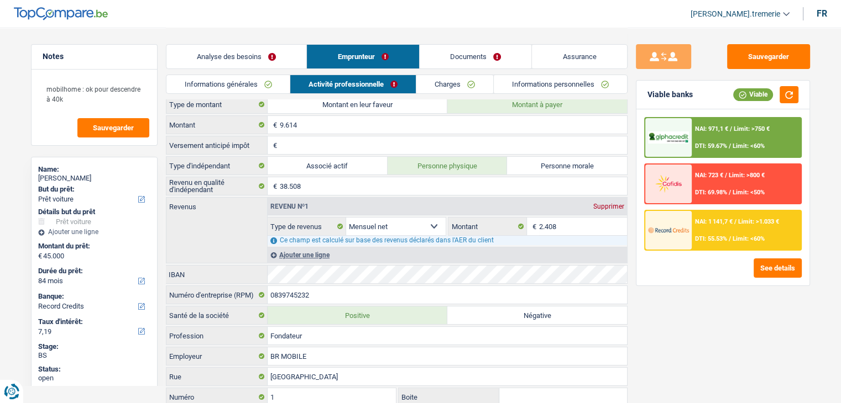
scroll to position [67, 0]
click at [285, 292] on input "0839745232" at bounding box center [447, 294] width 359 height 18
click at [769, 6] on link "[PERSON_NAME].tremerie" at bounding box center [735, 14] width 108 height 18
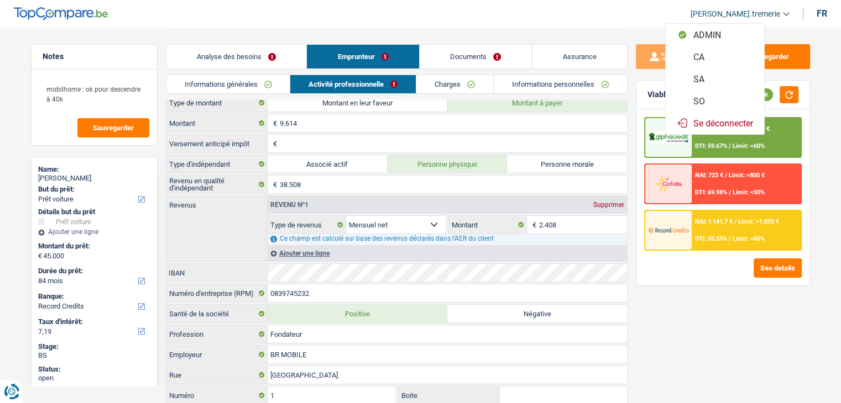
click at [718, 102] on button "SO" at bounding box center [714, 101] width 98 height 22
select select "divorced"
select select "BE"
select select "independent"
select select "BE"
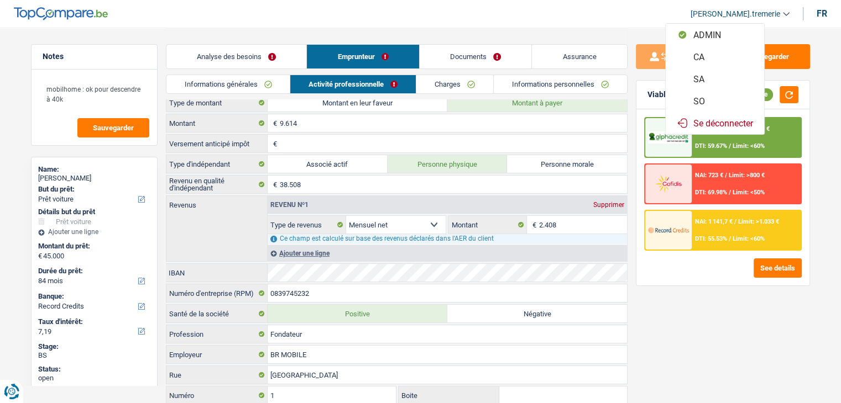
select select "netSalary"
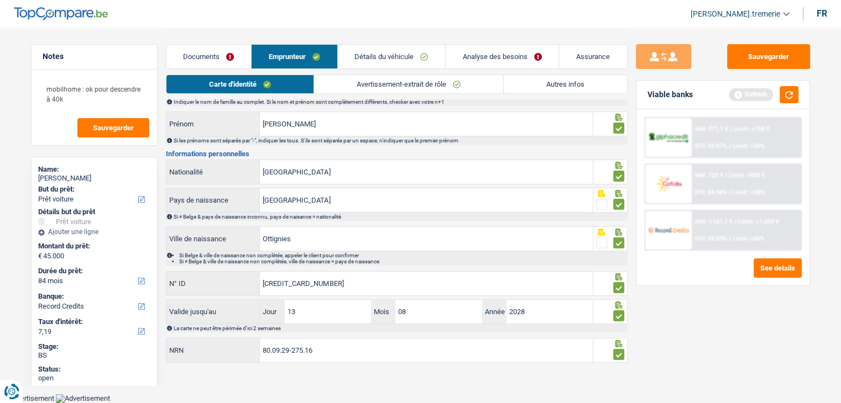
scroll to position [0, 0]
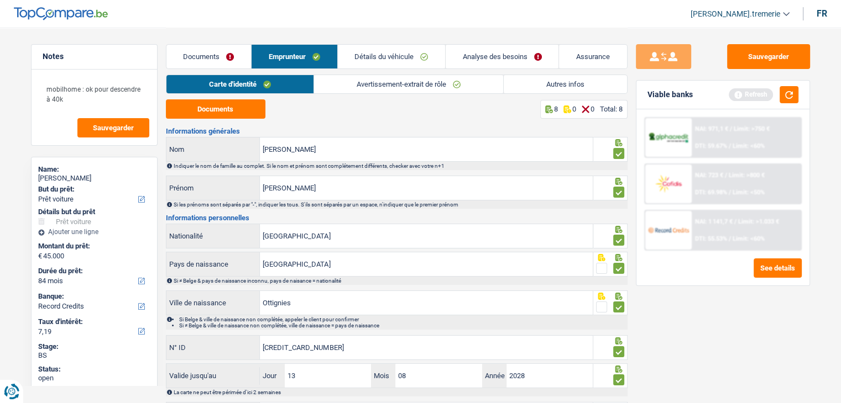
click at [366, 83] on link "Avertissement-extrait de rôle" at bounding box center [408, 84] width 189 height 18
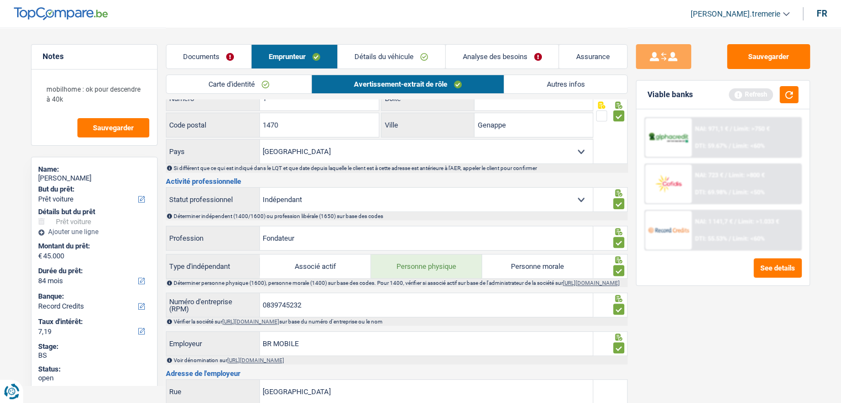
scroll to position [300, 0]
click at [563, 285] on link "[URL][DOMAIN_NAME]" at bounding box center [591, 282] width 57 height 6
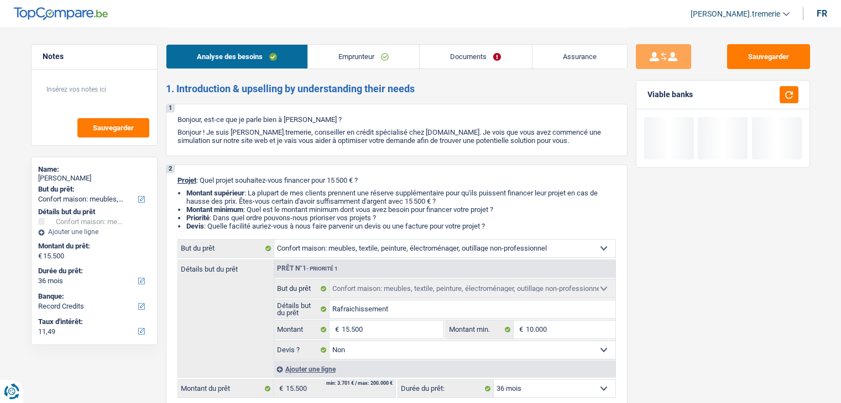
select select "household"
select select "36"
select select "record credits"
select select "household"
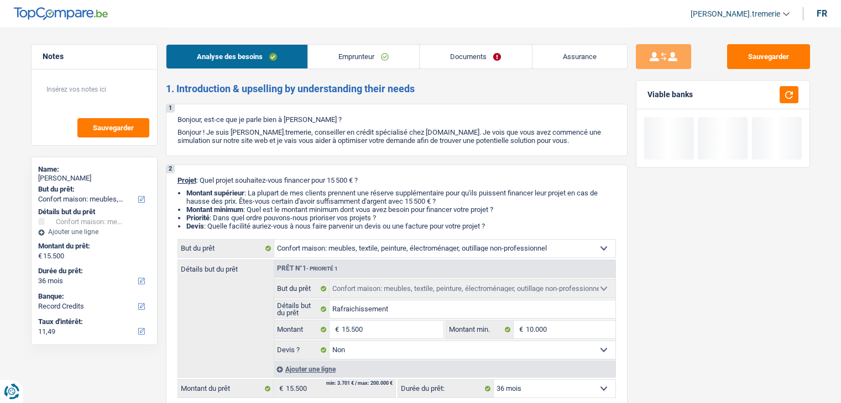
select select "household"
select select "false"
select select "36"
select select "worker"
select select "netSalary"
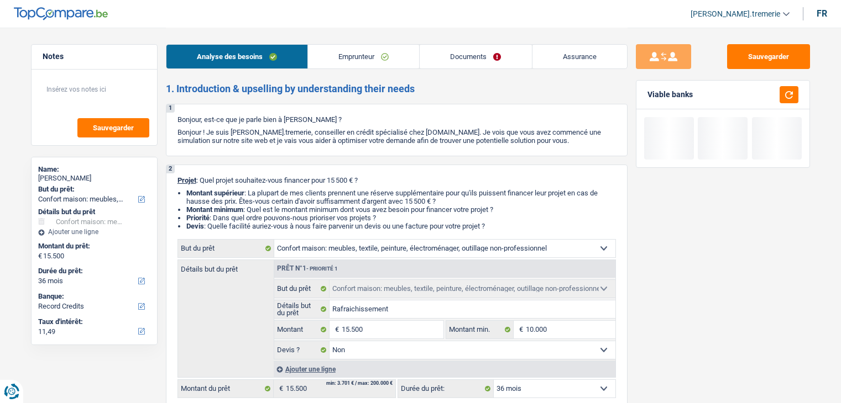
select select "rents"
select select "household"
select select "false"
select select "36"
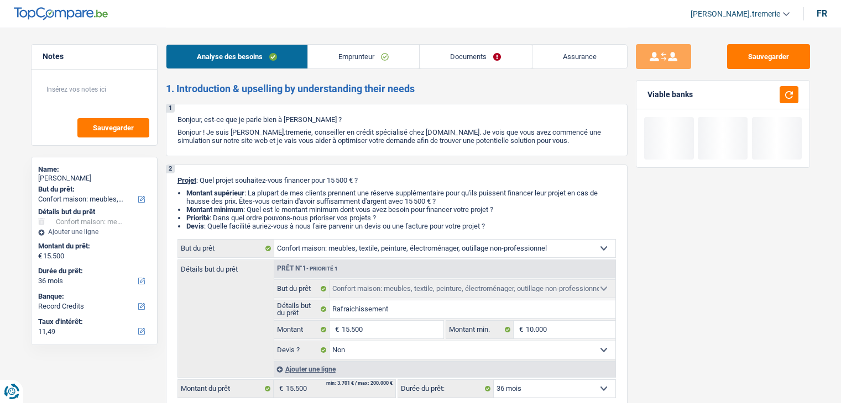
select select "32"
select select "cohabitation"
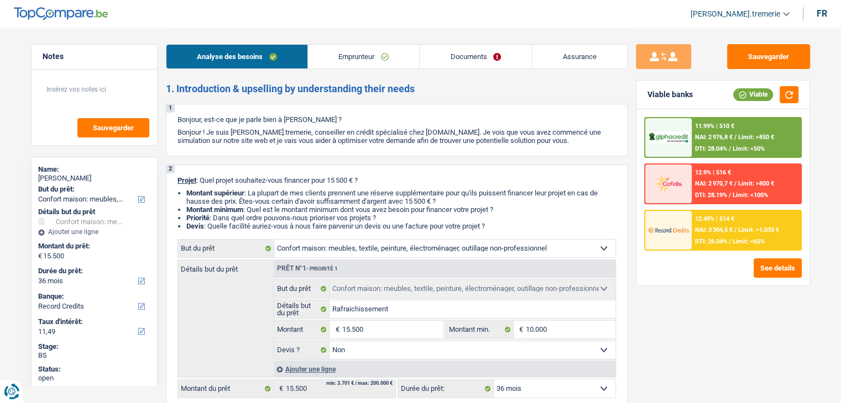
click at [364, 60] on link "Emprunteur" at bounding box center [363, 57] width 111 height 24
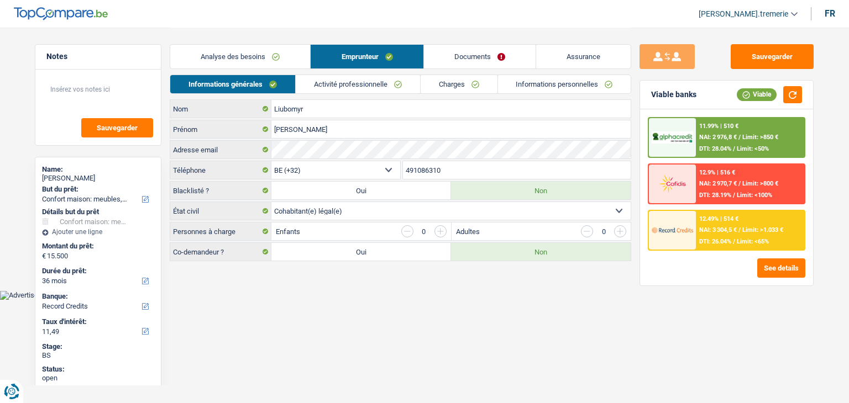
click at [250, 53] on link "Analyse des besoins" at bounding box center [240, 57] width 140 height 24
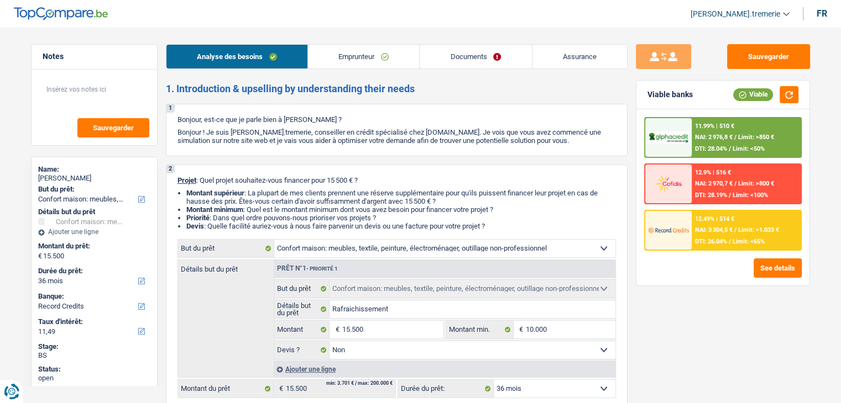
click at [383, 50] on link "Emprunteur" at bounding box center [363, 57] width 111 height 24
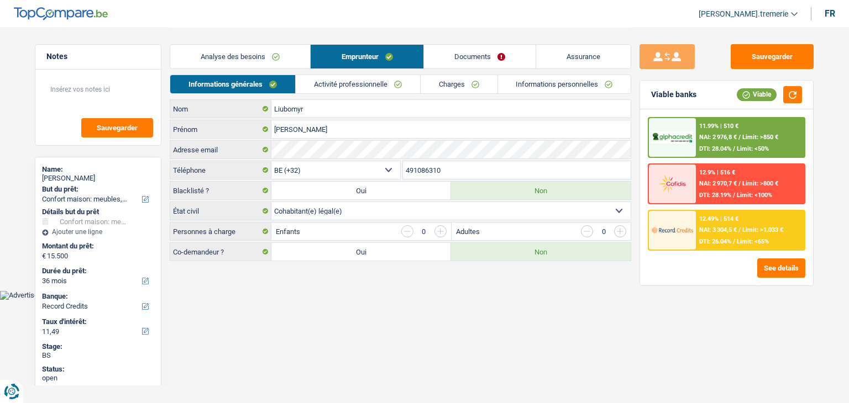
click at [348, 90] on link "Activité professionnelle" at bounding box center [358, 84] width 124 height 18
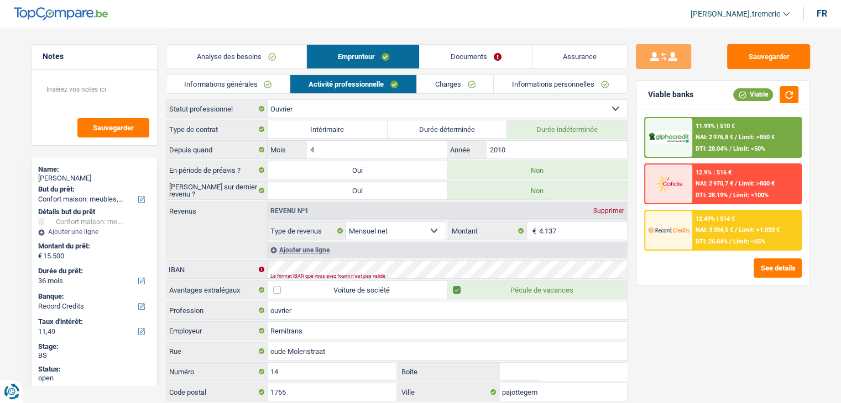
click at [440, 88] on link "Charges" at bounding box center [455, 84] width 77 height 18
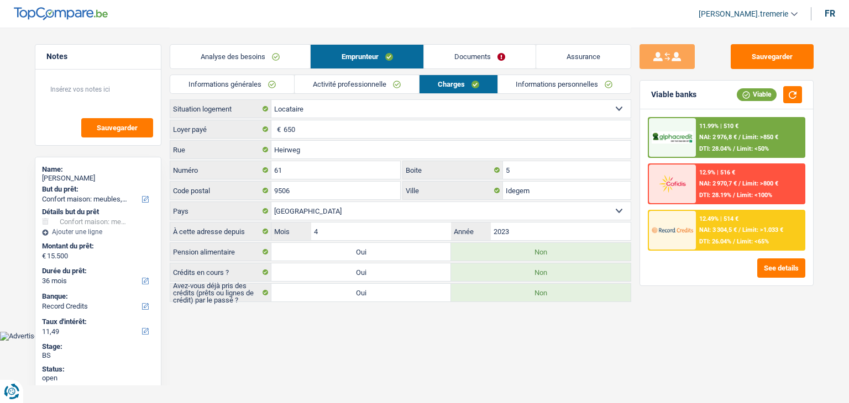
click at [252, 57] on link "Analyse des besoins" at bounding box center [240, 57] width 140 height 24
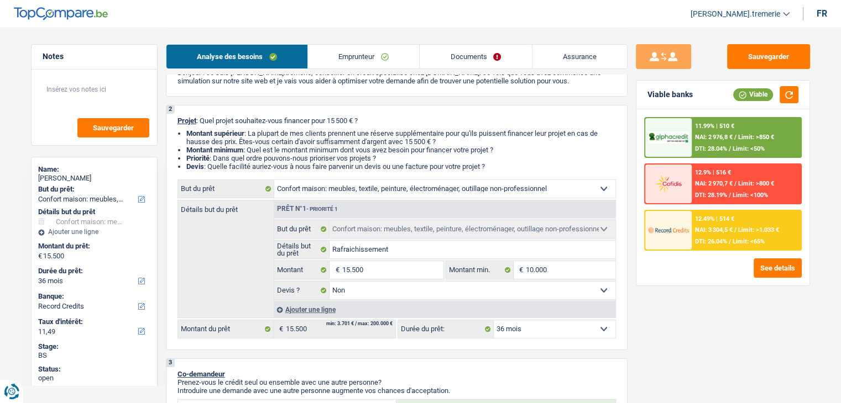
scroll to position [61, 0]
click at [360, 61] on link "Emprunteur" at bounding box center [363, 57] width 111 height 24
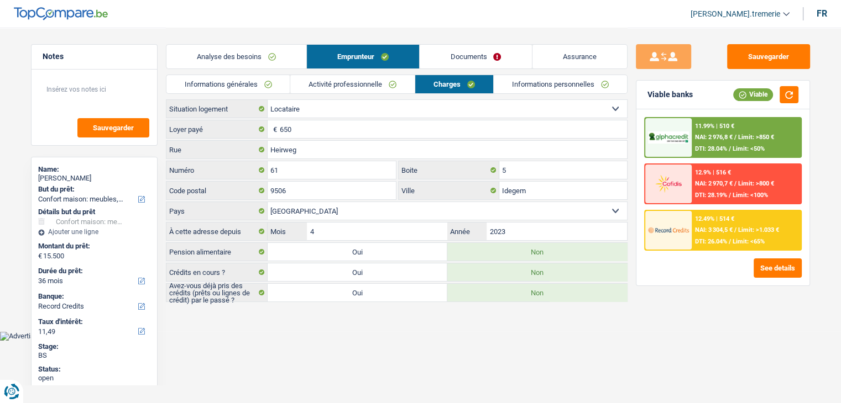
scroll to position [0, 0]
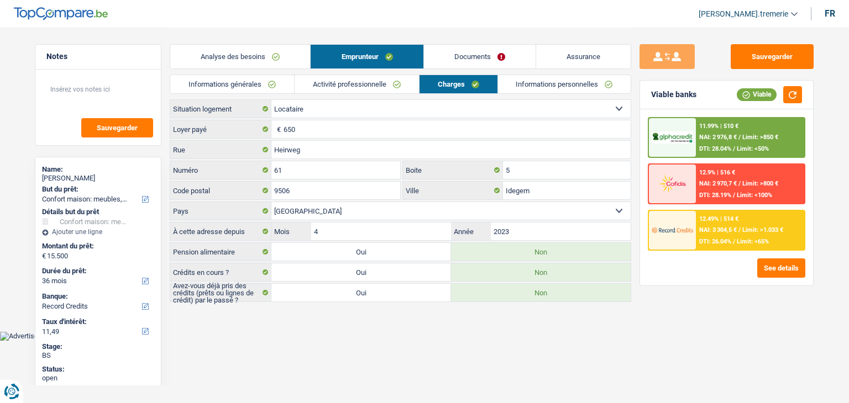
click at [244, 48] on link "Analyse des besoins" at bounding box center [240, 57] width 140 height 24
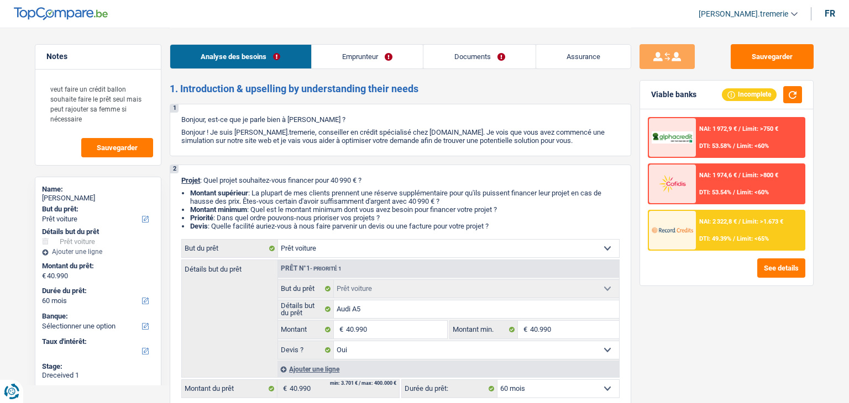
select select "car"
select select "60"
select select "car"
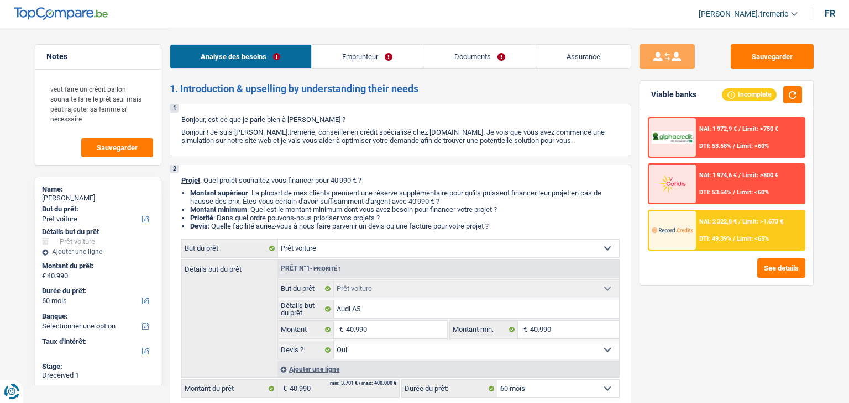
select select "yes"
select select "60"
select select "privateEmployee"
select select "netSalary"
select select "familyAllowances"
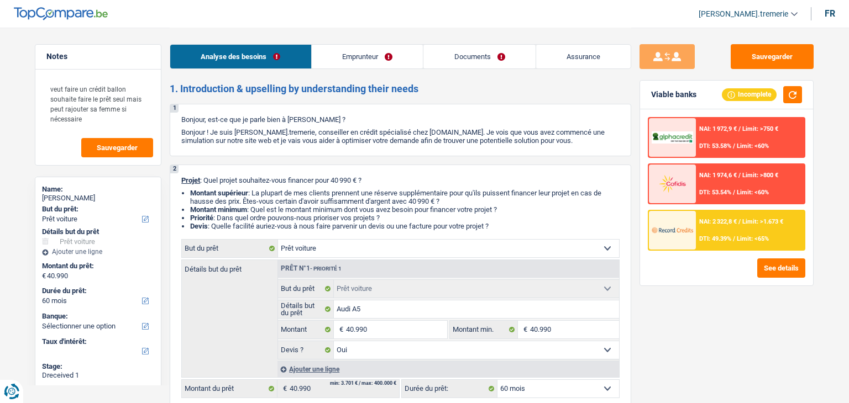
select select "mealVouchers"
select select "rents"
select select "car"
select select "yes"
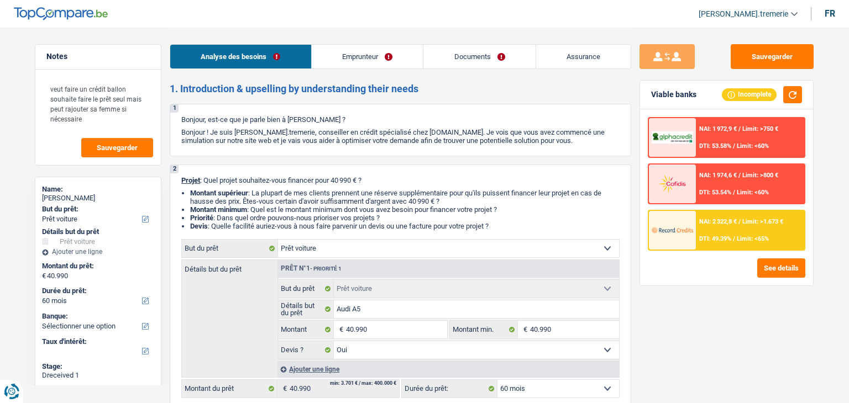
select select "60"
select select "32"
select select "married"
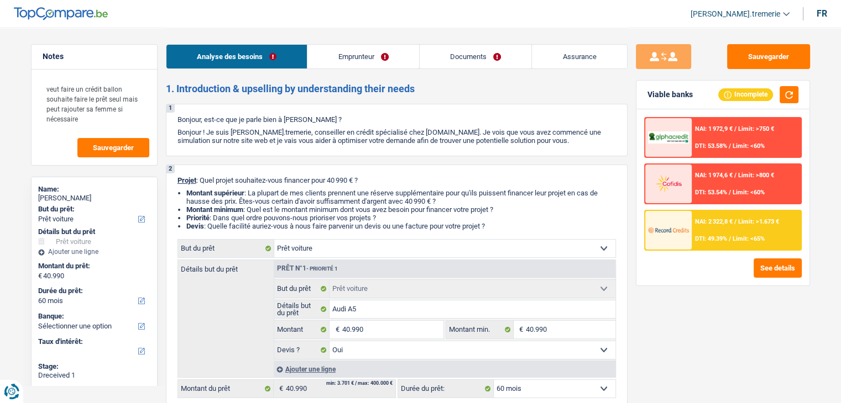
click at [368, 51] on link "Emprunteur" at bounding box center [363, 57] width 112 height 24
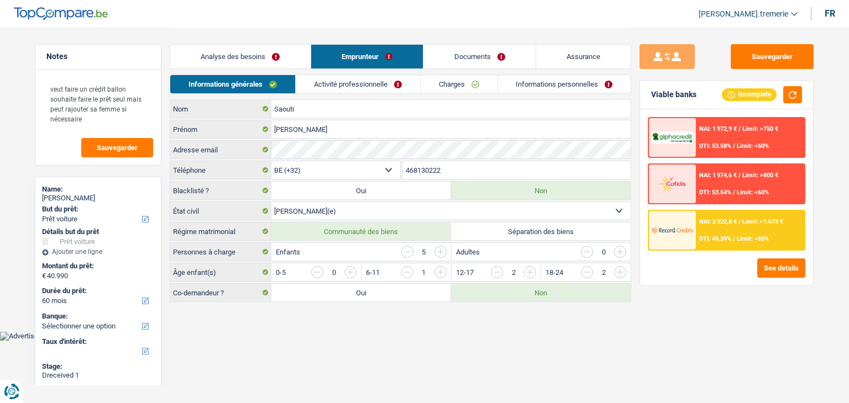
drag, startPoint x: 375, startPoint y: 93, endPoint x: 362, endPoint y: 87, distance: 14.8
click at [362, 87] on link "Activité professionnelle" at bounding box center [358, 84] width 124 height 18
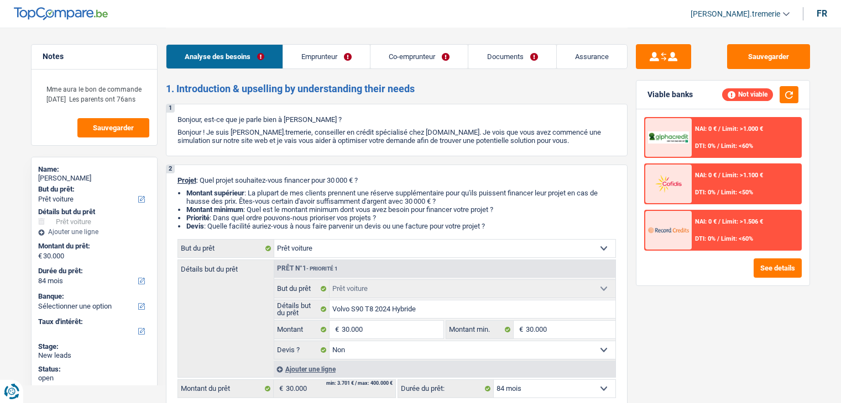
select select "car"
select select "84"
select select "car"
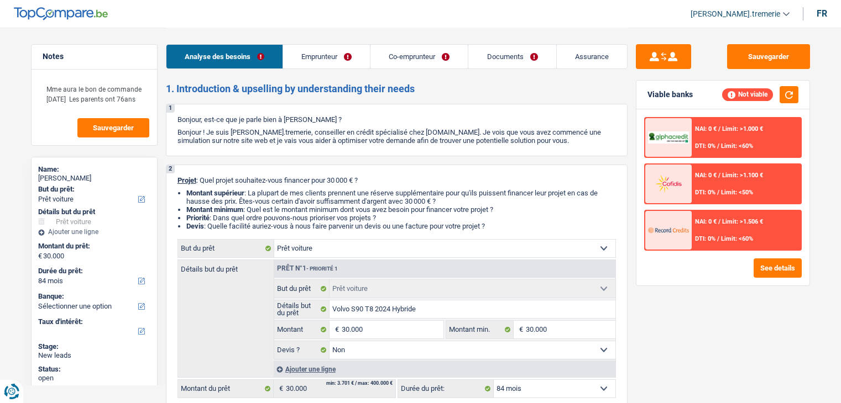
select select "false"
select select "84"
select select "retired"
select select "pension"
select select "mortgage"
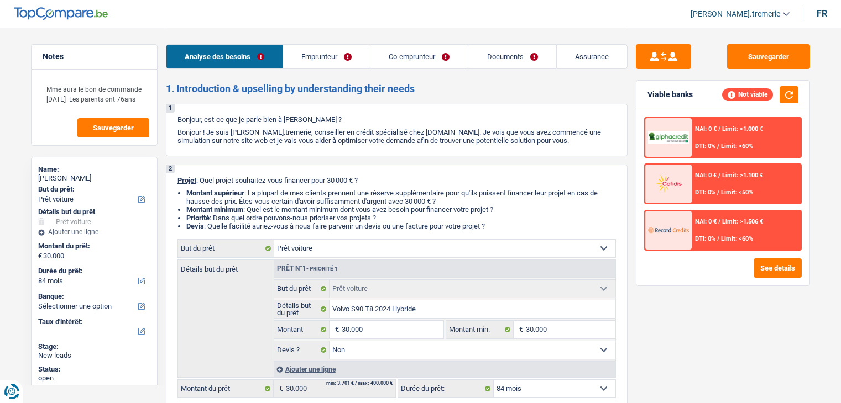
select select "240"
select select "cardOrCredit"
select select "car"
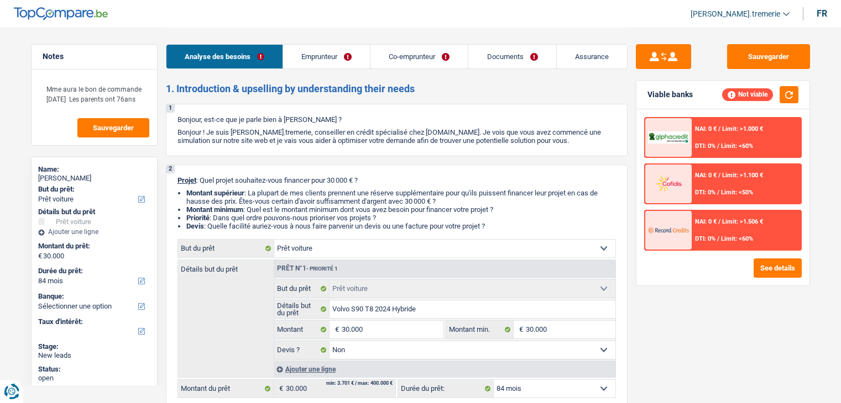
select select "false"
select select "84"
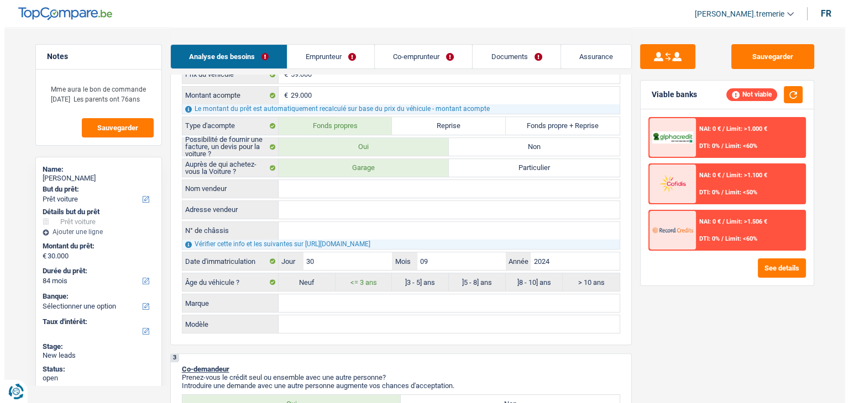
scroll to position [384, 0]
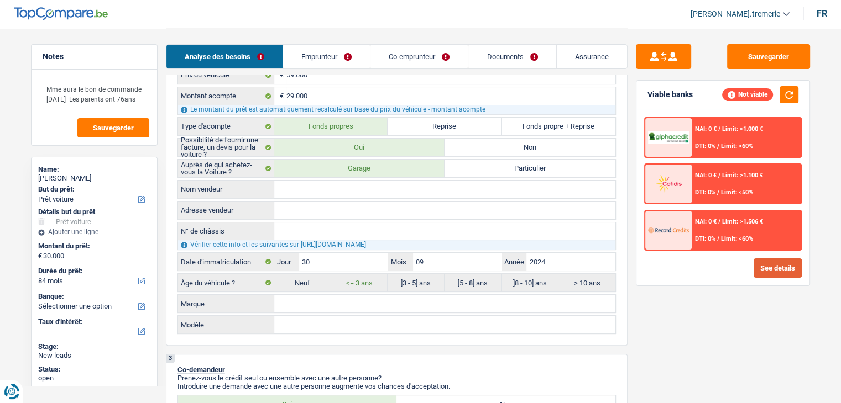
click at [770, 268] on button "See details" at bounding box center [777, 268] width 48 height 19
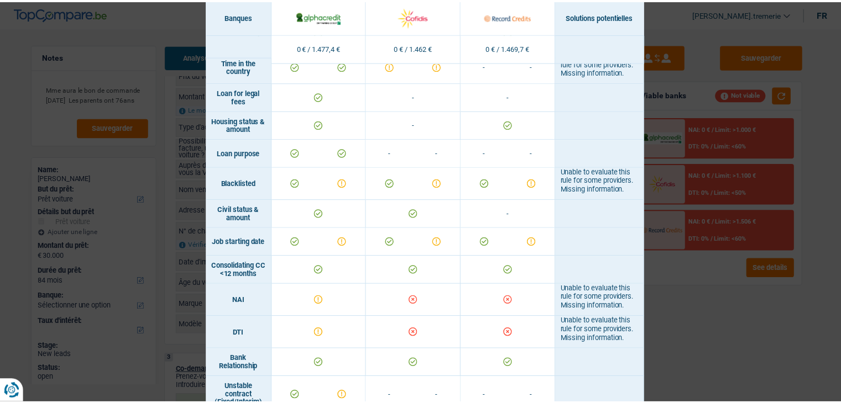
scroll to position [0, 0]
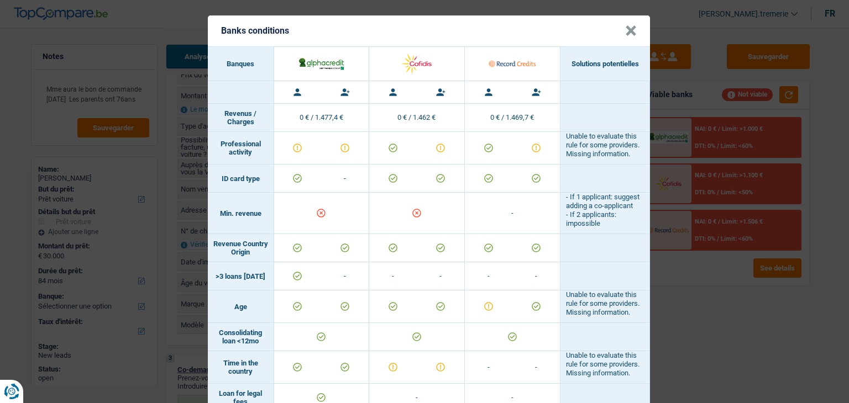
click at [629, 33] on button "×" at bounding box center [631, 30] width 12 height 11
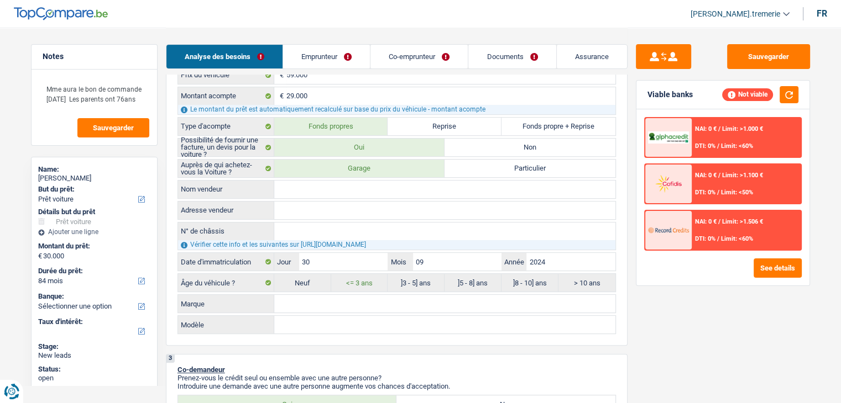
click at [711, 131] on span "NAI: 0 €" at bounding box center [706, 128] width 22 height 7
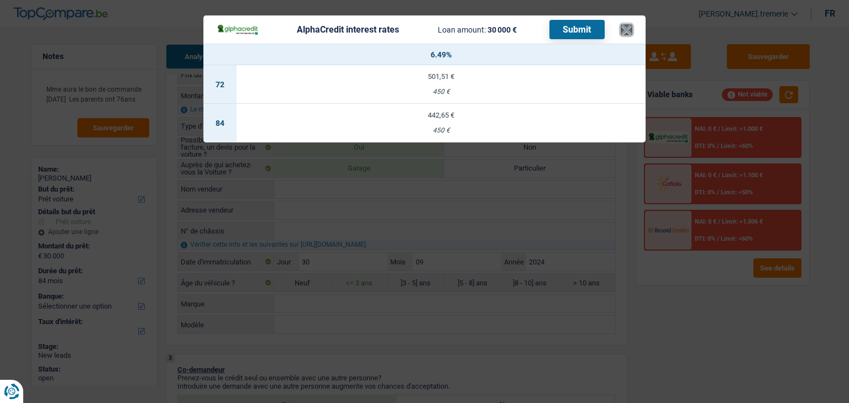
click at [621, 29] on button "×" at bounding box center [627, 29] width 12 height 11
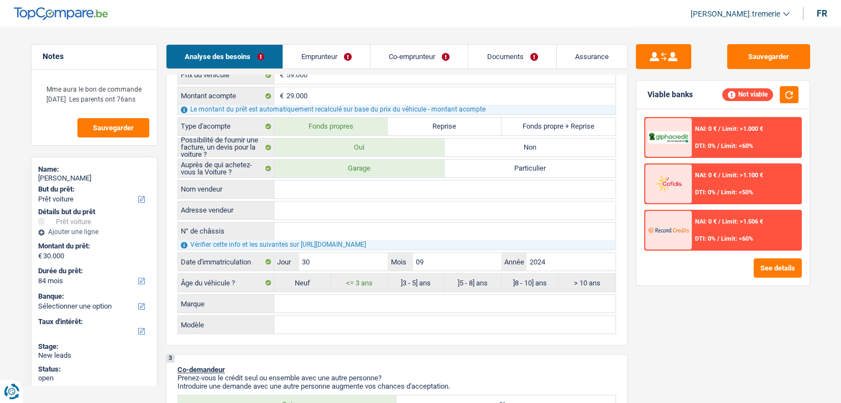
click at [688, 203] on div "NAI: 0 € / Limit: >1.000 € DTI: 0% / Limit: <60% NAI: 0 € / Limit: >1.100 € DTI…" at bounding box center [723, 184] width 158 height 134
click at [682, 188] on img at bounding box center [668, 184] width 41 height 20
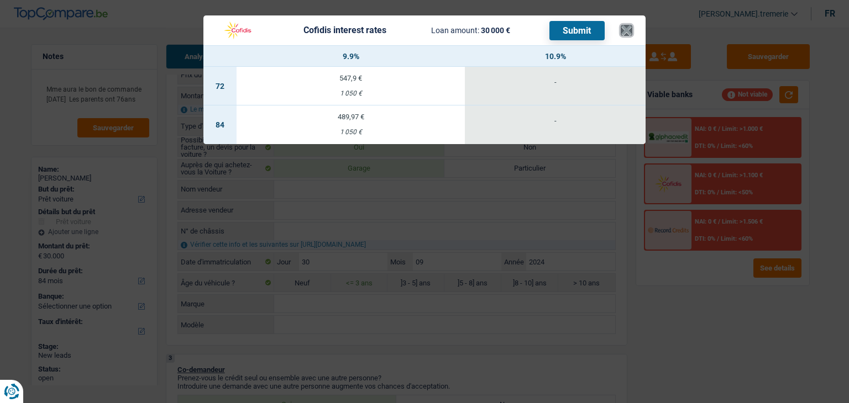
click at [630, 30] on button "×" at bounding box center [627, 30] width 12 height 11
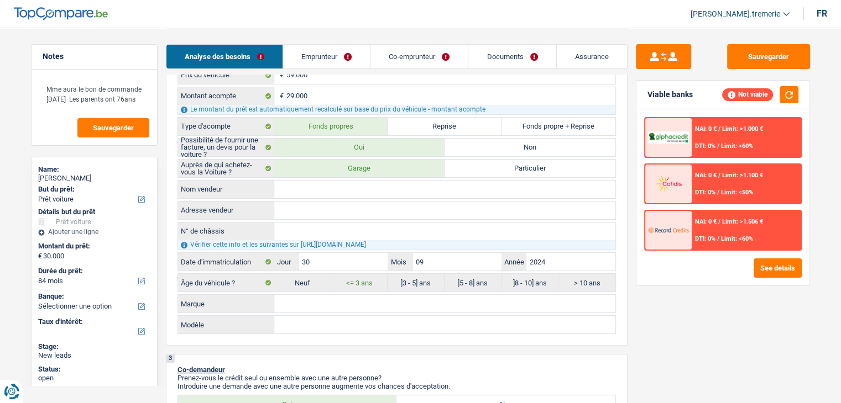
click at [723, 226] on div "NAI: 0 € / Limit: >1.506 € DTI: 0% / Limit: <60%" at bounding box center [745, 230] width 109 height 39
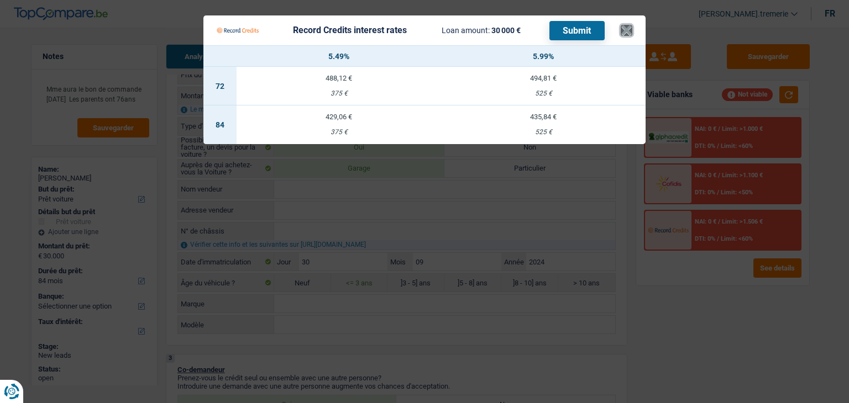
click at [630, 28] on button "×" at bounding box center [627, 30] width 12 height 11
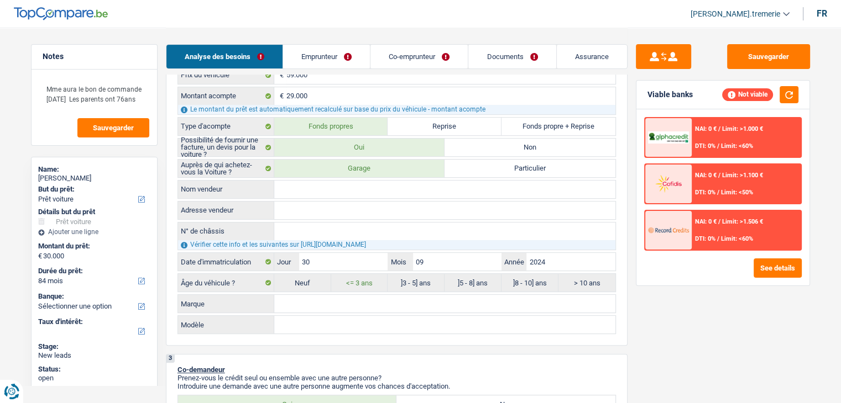
click at [716, 244] on div "NAI: 0 € / Limit: >1.506 € DTI: 0% / Limit: <60%" at bounding box center [745, 230] width 109 height 39
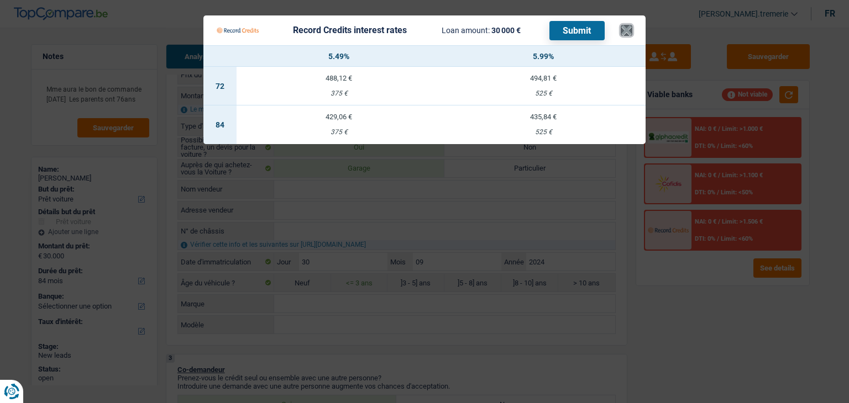
click at [622, 32] on button "×" at bounding box center [627, 30] width 12 height 11
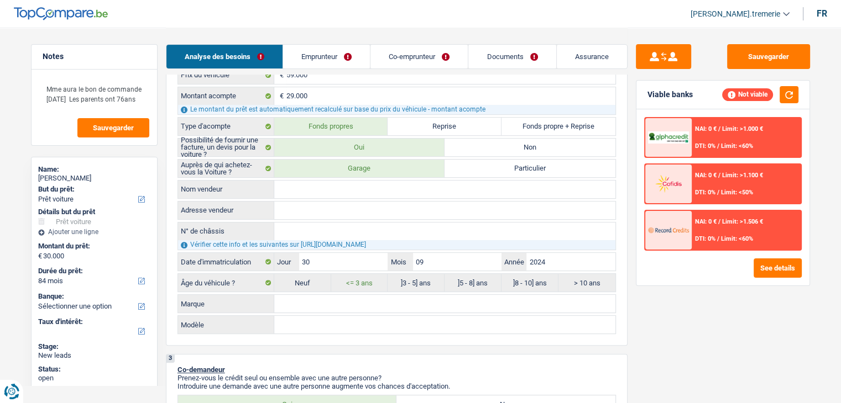
click at [754, 205] on div "NAI: 0 € / Limit: >1.000 € DTI: 0% / Limit: <60% NAI: 0 € / Limit: >1.100 € DTI…" at bounding box center [723, 184] width 158 height 134
click at [727, 179] on div "NAI: 0 € / Limit: >1.100 € DTI: 0% / Limit: <50%" at bounding box center [745, 184] width 109 height 39
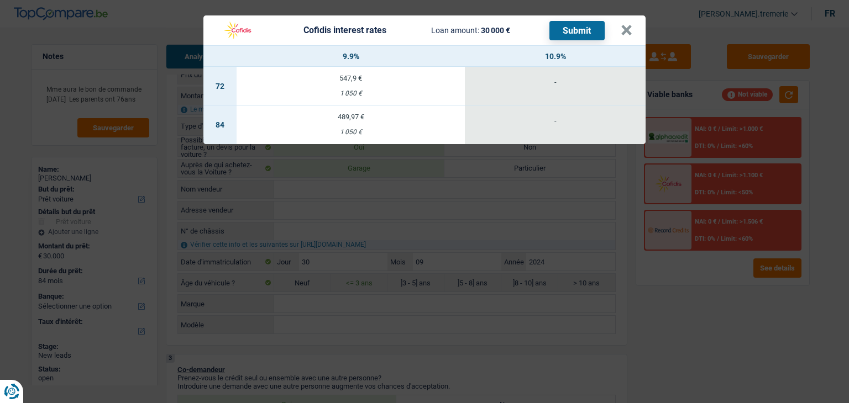
click at [709, 240] on div "Cofidis interest rates Loan amount: 30 000 € Submit × 9.9% 10.9% 72 547,9 € 1 0…" at bounding box center [424, 201] width 849 height 403
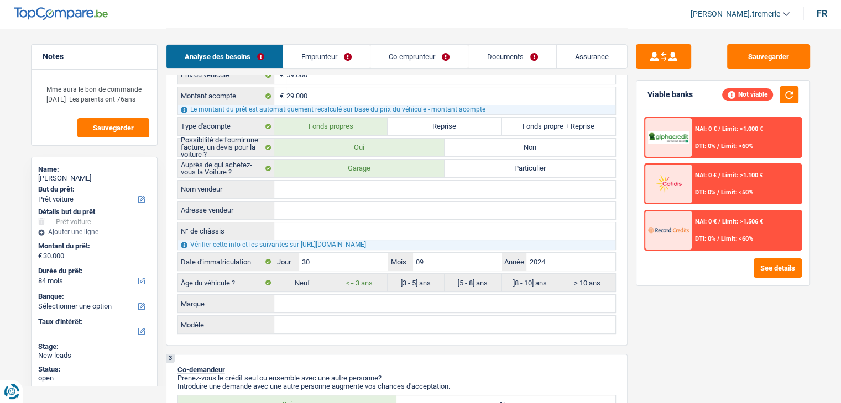
click at [709, 240] on span "DTI: 0%" at bounding box center [705, 238] width 20 height 7
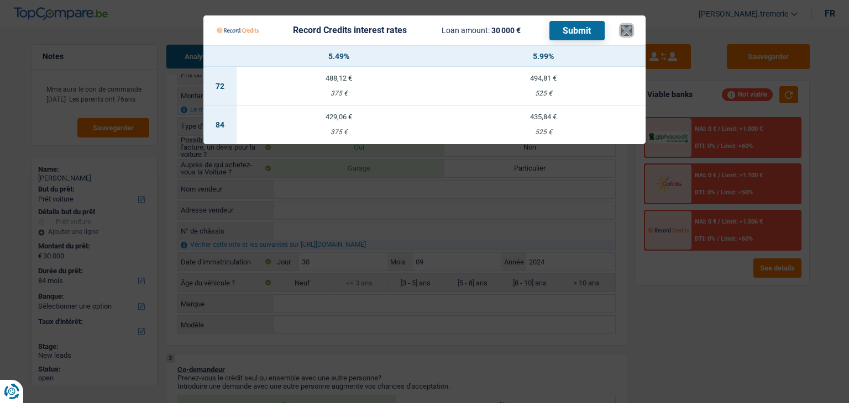
click at [625, 29] on button "×" at bounding box center [627, 30] width 12 height 11
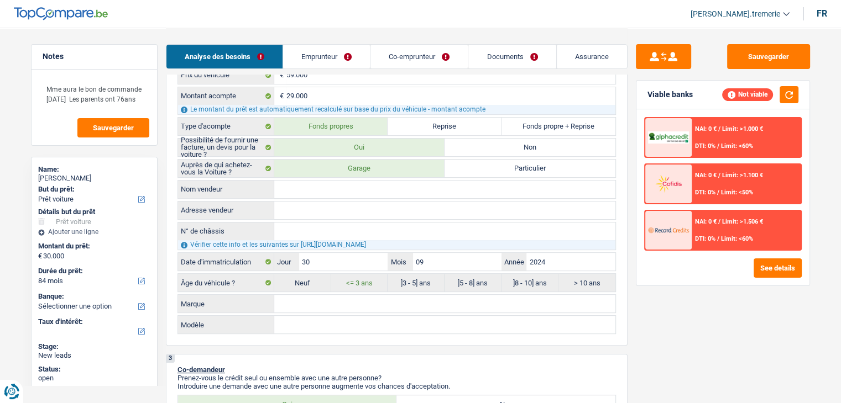
click at [715, 238] on span "DTI: 0%" at bounding box center [705, 238] width 20 height 7
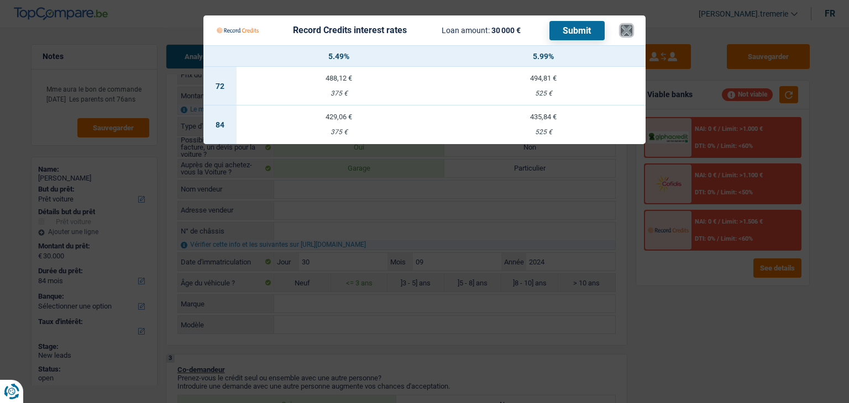
click at [628, 34] on button "×" at bounding box center [627, 30] width 12 height 11
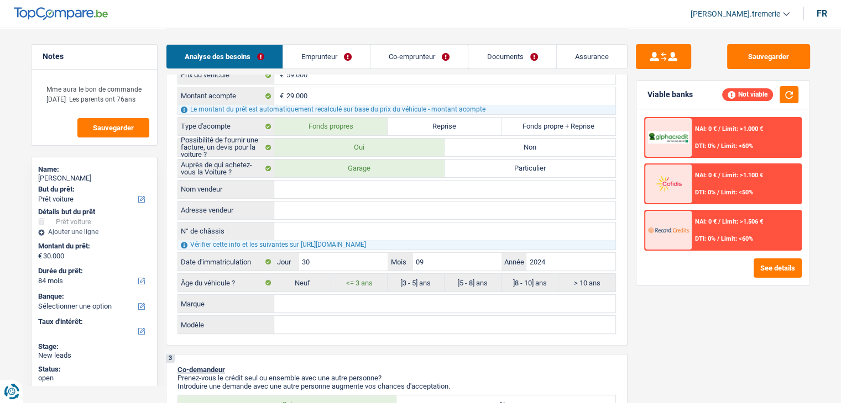
click at [713, 254] on div "NAI: 0 € / Limit: >1.000 € DTI: 0% / Limit: <60% NAI: 0 € / Limit: >1.100 € DTI…" at bounding box center [722, 197] width 173 height 176
click at [712, 244] on div "NAI: 0 € / Limit: >1.506 € DTI: 0% / Limit: <60%" at bounding box center [745, 230] width 109 height 39
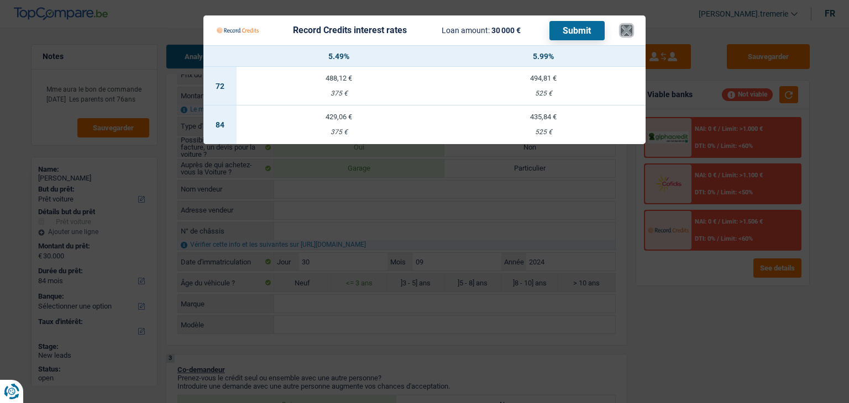
click at [628, 30] on button "×" at bounding box center [627, 30] width 12 height 11
